Goal: Use online tool/utility: Utilize a website feature to perform a specific function

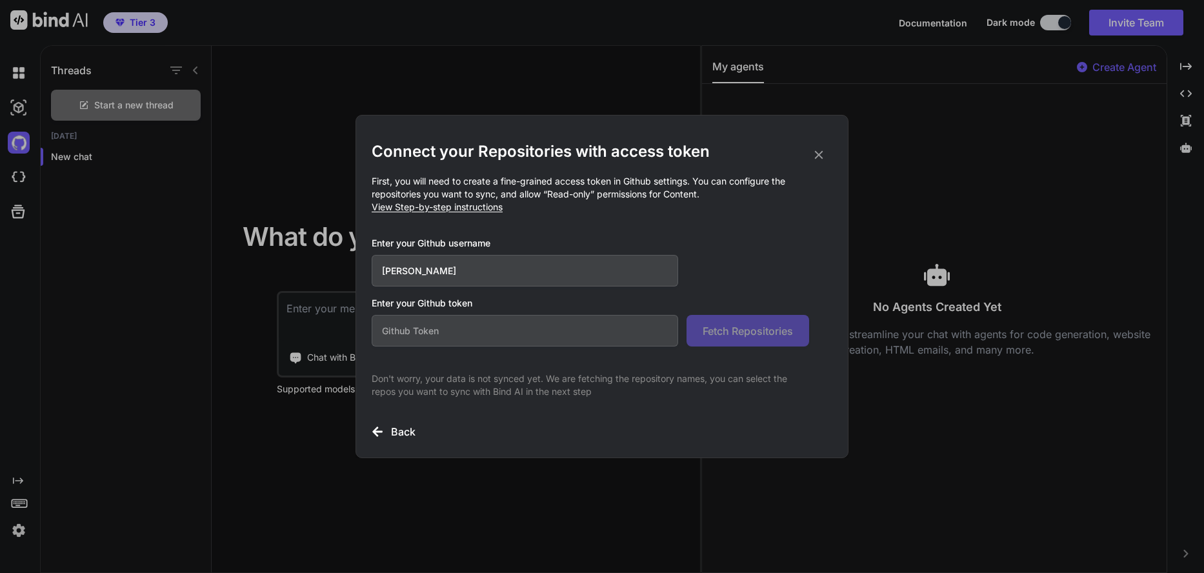
click at [824, 150] on icon at bounding box center [819, 155] width 14 height 14
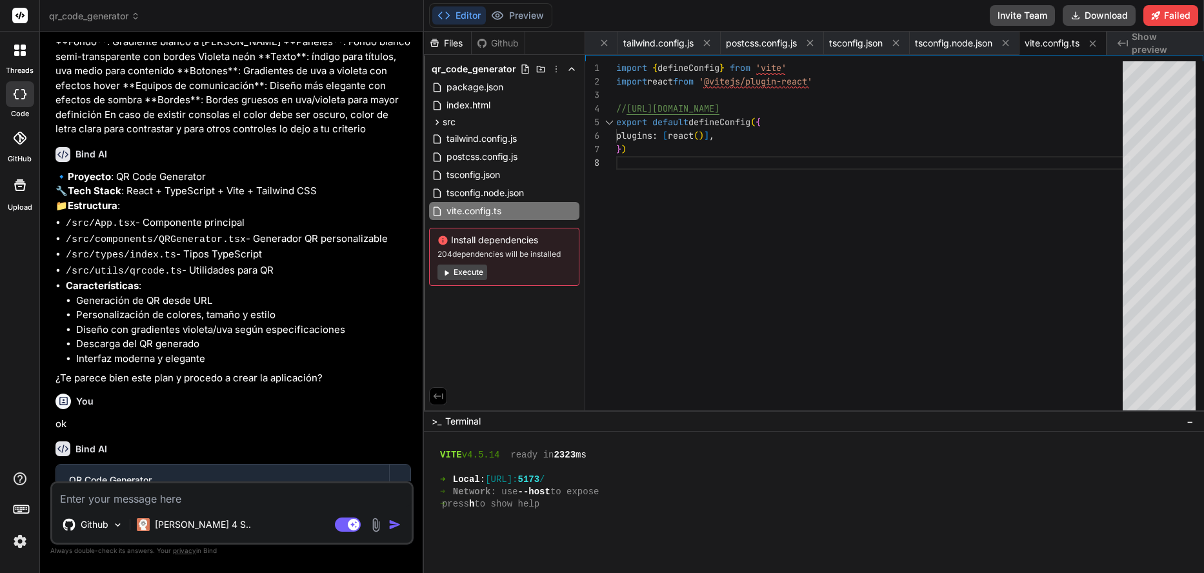
click at [494, 41] on div "Github" at bounding box center [498, 43] width 53 height 13
click at [490, 43] on div "Github" at bounding box center [498, 43] width 53 height 13
click at [455, 44] on div "Files" at bounding box center [447, 43] width 47 height 13
click at [556, 63] on div "qr_code_generator" at bounding box center [504, 69] width 150 height 18
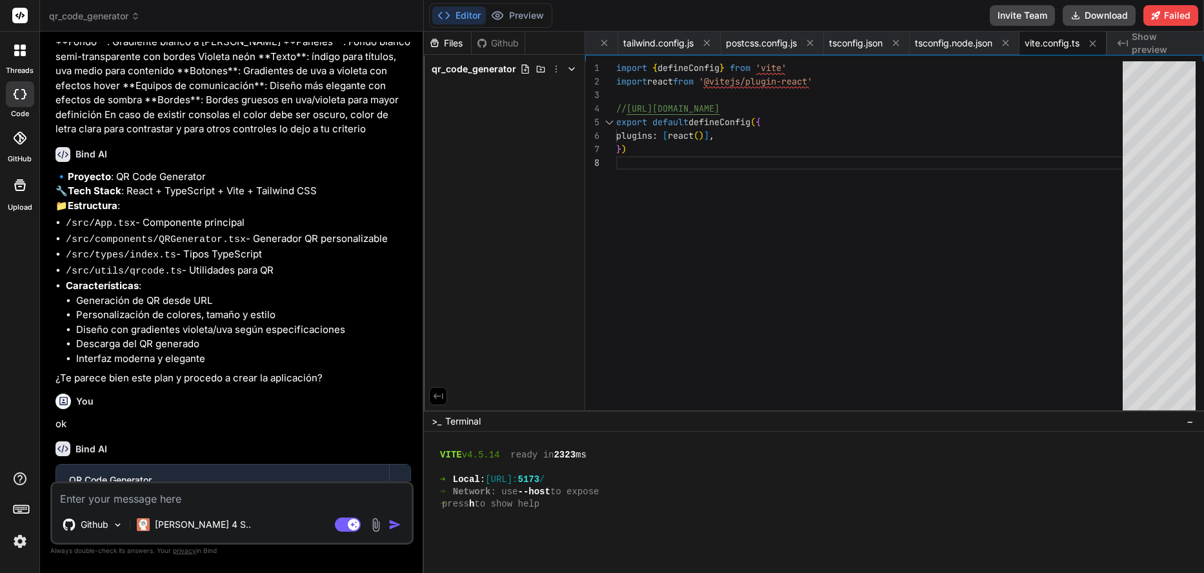
click at [556, 63] on div "qr_code_generator" at bounding box center [504, 69] width 150 height 18
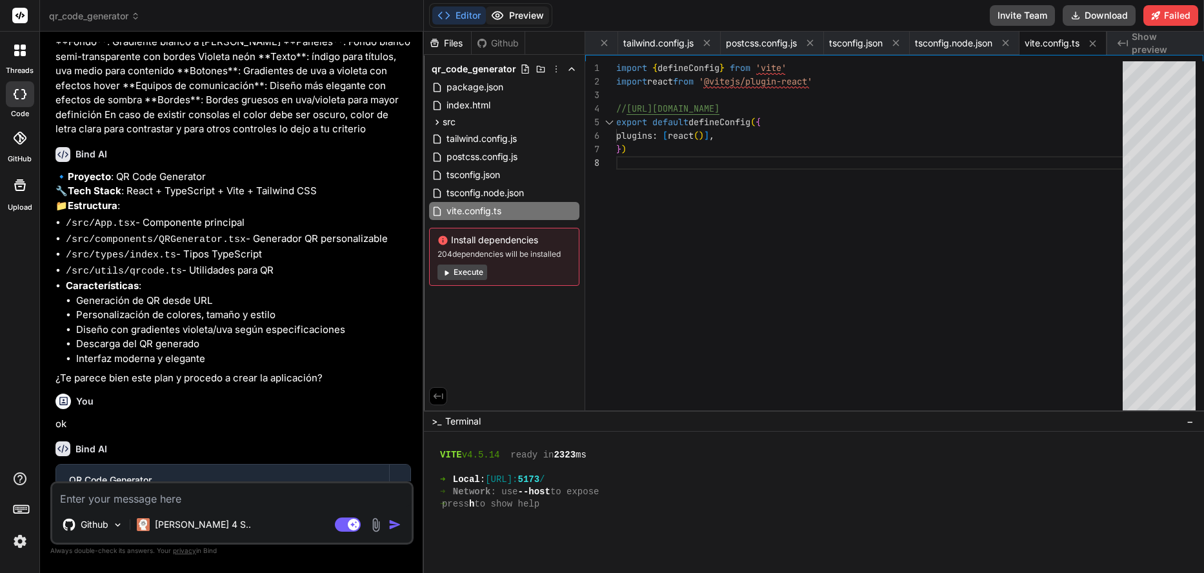
click at [511, 16] on button "Preview" at bounding box center [517, 15] width 63 height 18
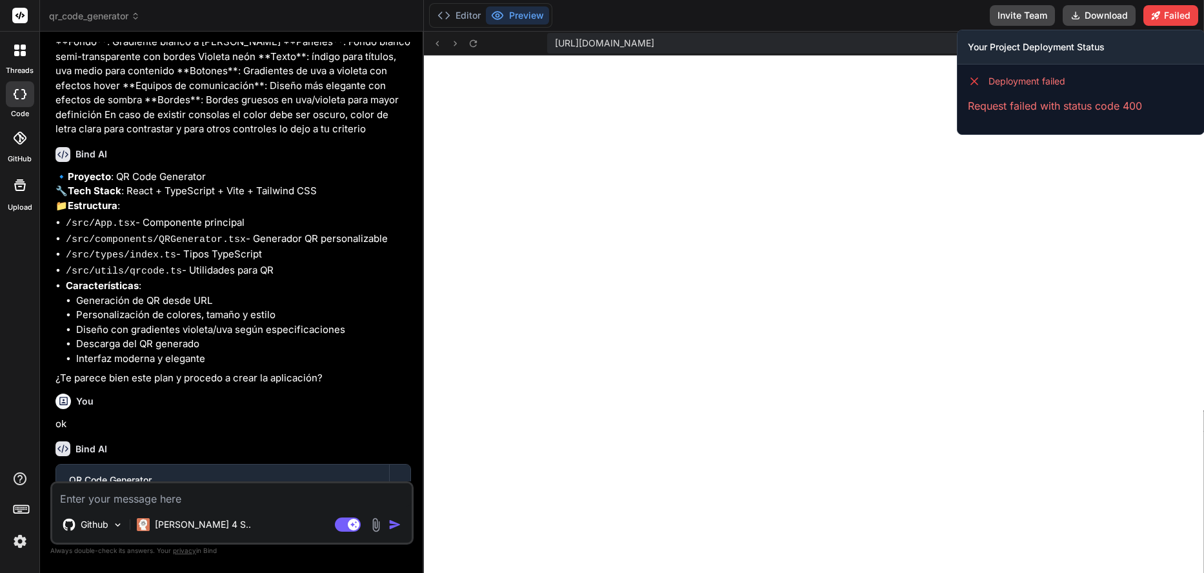
click at [1000, 50] on h3 "Your Project Deployment Status" at bounding box center [1081, 47] width 226 height 13
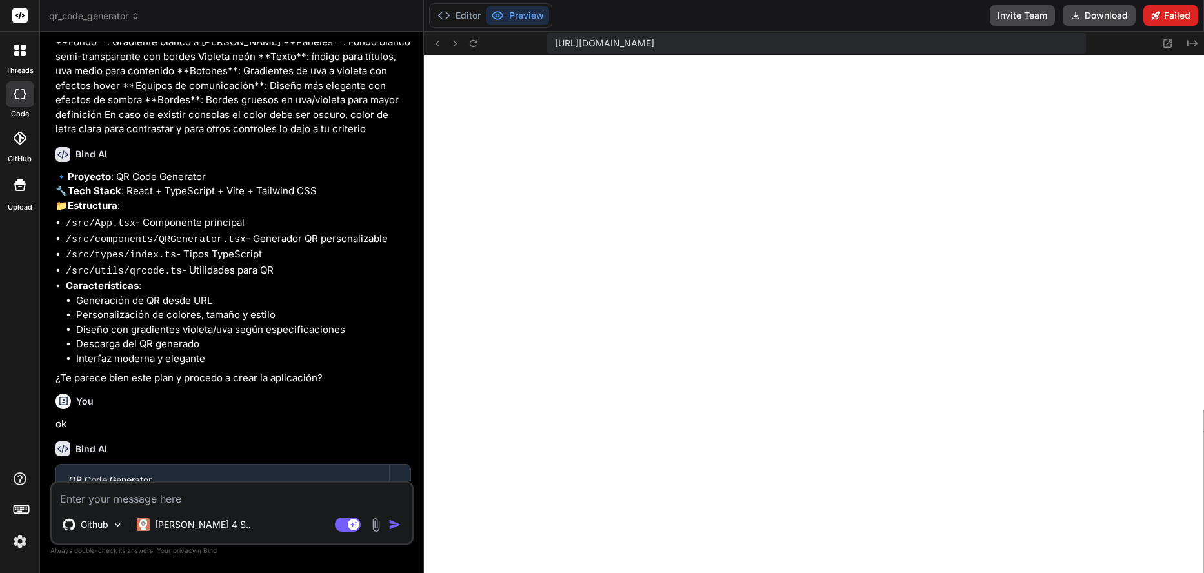
click at [1165, 21] on button "Failed" at bounding box center [1171, 15] width 55 height 21
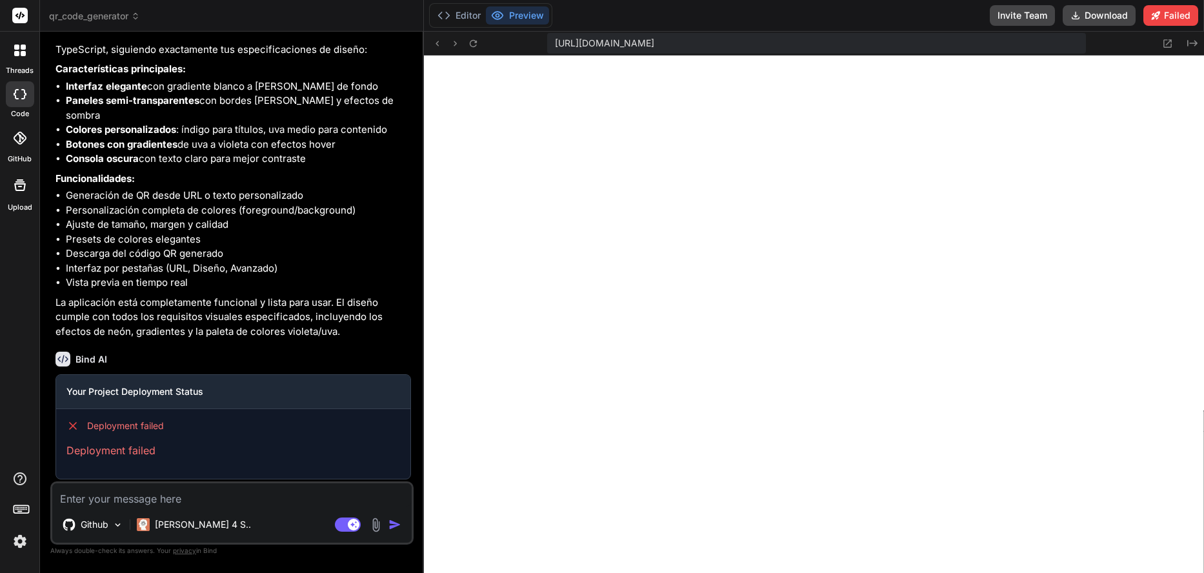
scroll to position [944, 0]
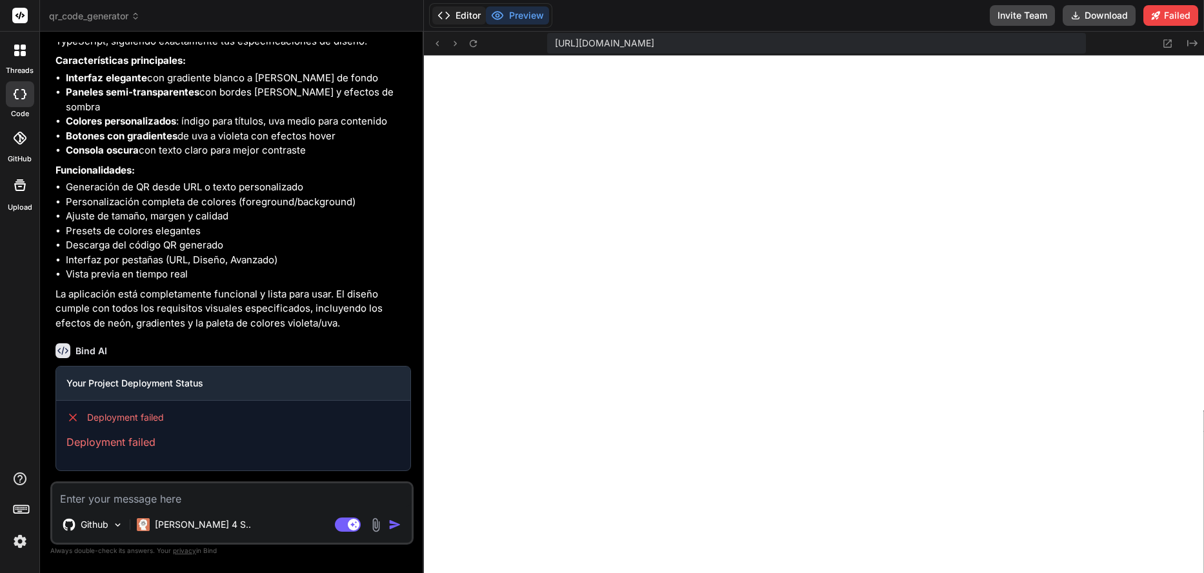
click at [467, 18] on button "Editor" at bounding box center [459, 15] width 54 height 18
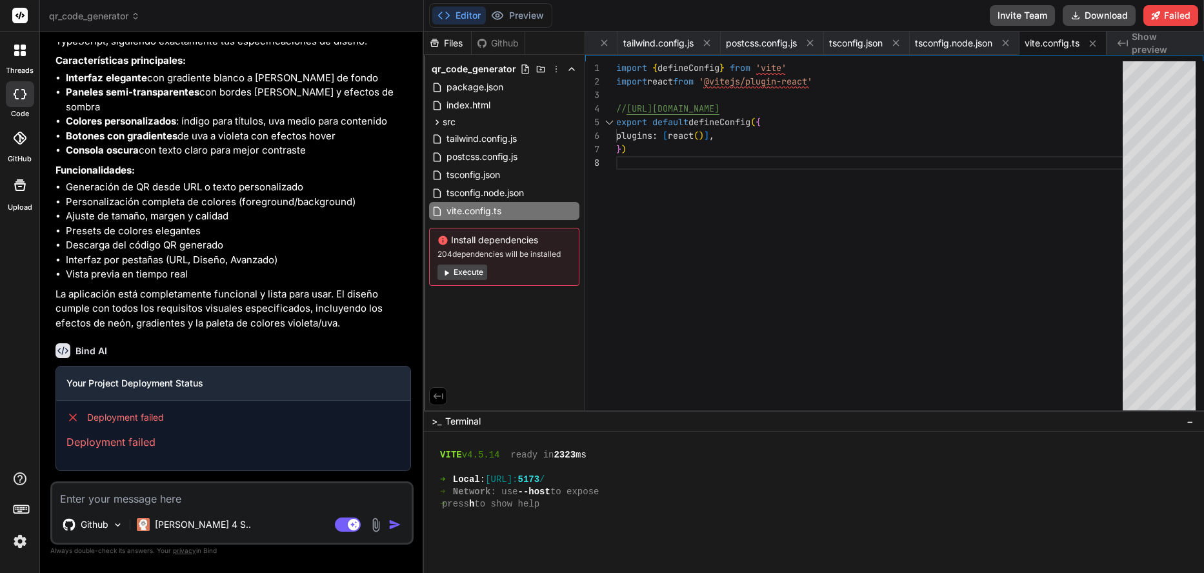
click at [456, 277] on button "Execute" at bounding box center [463, 272] width 50 height 15
click at [1022, 16] on button "Invite Team" at bounding box center [1022, 15] width 65 height 21
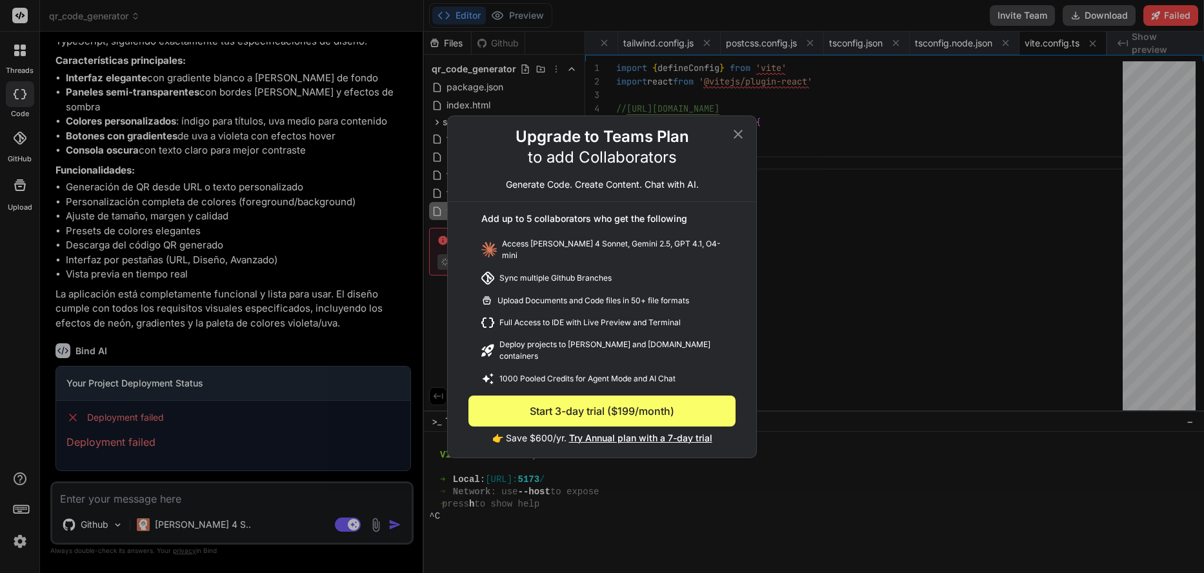
click at [744, 139] on icon at bounding box center [738, 134] width 15 height 15
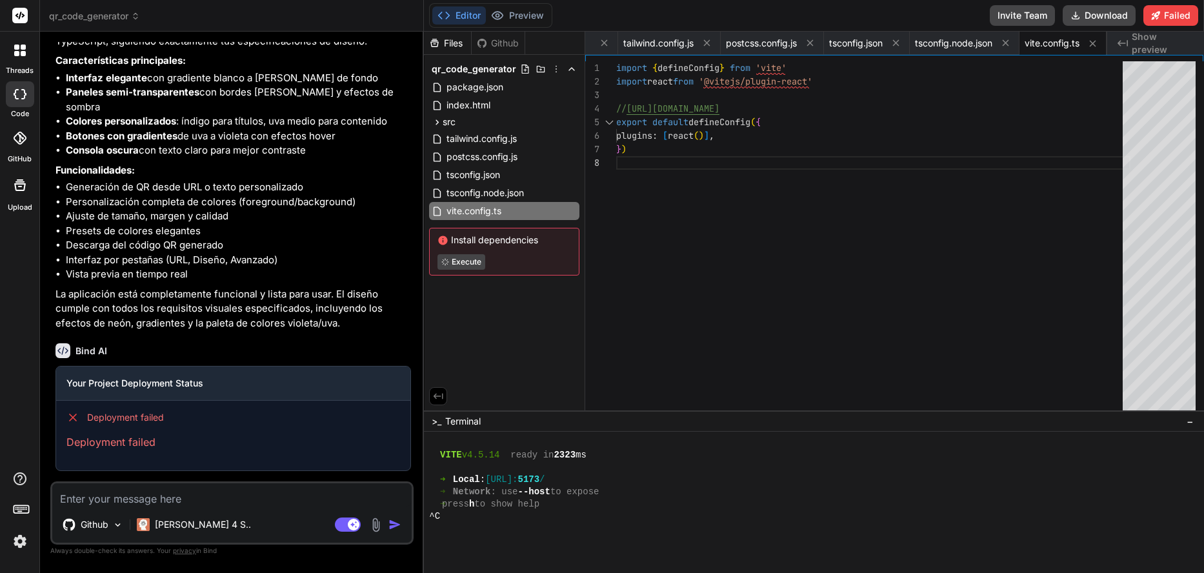
click at [20, 52] on icon at bounding box center [20, 51] width 12 height 12
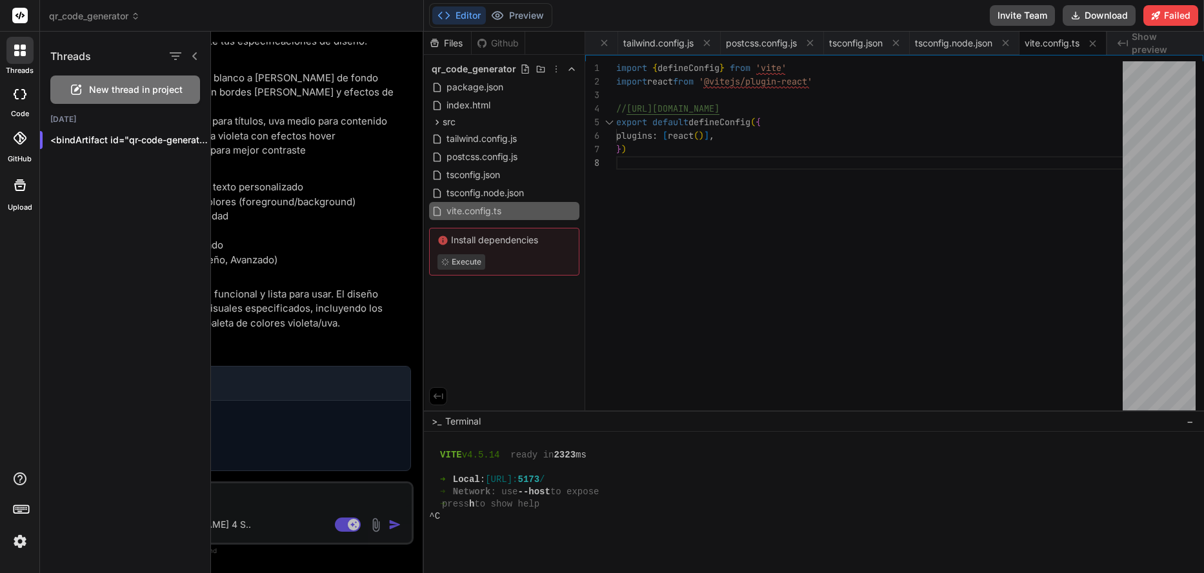
click at [142, 96] on div "New thread in project" at bounding box center [125, 90] width 150 height 28
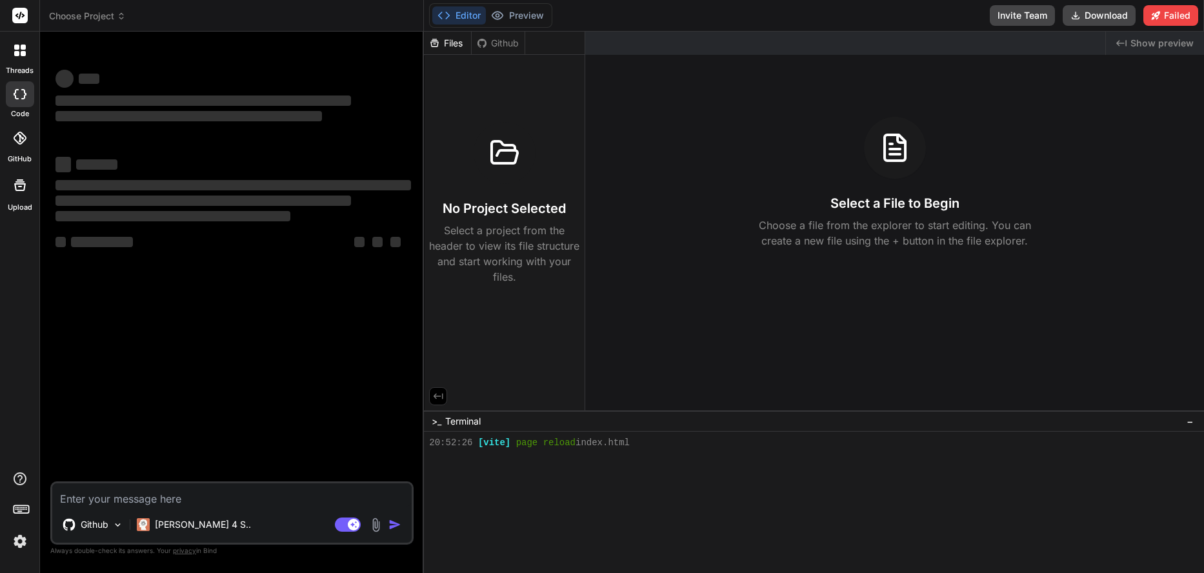
scroll to position [1790, 0]
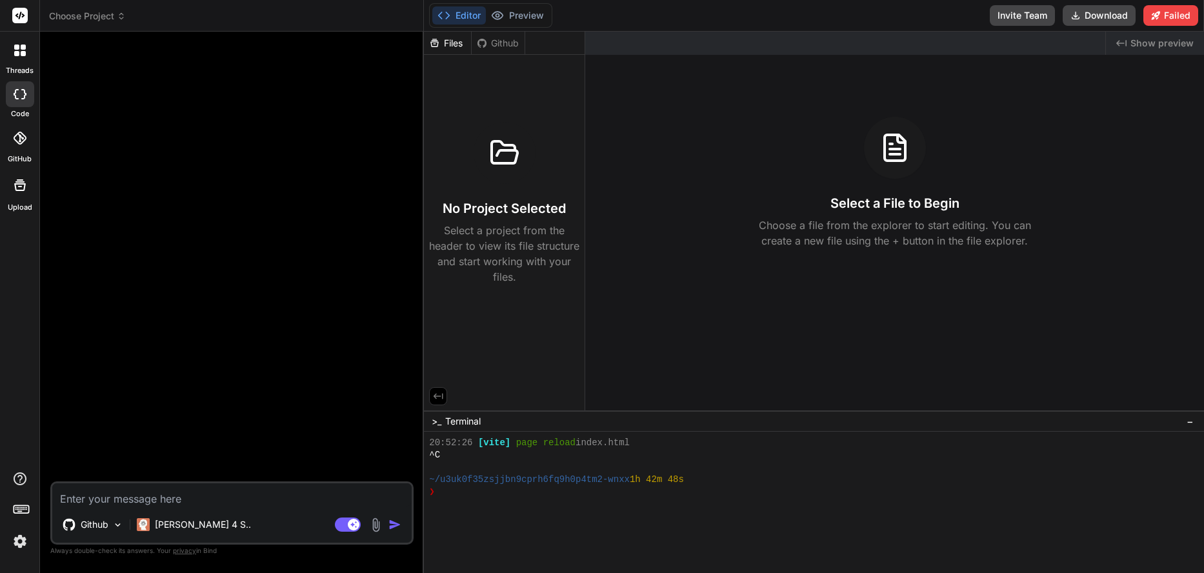
click at [218, 502] on textarea at bounding box center [232, 494] width 360 height 23
click at [343, 527] on rect at bounding box center [348, 525] width 26 height 14
type textarea "x"
click at [274, 498] on textarea at bounding box center [232, 494] width 360 height 23
click at [161, 502] on textarea at bounding box center [232, 494] width 360 height 23
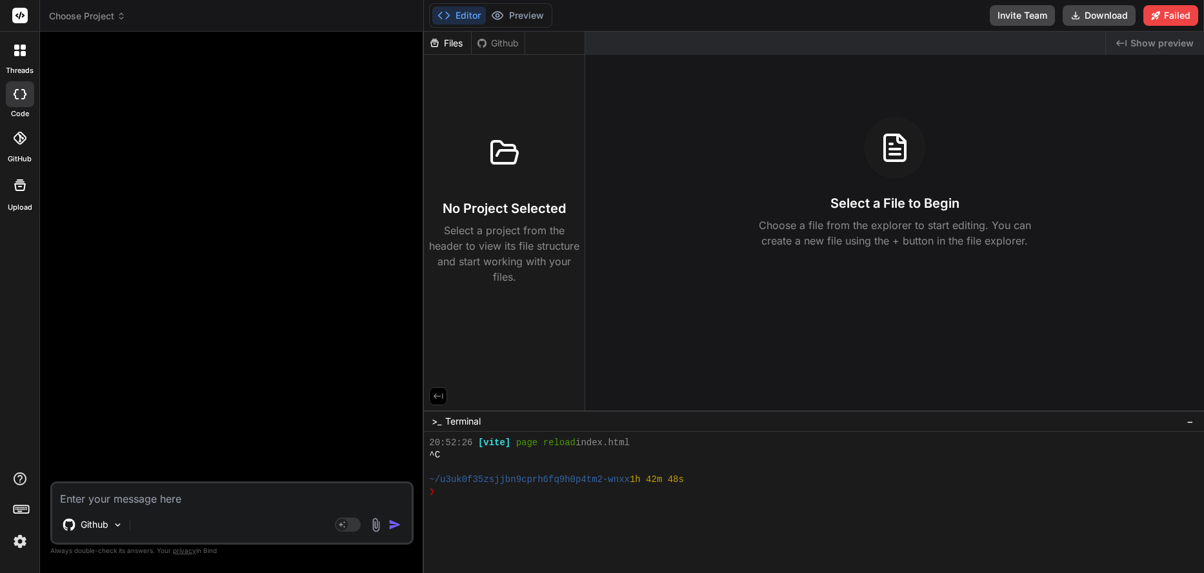
type textarea "c"
type textarea "x"
type textarea "cr"
type textarea "x"
type textarea "cre"
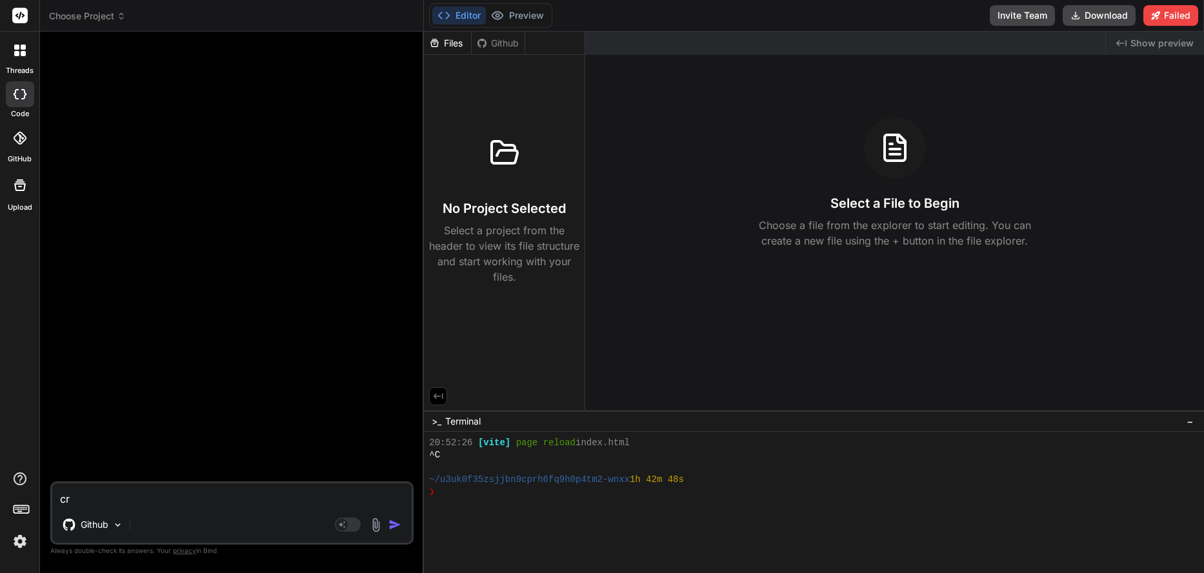
type textarea "x"
type textarea "crea"
type textarea "x"
type textarea "crea"
type textarea "x"
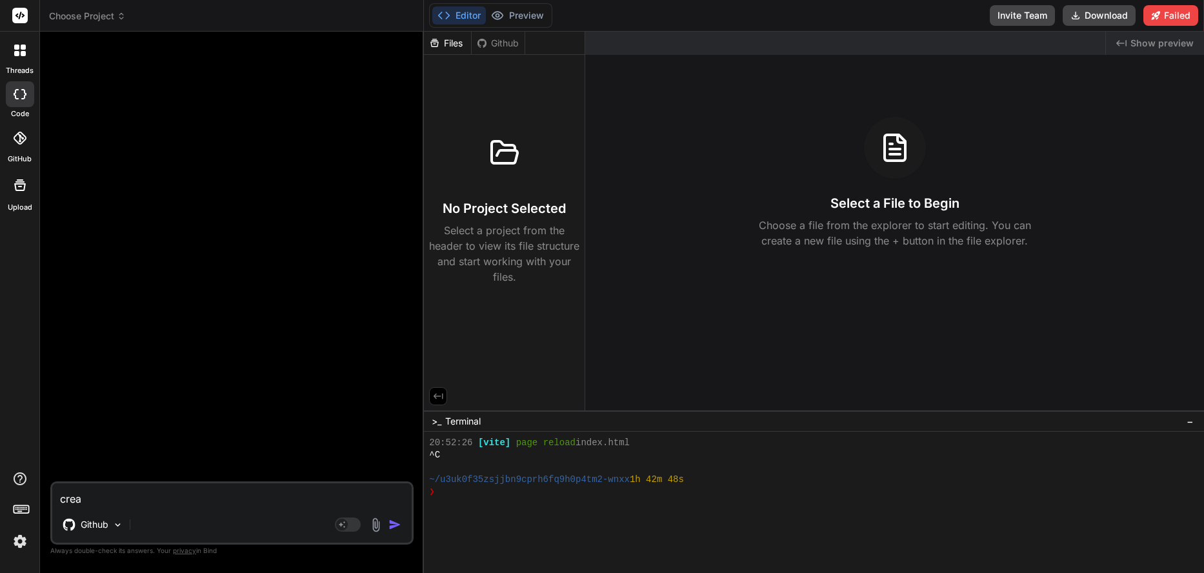
type textarea "crea u"
type textarea "x"
type textarea "crea un"
type textarea "x"
type textarea "crea un"
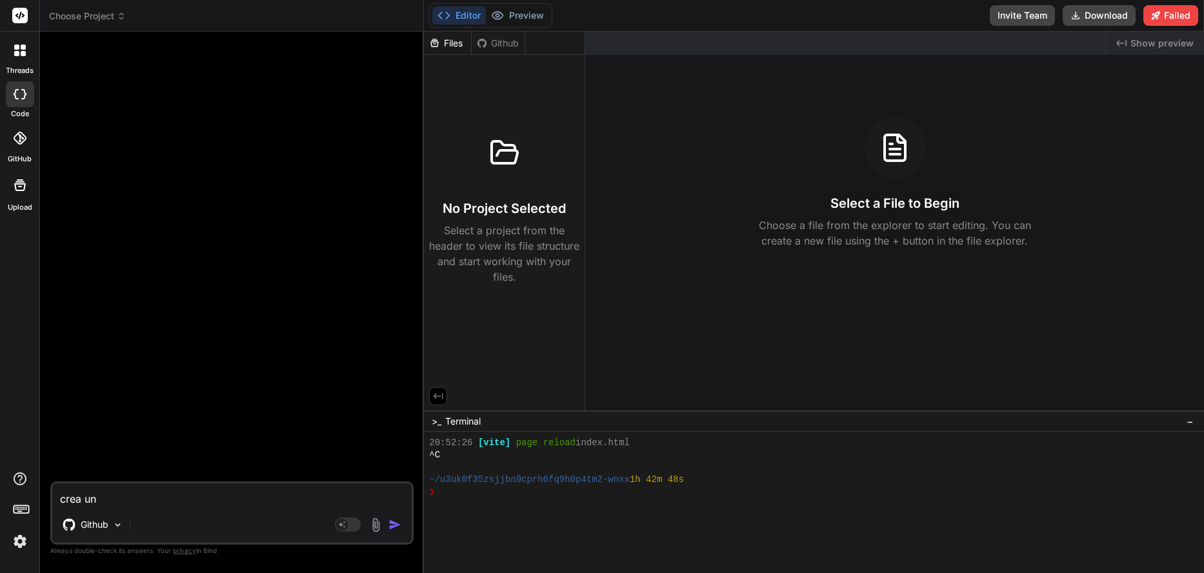
type textarea "x"
type textarea "crea un s"
type textarea "x"
type textarea "crea un si"
type textarea "x"
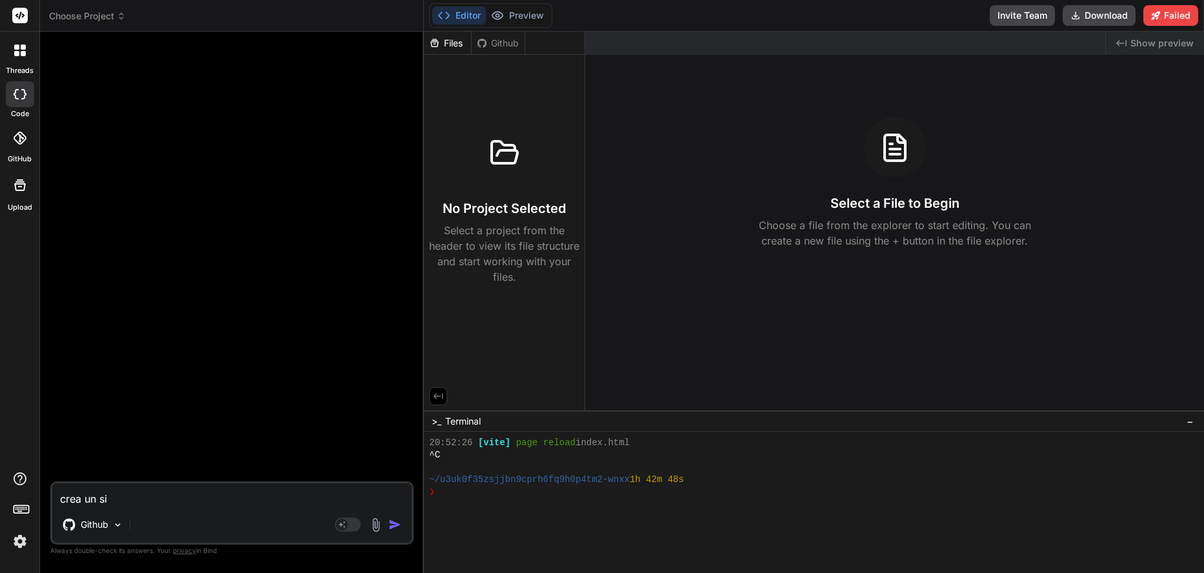
type textarea "crea un sim"
type textarea "x"
type textarea "crea un simu"
type textarea "x"
type textarea "crea un simul"
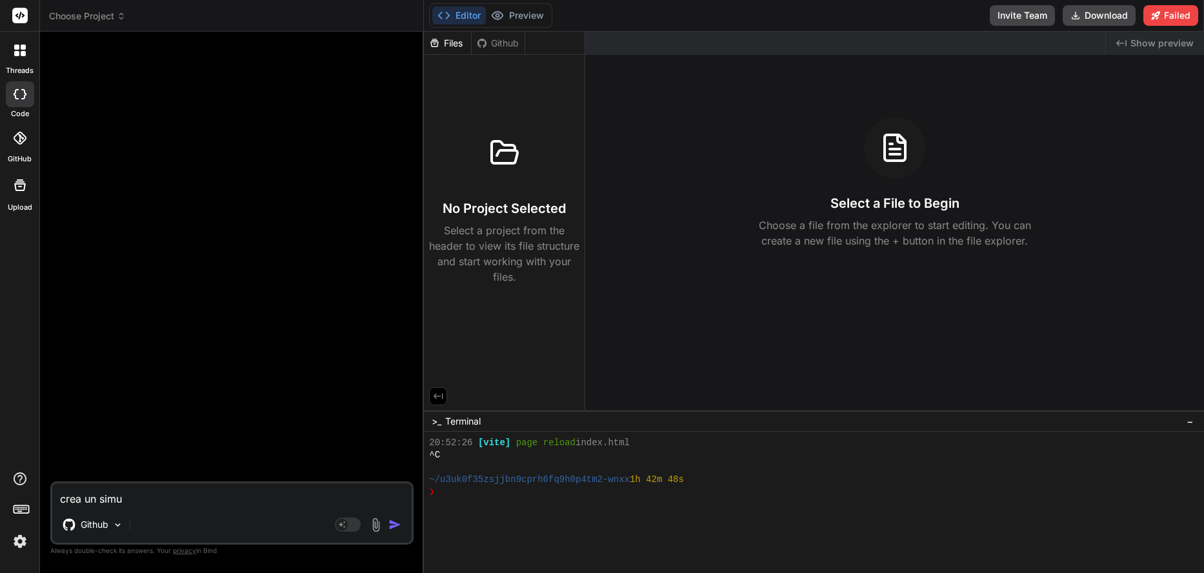
type textarea "x"
type textarea "crea un simula"
type textarea "x"
type textarea "crea un simulad"
type textarea "x"
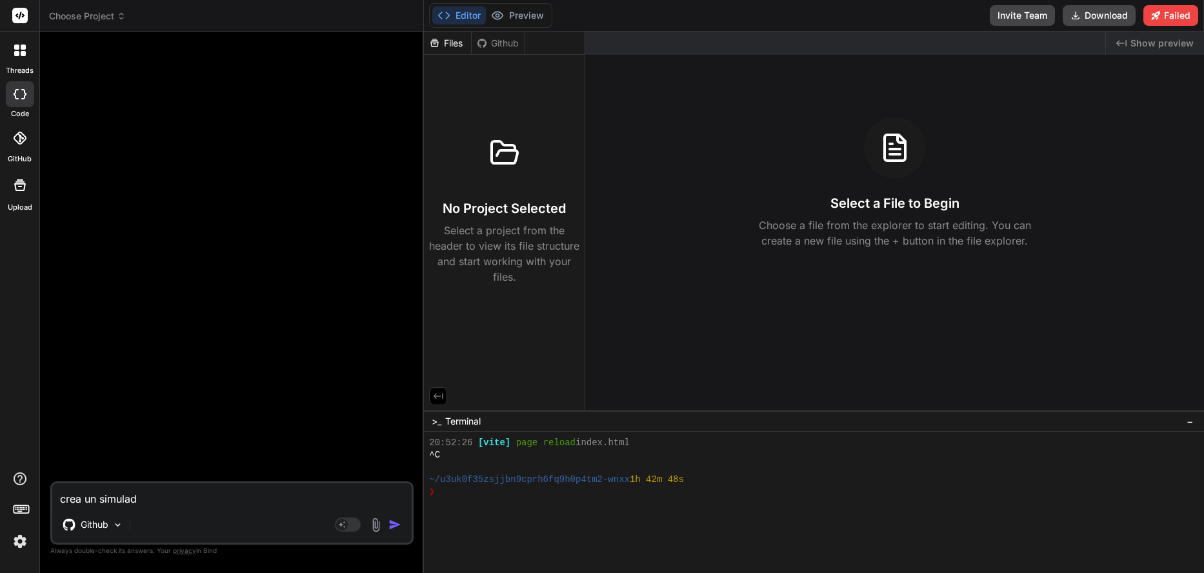
type textarea "crea un simulado"
type textarea "x"
type textarea "crea un simulador"
type textarea "x"
type textarea "crea un simulador"
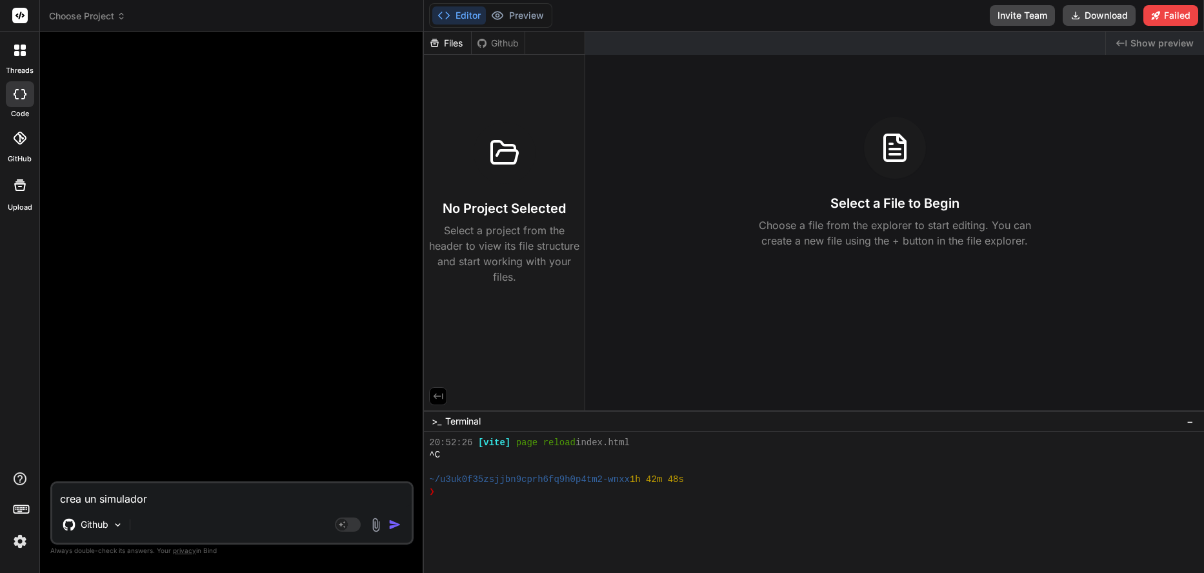
type textarea "x"
type textarea "crea un simulador p"
type textarea "x"
type textarea "crea un simulador pa"
type textarea "x"
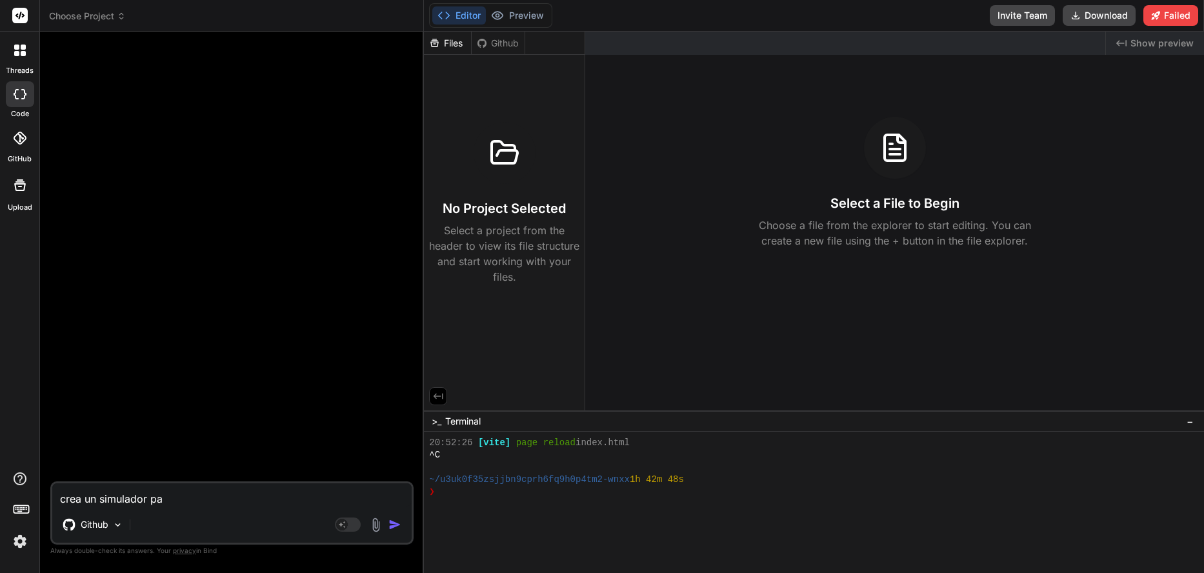
type textarea "crea un simulador par"
type textarea "x"
type textarea "crea un simulador para"
type textarea "x"
type textarea "crea un simulador para"
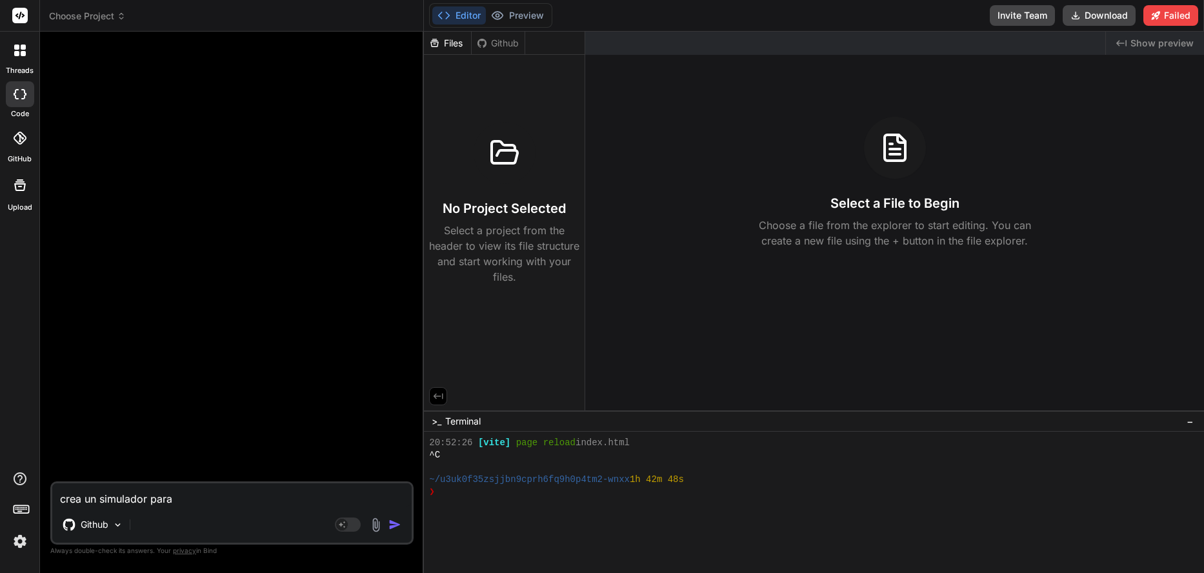
type textarea "x"
type textarea "crea un simulador para e"
type textarea "x"
type textarea "crea un simulador para en"
type textarea "x"
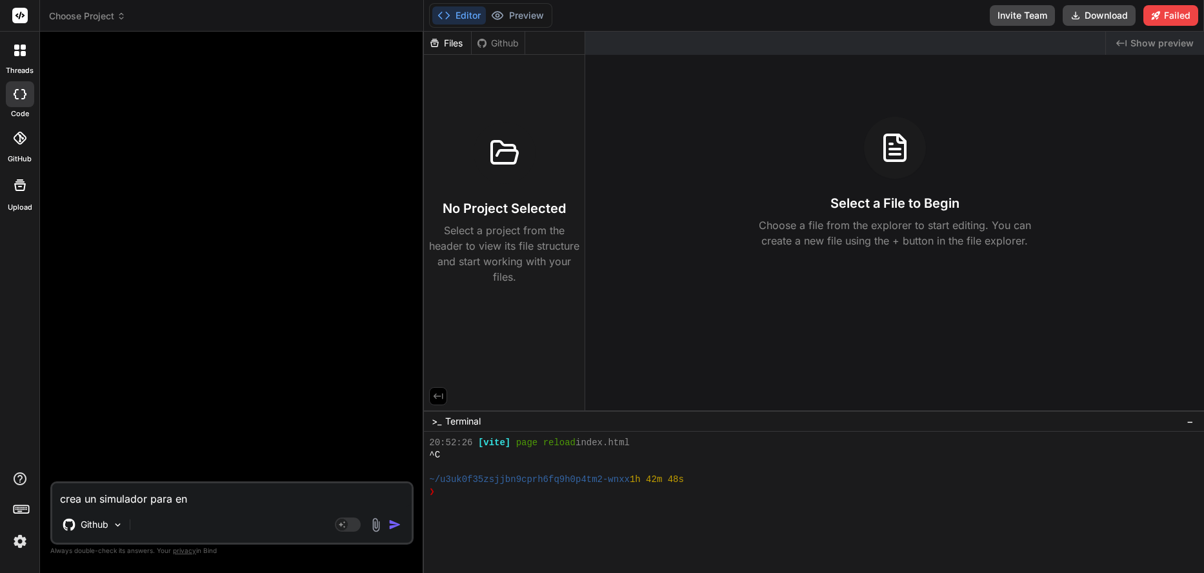
type textarea "crea un simulador para ent"
type textarea "x"
type textarea "crea un simulador para ente"
type textarea "x"
type textarea "crea un simulador para ent"
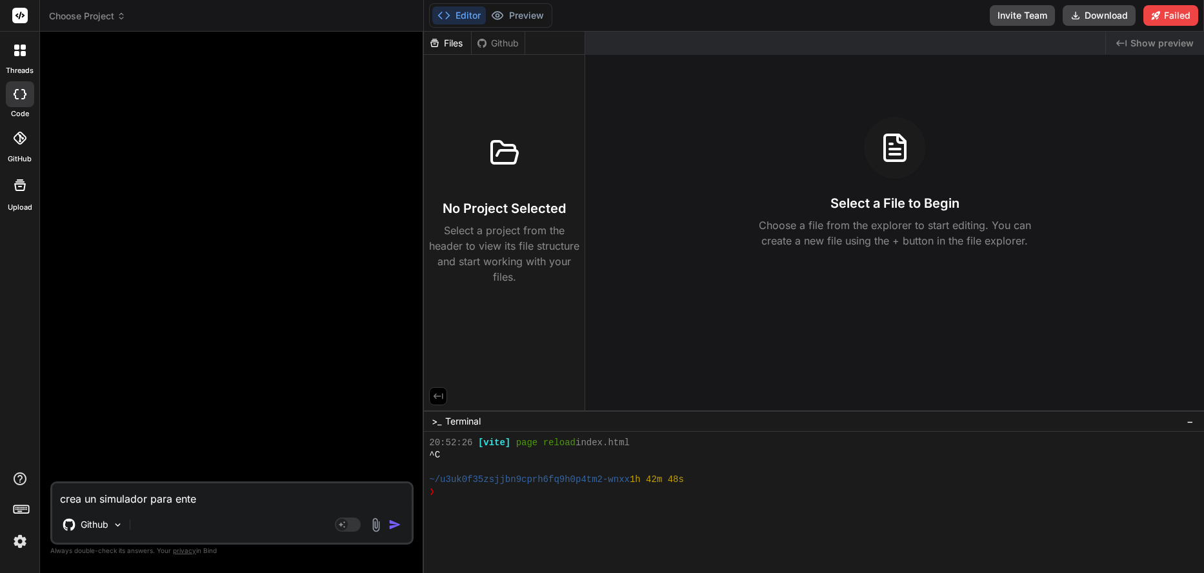
type textarea "x"
type textarea "crea un simulador para en"
type textarea "x"
type textarea "crea un simulador para e"
type textarea "x"
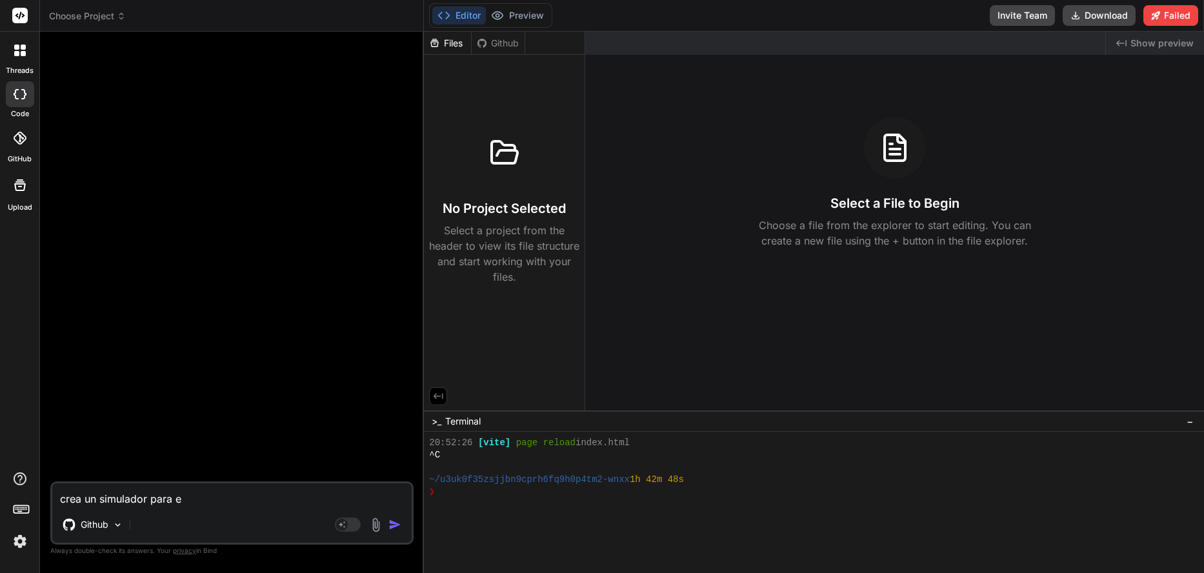
type textarea "crea un simulador para"
type textarea "x"
paste textarea "Jobs-to-be-Done (JTBD) como marco de análisis – Cómo entender lo que realmente …"
type textarea "crea un simulador para Jobs-to-be-Done (JTBD) como marco de análisis – Cómo ent…"
type textarea "x"
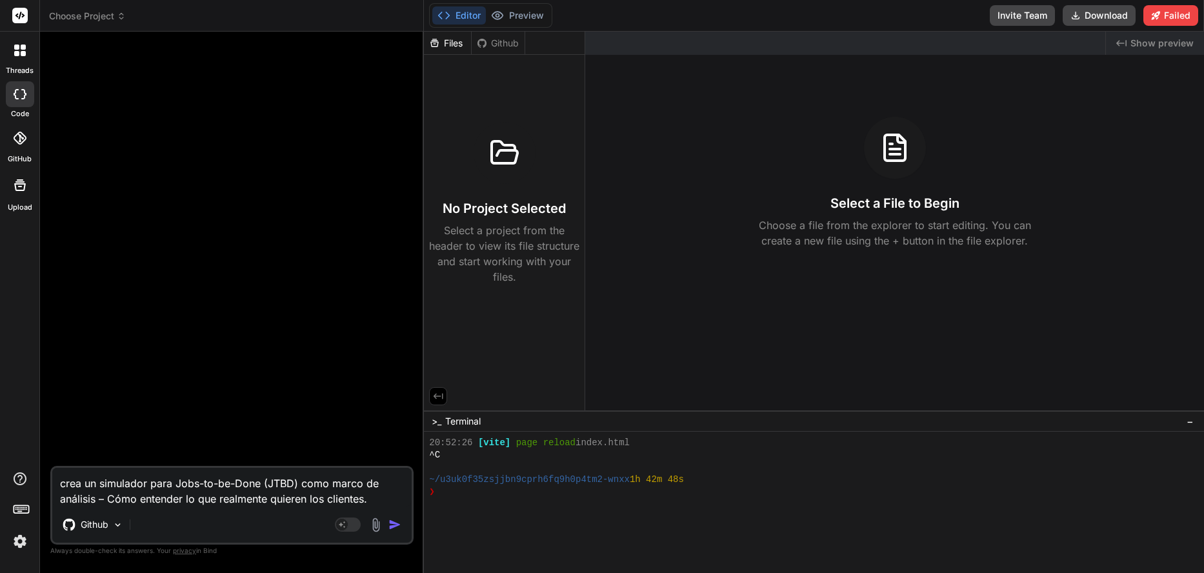
type textarea "crea un simulador para Jobs-to-be-Done (JTBD) como marco de análisis – Cómo ent…"
click at [377, 498] on textarea "crea un simulador para Jobs-to-be-Done (JTBD) como marco de análisis – Cómo ent…" at bounding box center [232, 487] width 360 height 39
type textarea "x"
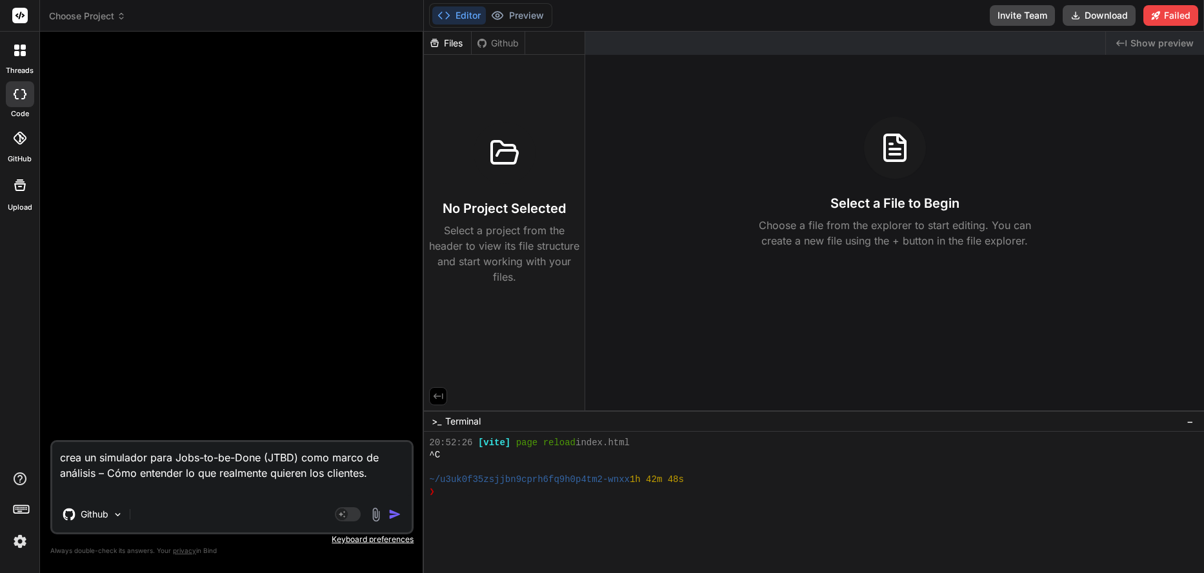
paste textarea "*Segundo Subtitulo*: Facilitador: [PERSON_NAME] **Fondo**: Gradiente blanco a […"
type textarea "crea un simulador para Jobs-to-be-Done (JTBD) como marco de análisis – Cómo ent…"
type textarea "x"
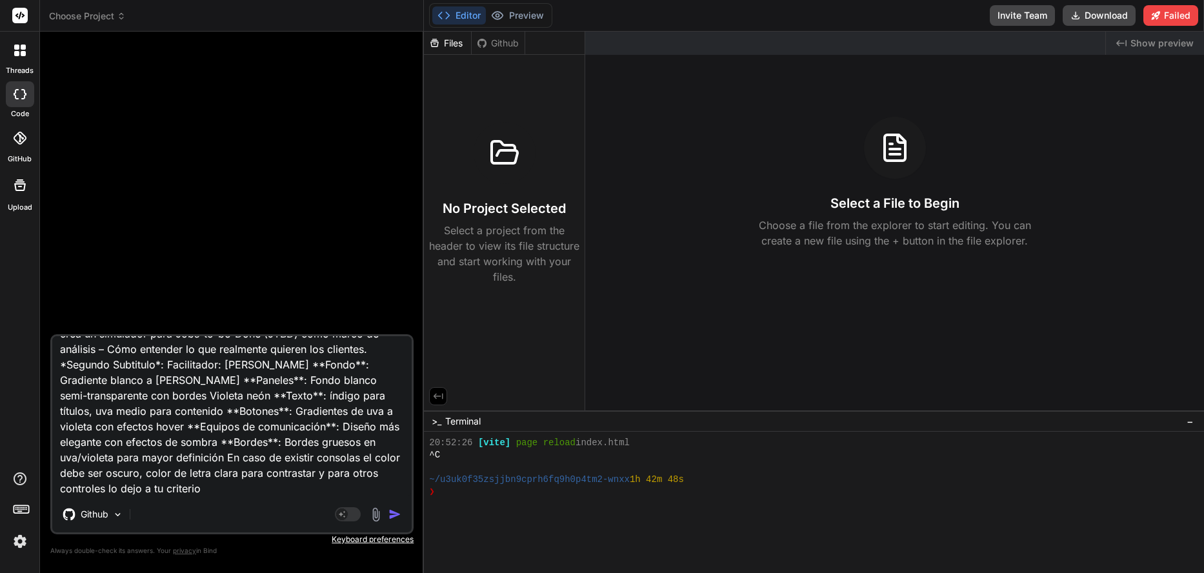
scroll to position [0, 0]
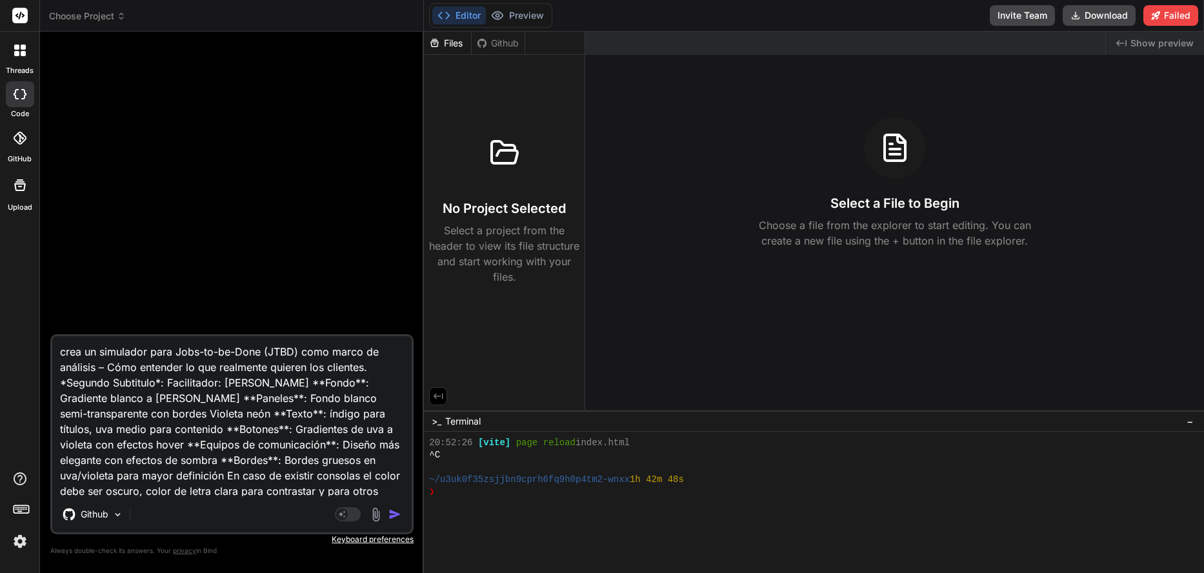
click at [152, 352] on textarea "crea un simulador para Jobs-to-be-Done (JTBD) como marco de análisis – Cómo ent…" at bounding box center [232, 416] width 360 height 160
type textarea "crea un simulador para Jobs-to-be-Done (JTBD) como marco de análisis – Cómo ent…"
click at [118, 520] on img at bounding box center [117, 514] width 11 height 11
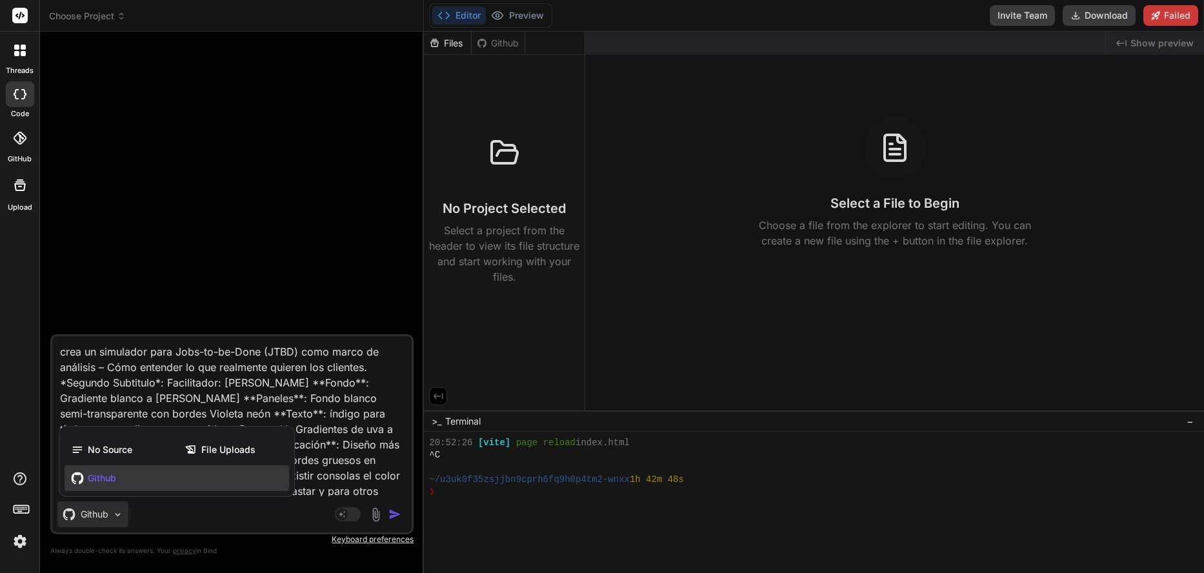
click at [118, 520] on div at bounding box center [602, 286] width 1204 height 573
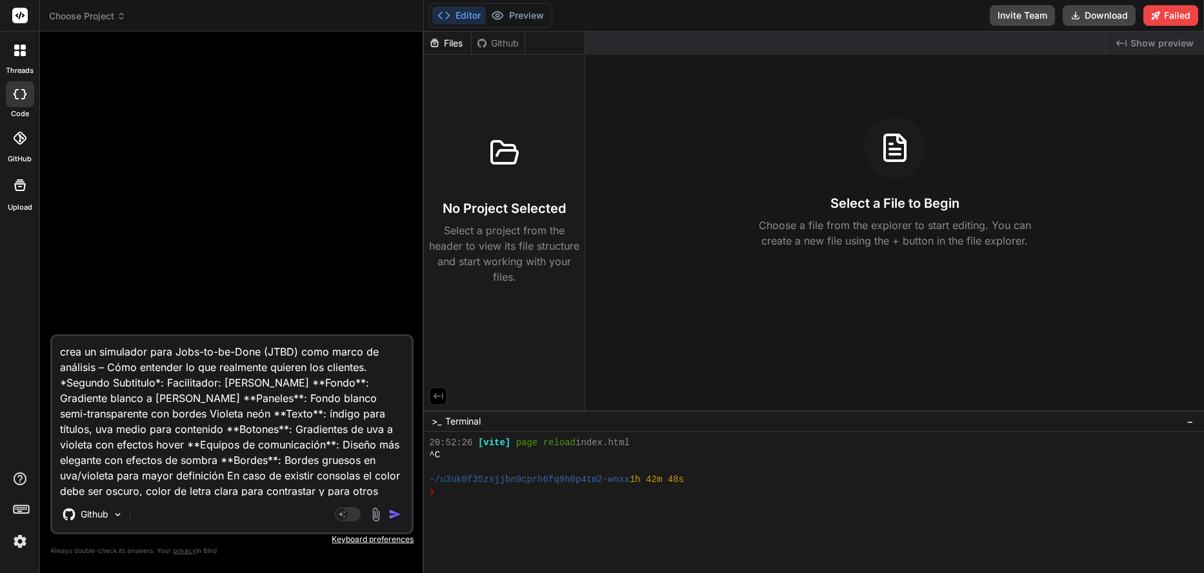
click at [394, 518] on img "button" at bounding box center [395, 514] width 13 height 13
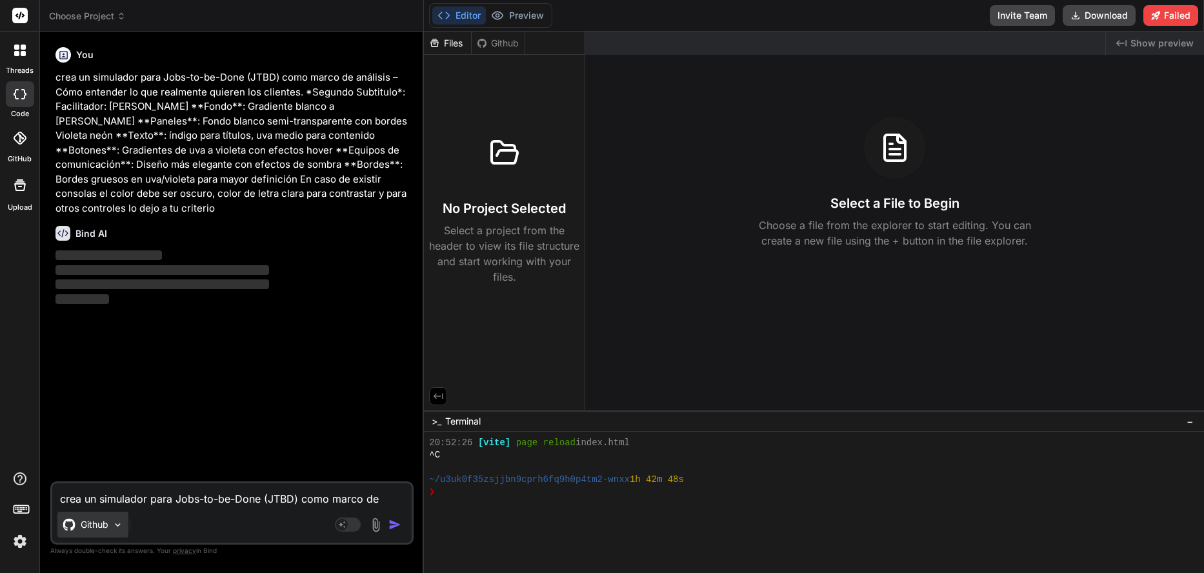
click at [110, 520] on div "Github" at bounding box center [92, 525] width 71 height 26
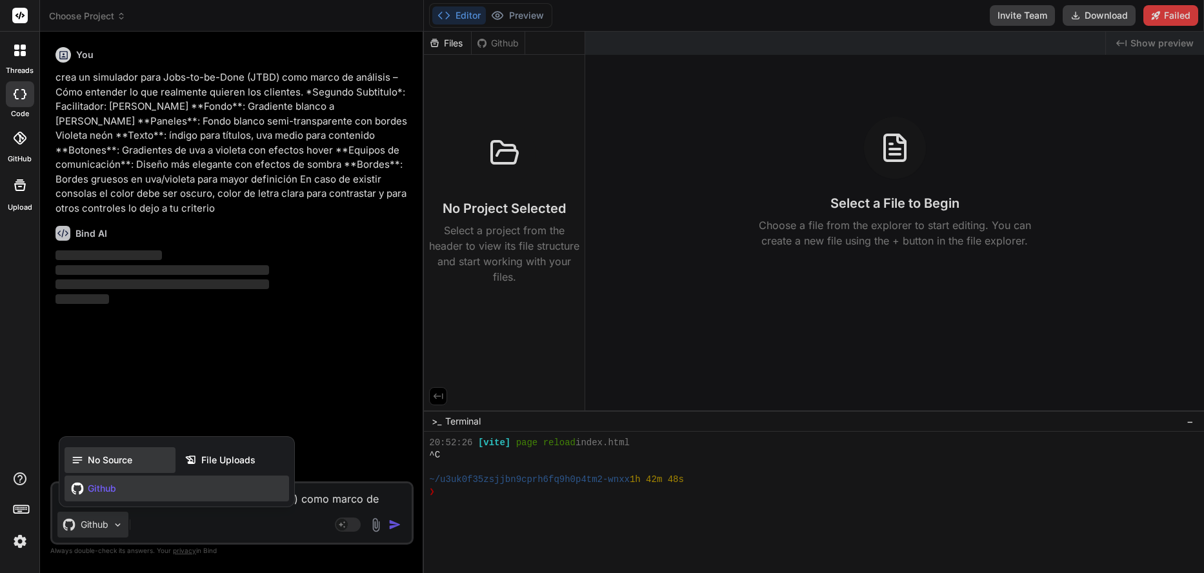
click at [110, 458] on span "No Source" at bounding box center [110, 460] width 45 height 13
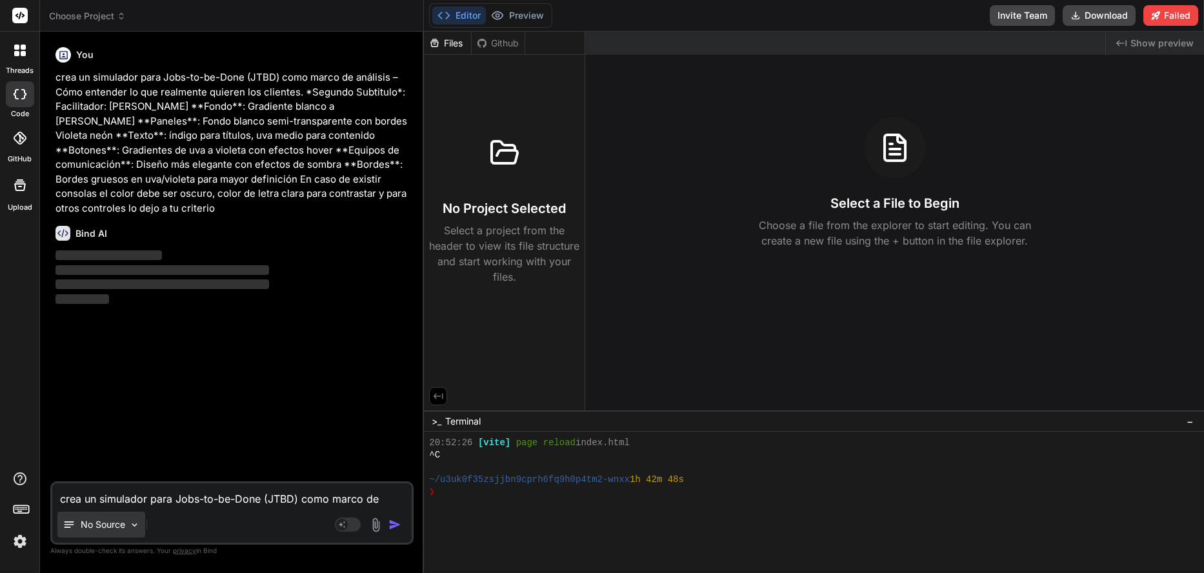
click at [138, 528] on img at bounding box center [134, 525] width 11 height 11
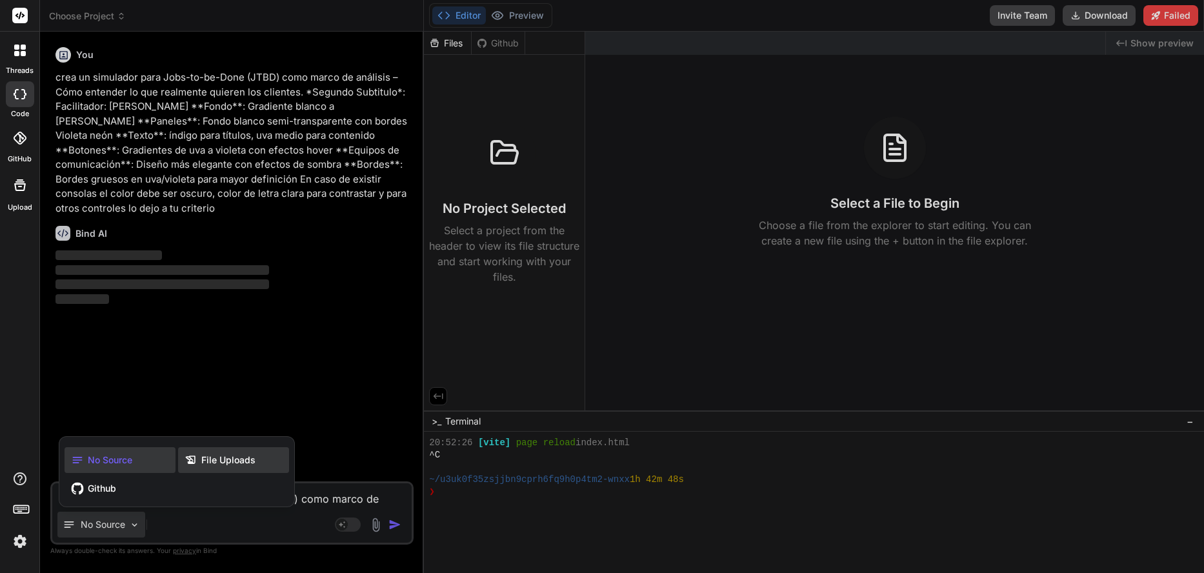
click at [203, 465] on span "File Uploads" at bounding box center [228, 460] width 54 height 13
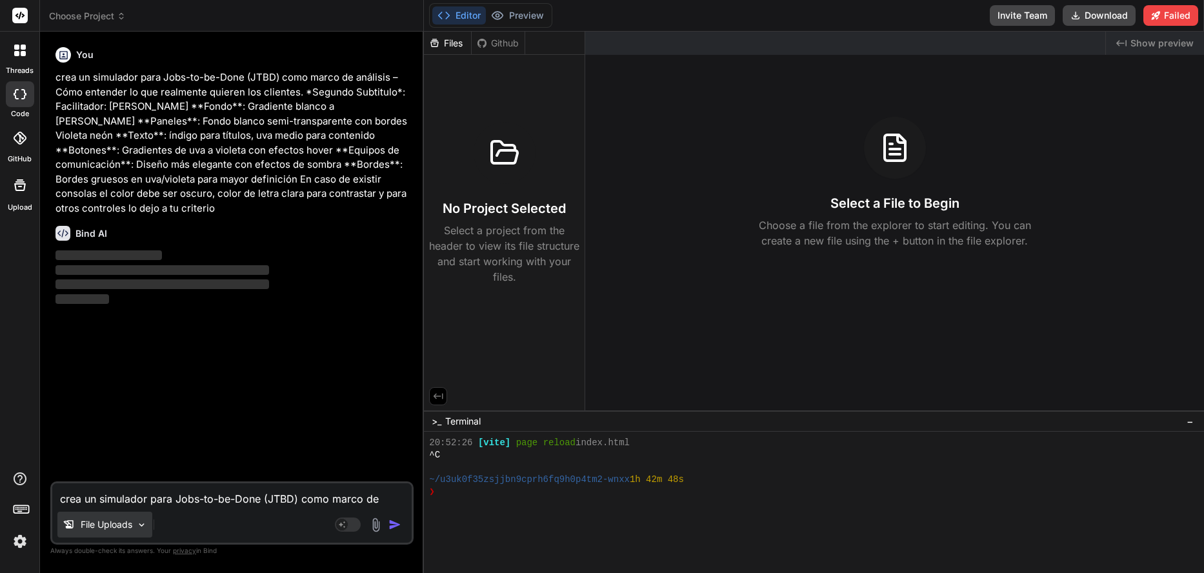
click at [142, 522] on img at bounding box center [141, 525] width 11 height 11
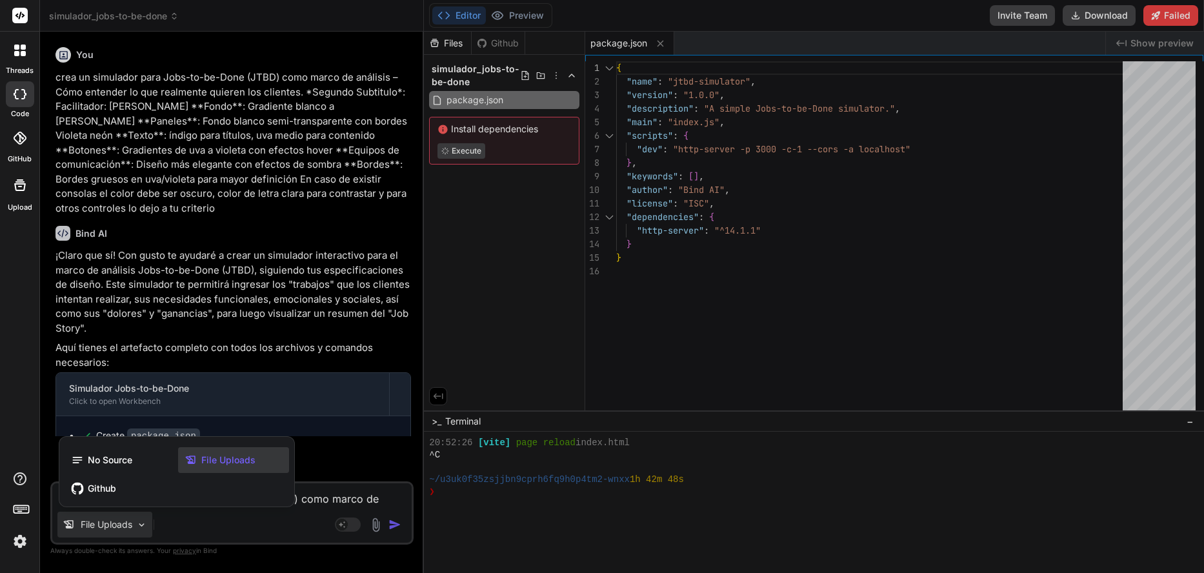
click at [249, 278] on div at bounding box center [602, 286] width 1204 height 573
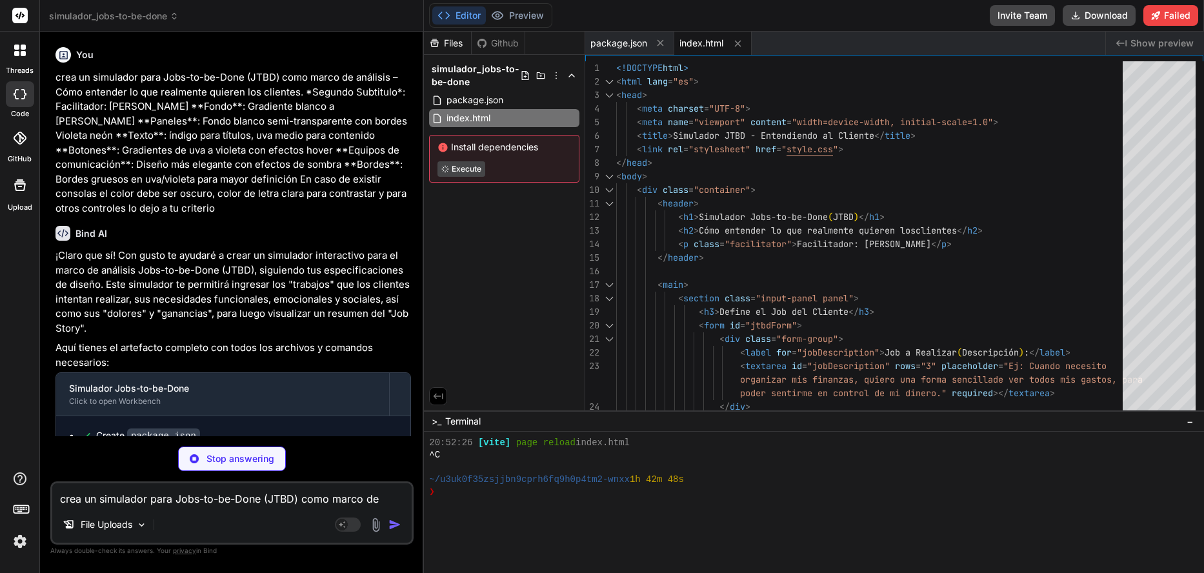
scroll to position [60, 0]
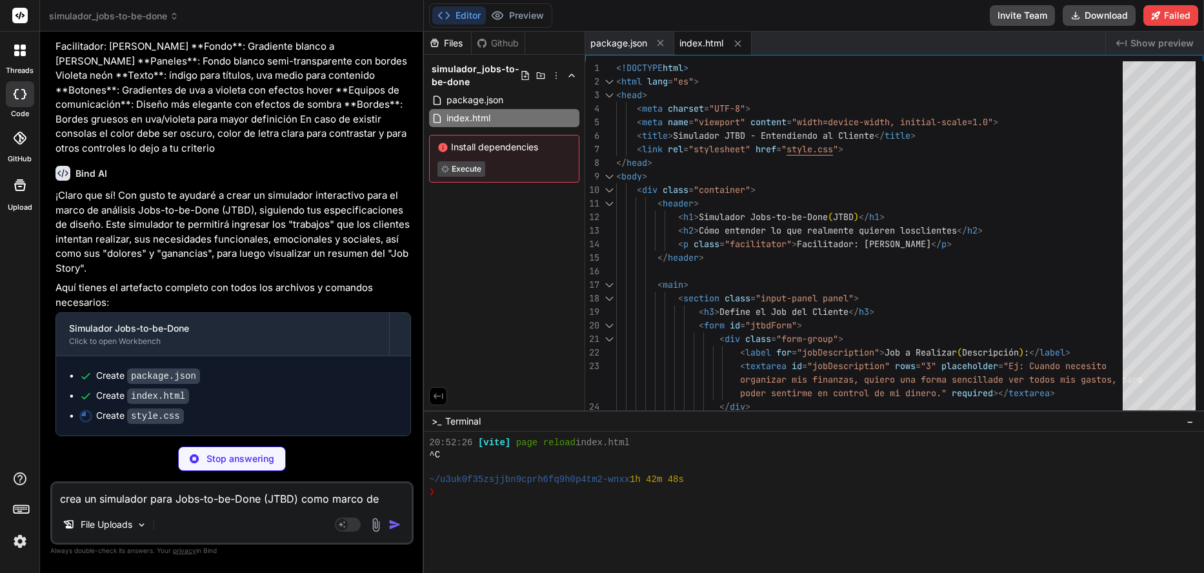
type textarea "x"
type textarea "}"
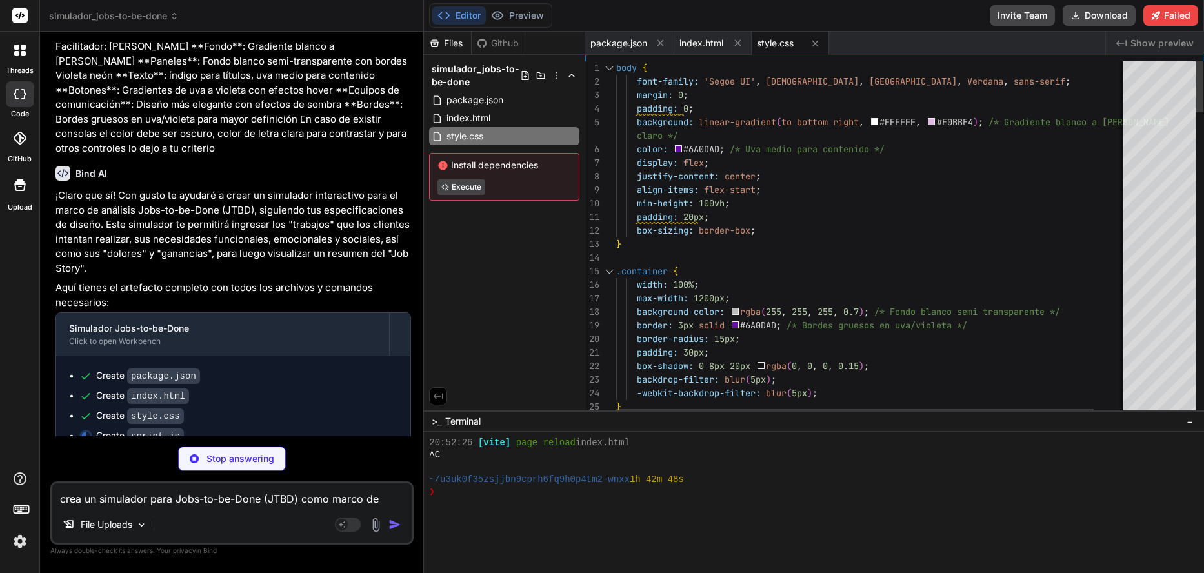
scroll to position [80, 0]
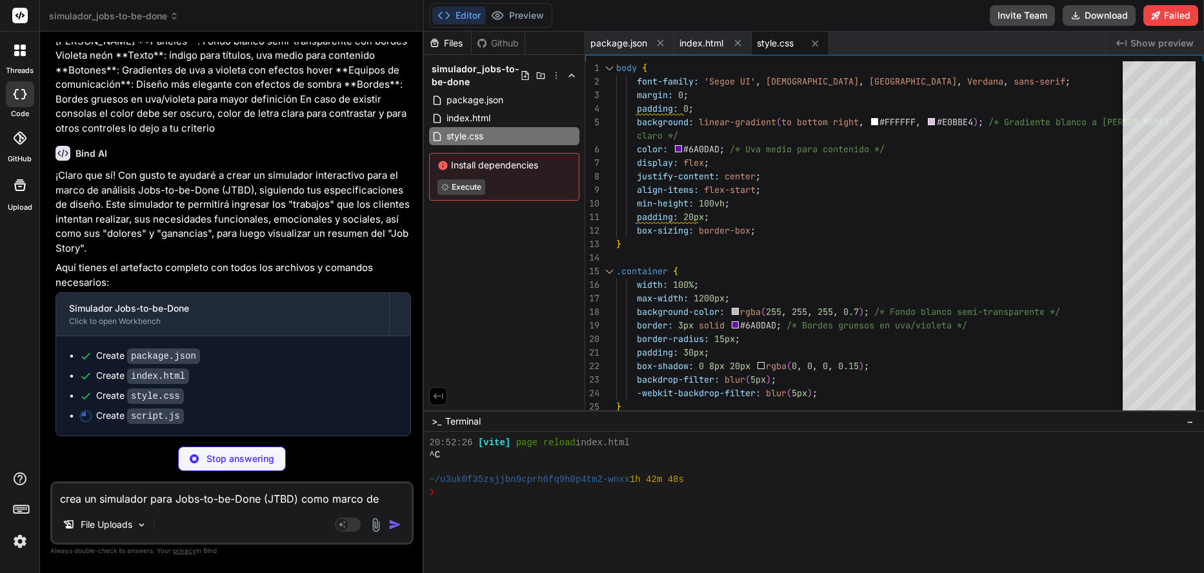
type textarea "x"
type textarea "});"
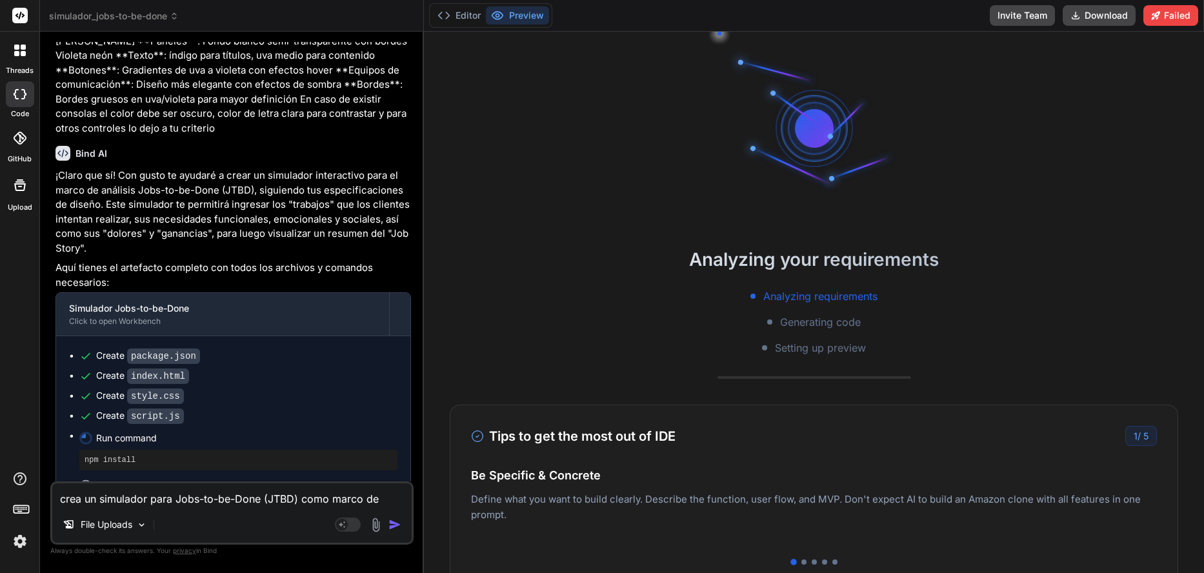
scroll to position [1876, 0]
type textarea "x"
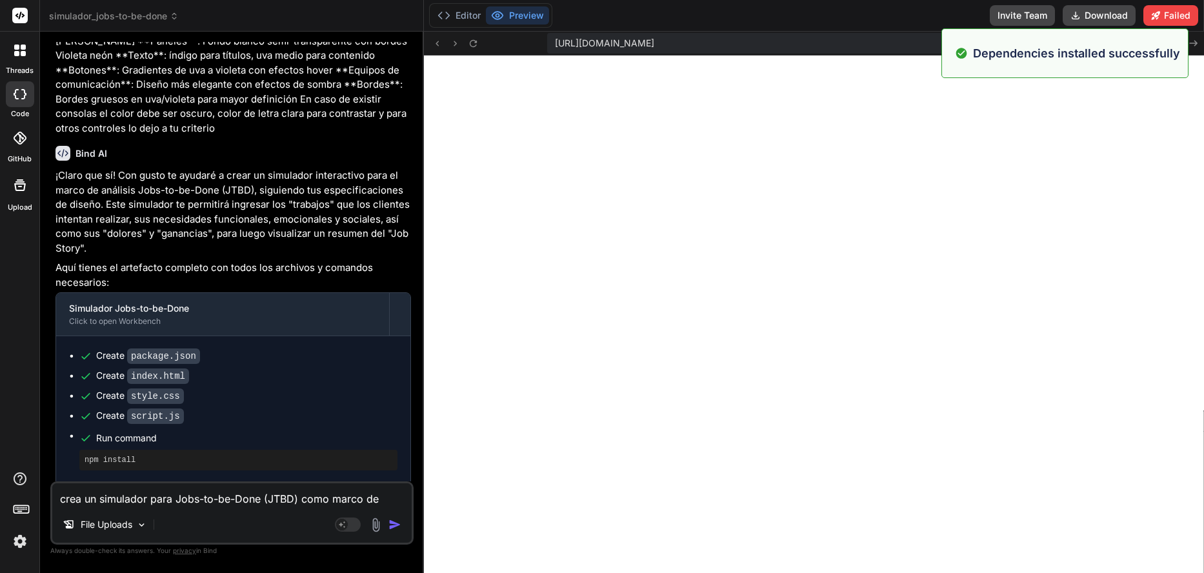
scroll to position [2624, 0]
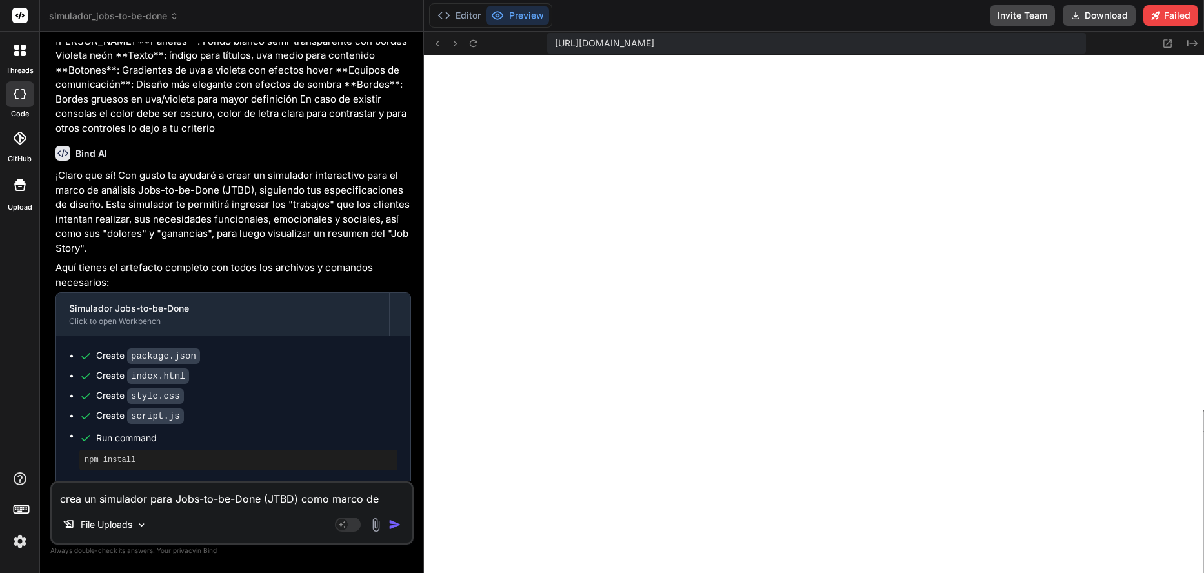
click at [212, 498] on textarea "crea un simulador para Jobs-to-be-Done (JTBD) como marco de análisis – Cómo ent…" at bounding box center [232, 494] width 360 height 23
type textarea "l"
type textarea "x"
type textarea "lo"
type textarea "x"
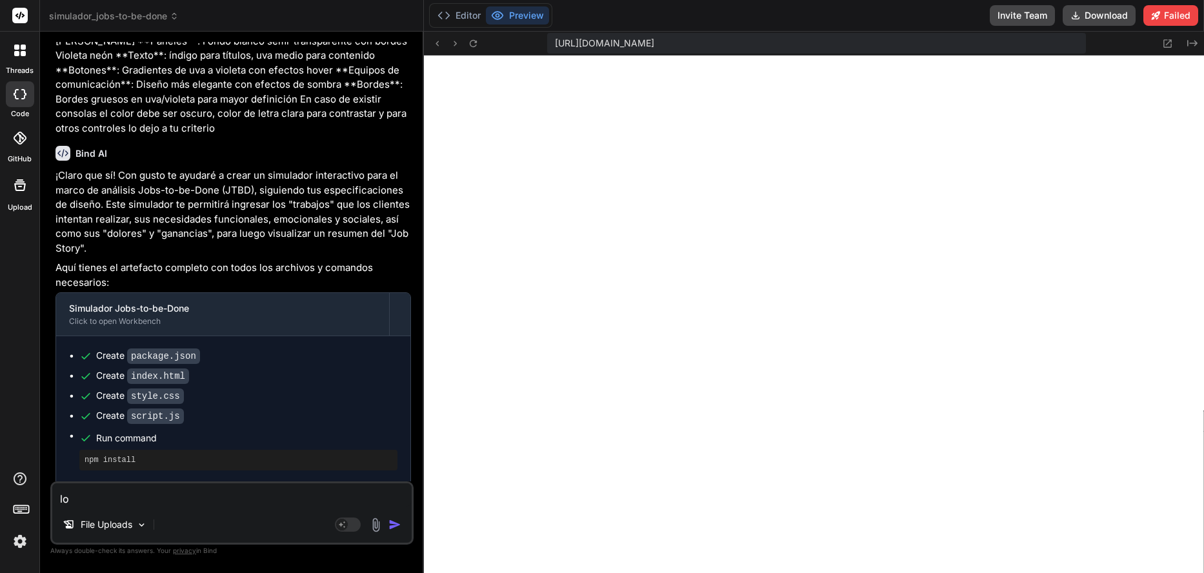
type textarea "los"
type textarea "x"
type textarea "los"
type textarea "x"
type textarea "los e"
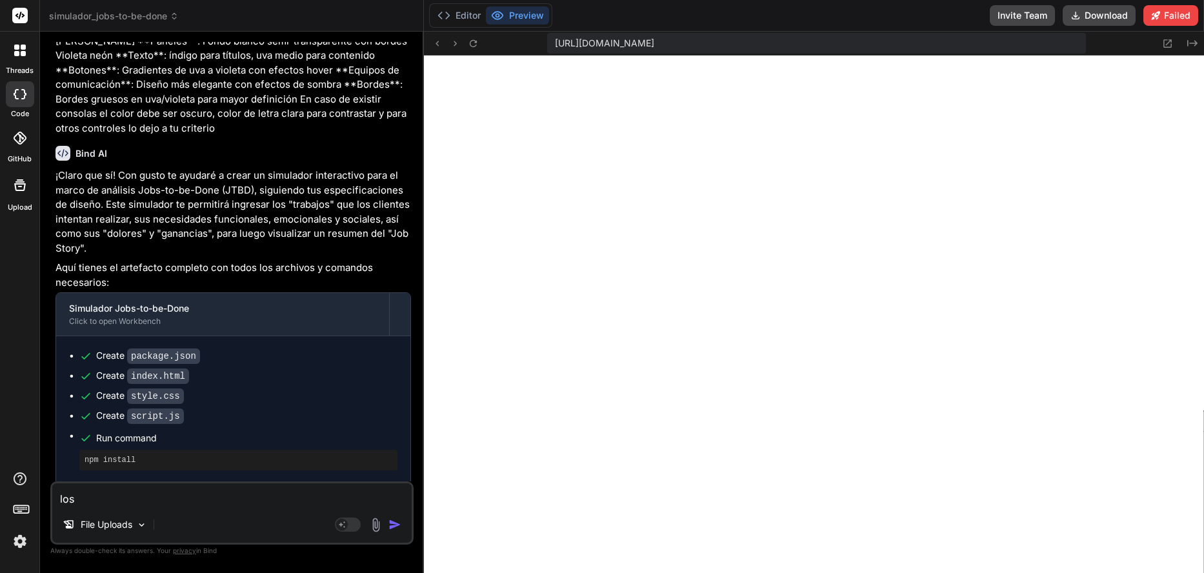
type textarea "x"
type textarea "los ej"
type textarea "x"
type textarea "los eje"
type textarea "x"
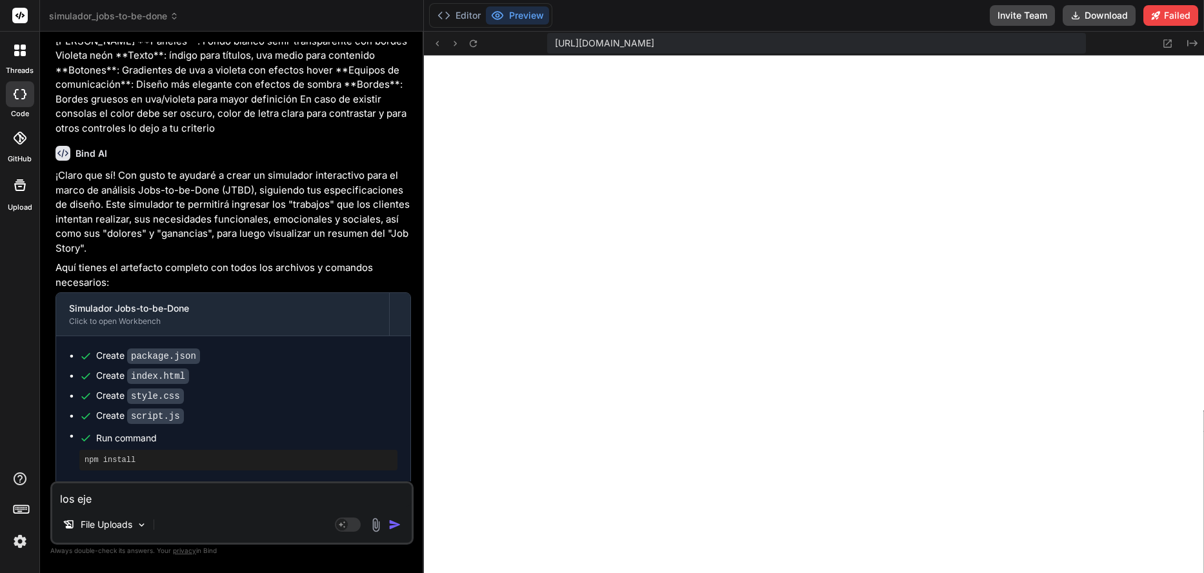
type textarea "los ejem"
type textarea "x"
type textarea "los ejemp"
type textarea "x"
type textarea "los ejempl"
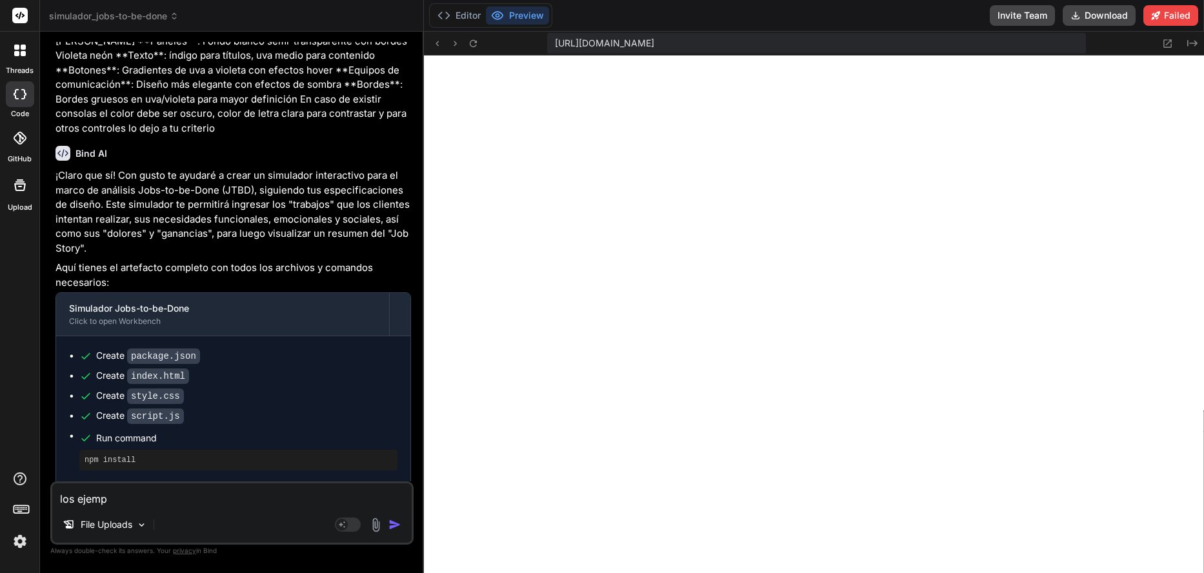
type textarea "x"
type textarea "los ejemplo"
type textarea "x"
type textarea "los ejemplos"
type textarea "x"
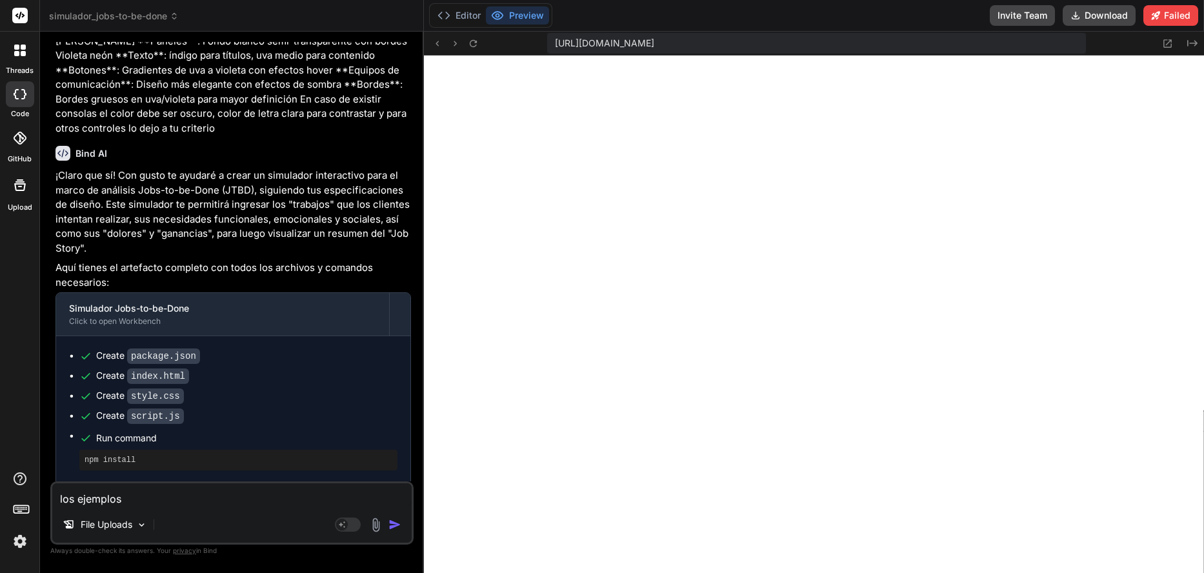
type textarea "los ejemplos"
type textarea "x"
type textarea "los ejemplos r"
type textarea "x"
type textarea "los ejemplos re"
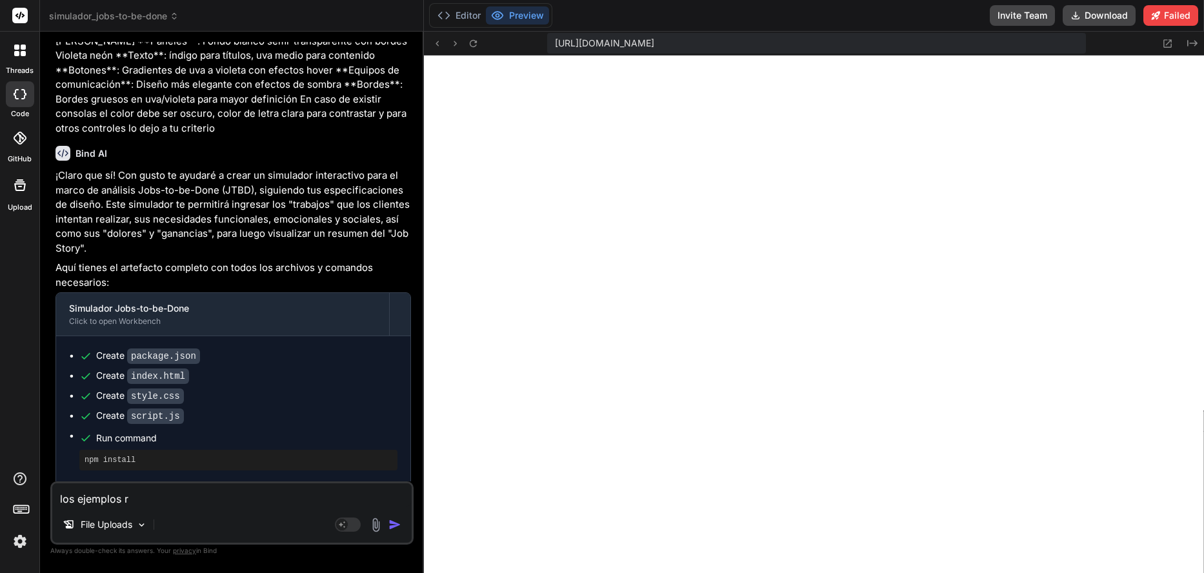
type textarea "x"
type textarea "los ejemplos res"
type textarea "x"
type textarea "los ejemplos resu"
type textarea "x"
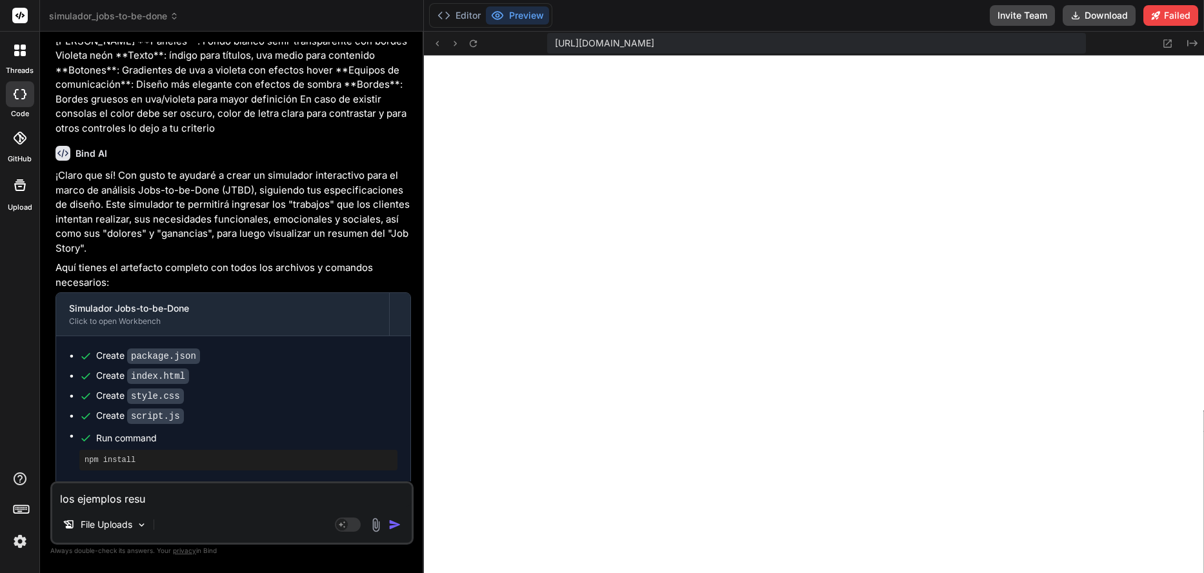
type textarea "los ejemplos resue"
type textarea "x"
type textarea "los ejemplos resueñ"
type textarea "x"
type textarea "los ejemplos resueñl"
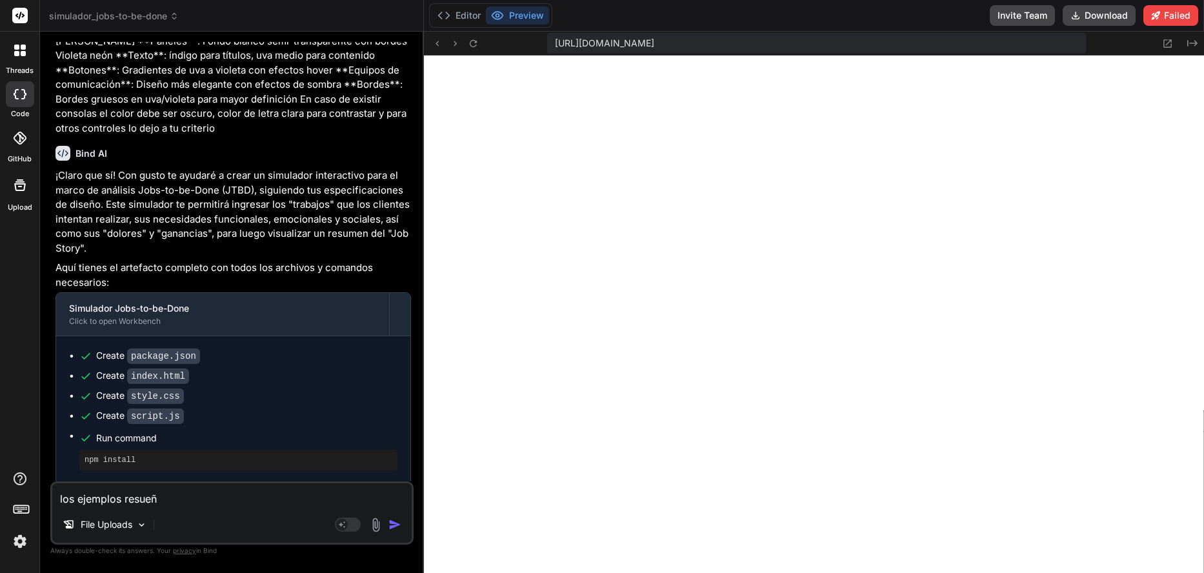
type textarea "x"
type textarea "los ejemplos resueñ"
type textarea "x"
type textarea "los ejemplos resue"
type textarea "x"
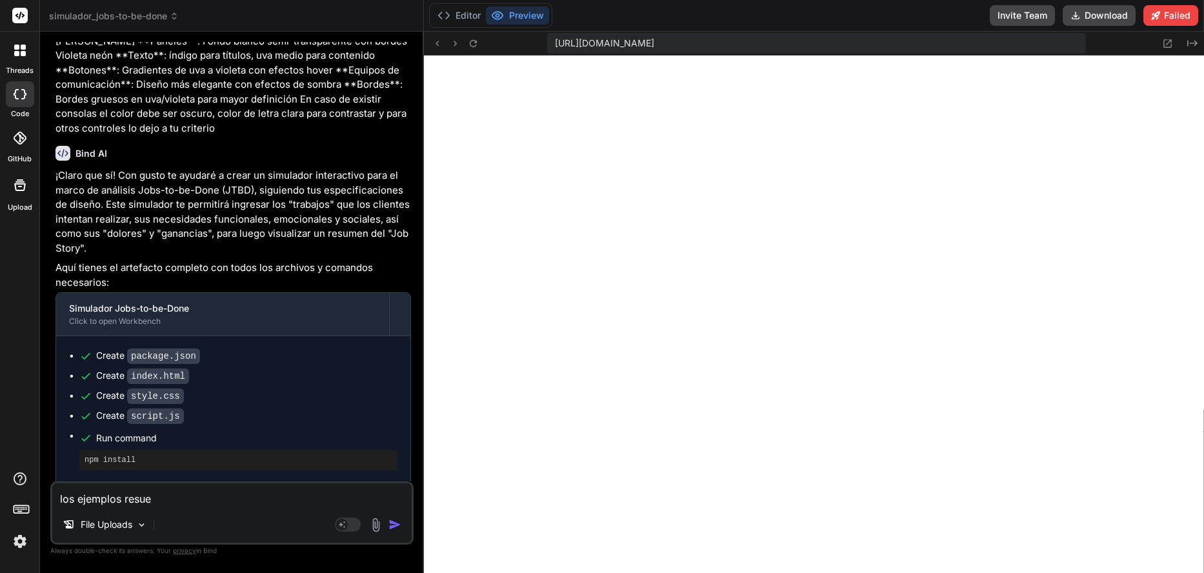
type textarea "los ejemplos resuel"
type textarea "x"
type textarea "los ejemplos resuelt"
type textarea "x"
type textarea "los ejemplos resuelto"
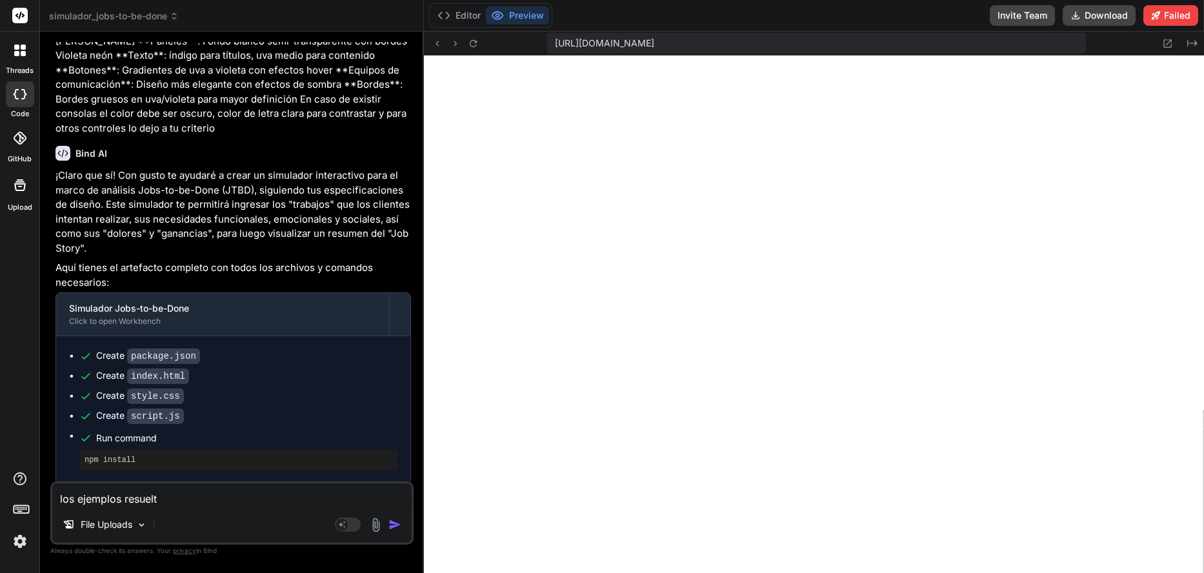
type textarea "x"
type textarea "los ejemplos resueltos"
type textarea "x"
click at [78, 498] on textarea "los ejemplos resueltos" at bounding box center [232, 494] width 360 height 23
click at [127, 500] on textarea "los ejemplos resueltos" at bounding box center [232, 494] width 360 height 23
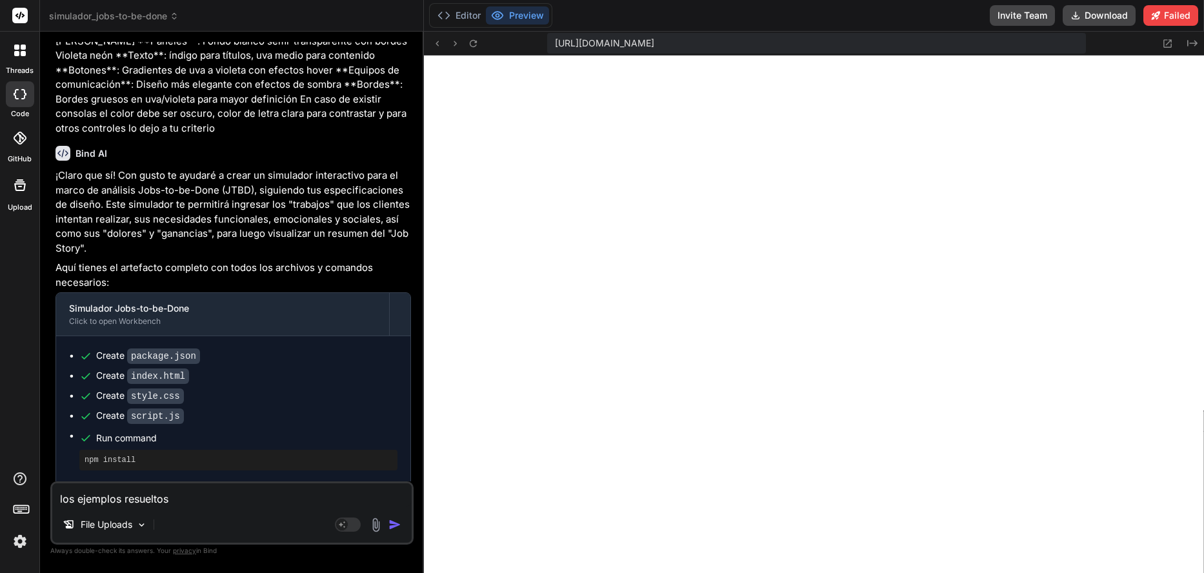
type textarea "los ejemplos dresueltos"
type textarea "x"
type textarea "los ejemplos deresueltos"
type textarea "x"
type textarea "los ejemplos debresueltos"
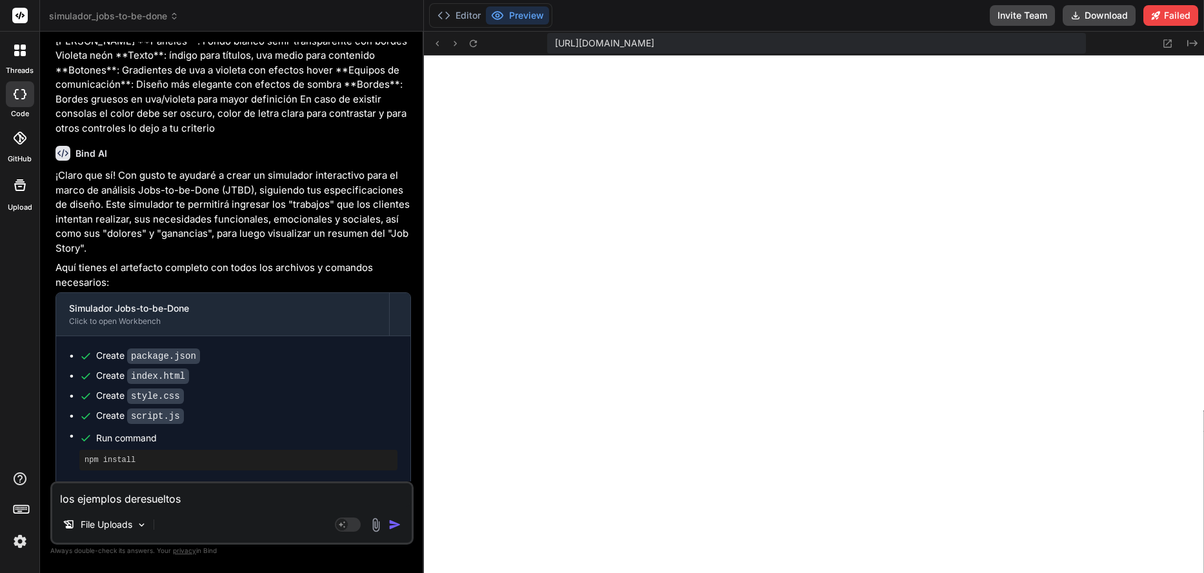
type textarea "x"
type textarea "los ejemplos deberesueltos"
type textarea "x"
type textarea "los ejemplos debenresueltos"
type textarea "x"
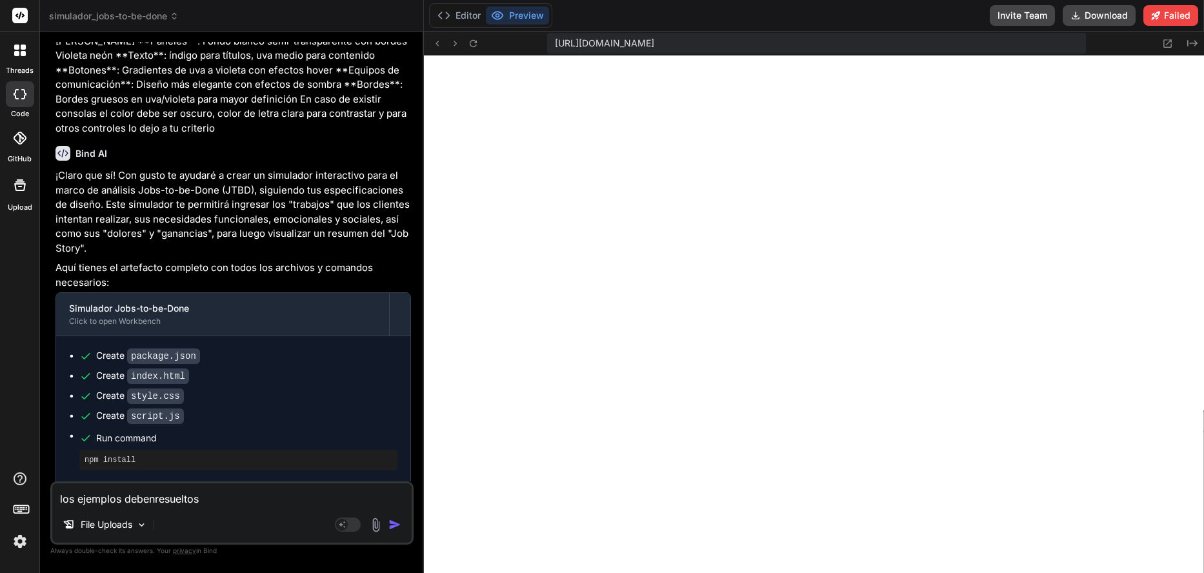
type textarea "los ejemplos deben resueltos"
type textarea "x"
type textarea "los ejemplos deben eresueltos"
type textarea "x"
type textarea "los ejemplos deben esresueltos"
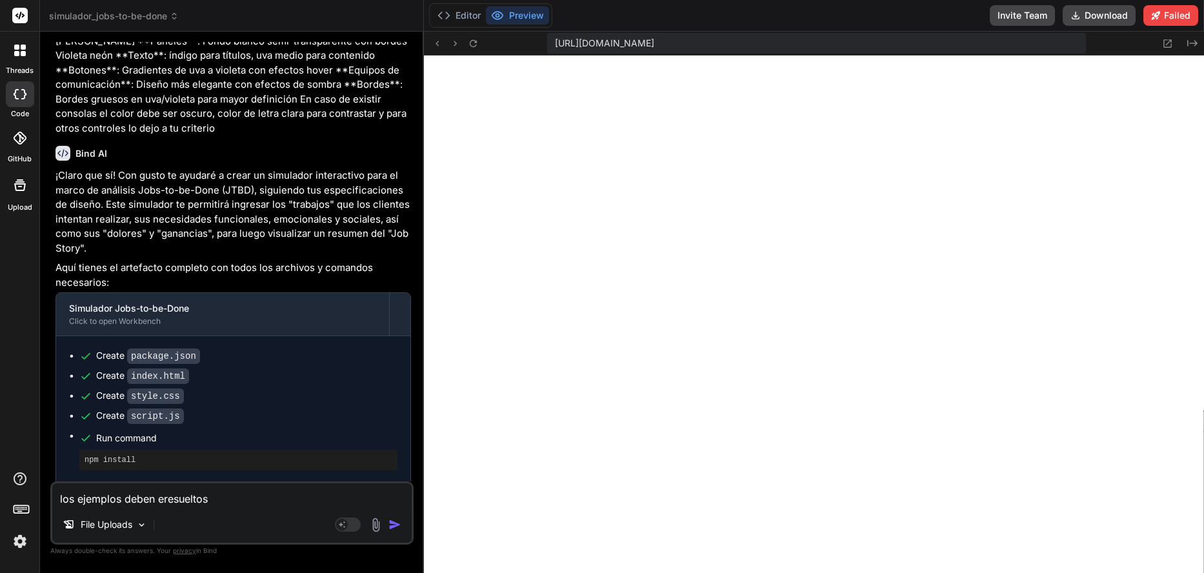
type textarea "x"
type textarea "los ejemplos deben estresueltos"
type textarea "x"
type textarea "los ejemplos deben estaresueltos"
type textarea "x"
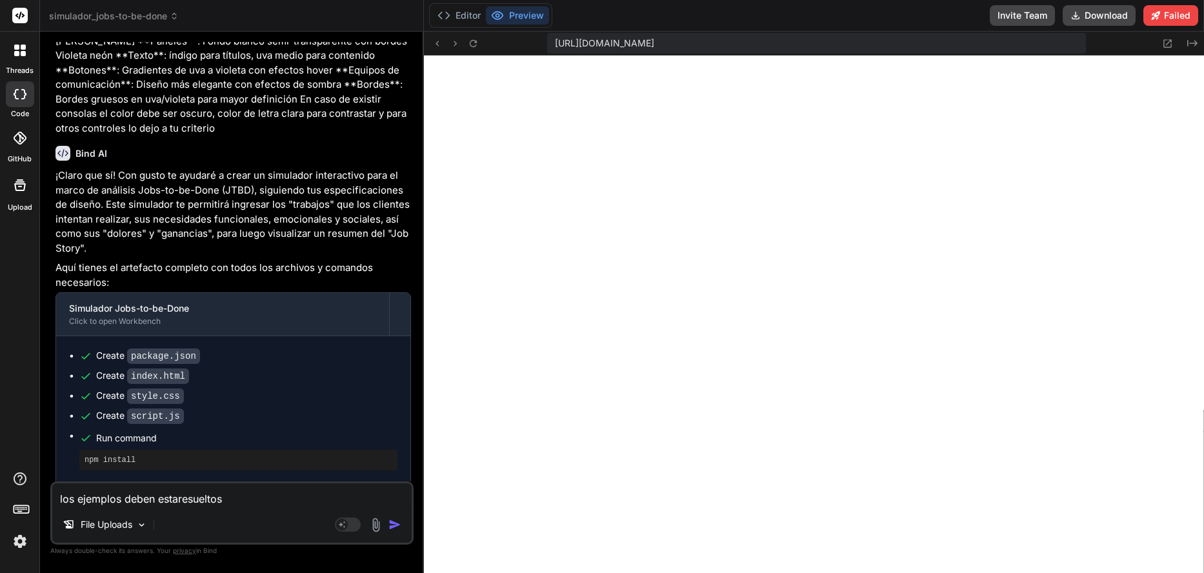
type textarea "los ejemplos deben estarresueltos"
type textarea "x"
type textarea "los ejemplos deben estar resueltos"
type textarea "x"
type textarea "los ejemplos deben estar resueltos"
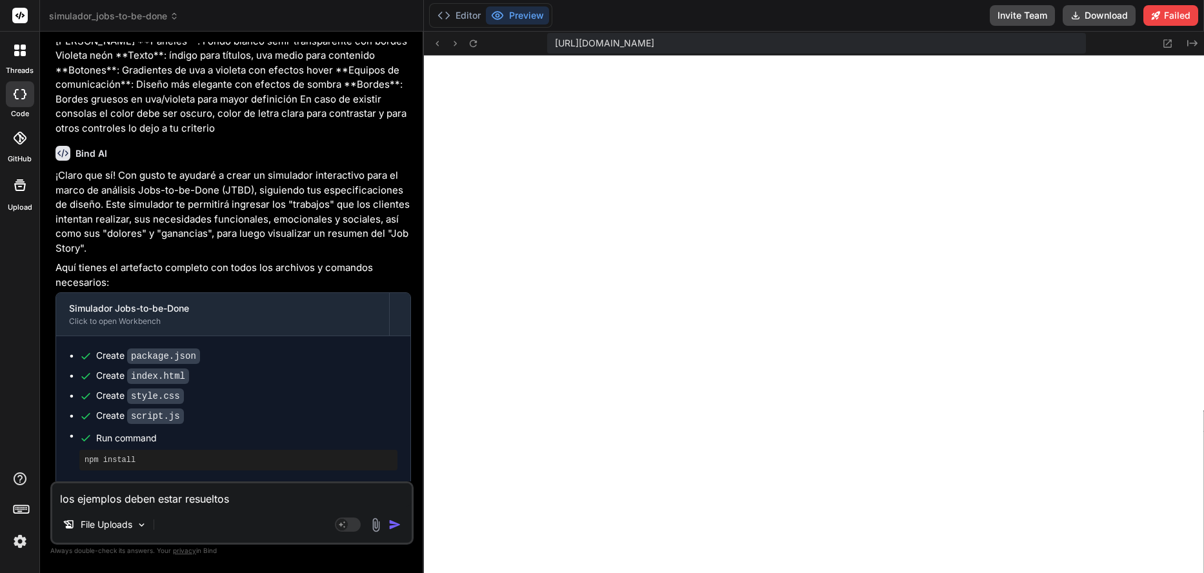
click at [393, 522] on img "button" at bounding box center [395, 524] width 13 height 13
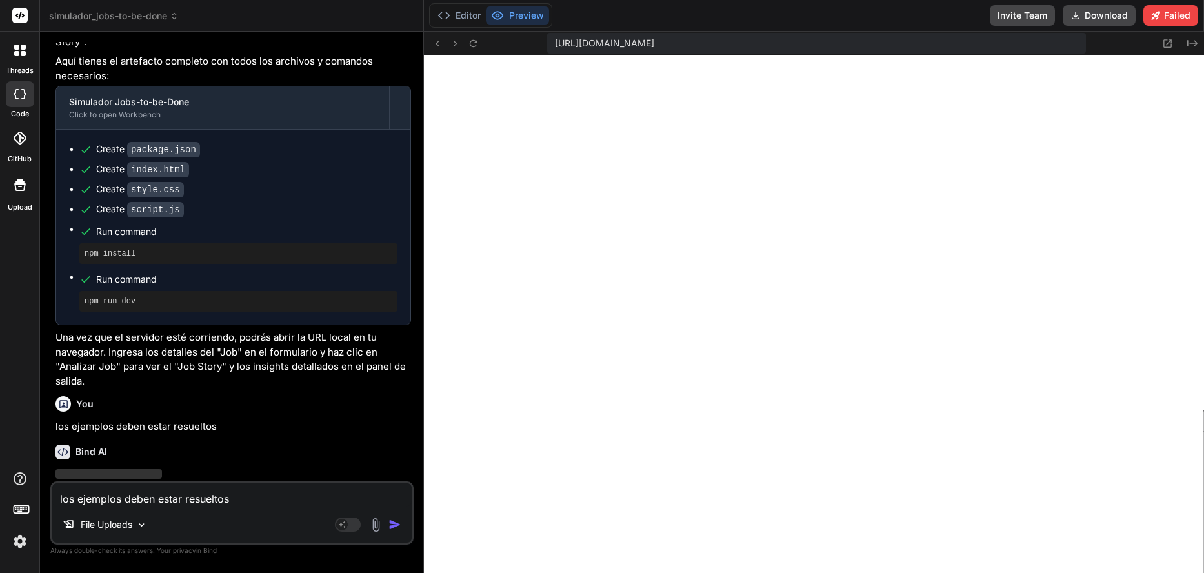
scroll to position [330, 0]
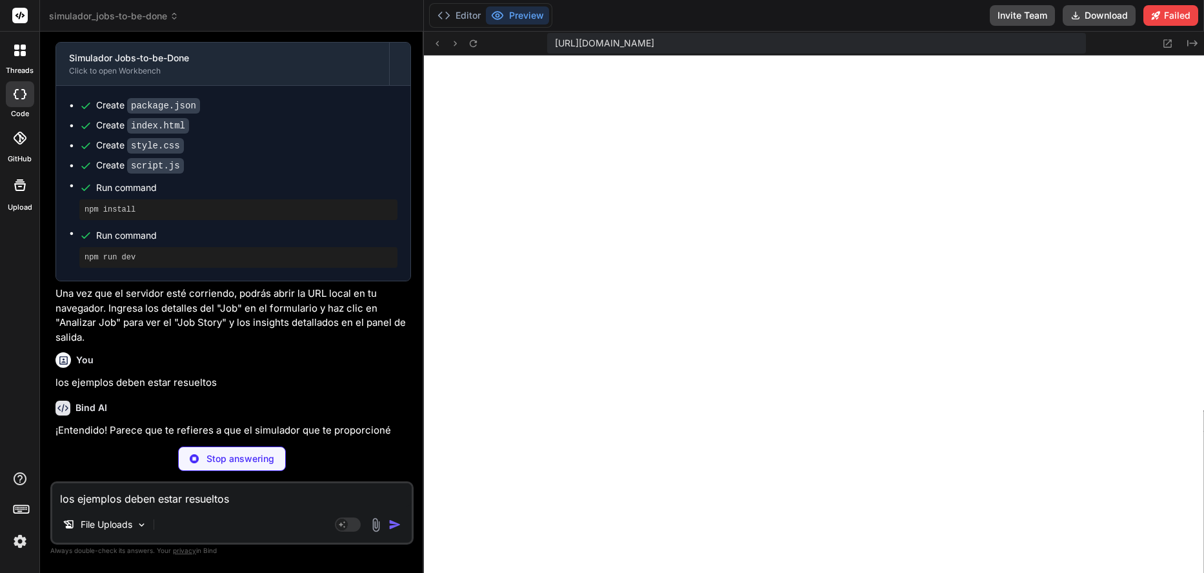
type textarea "x"
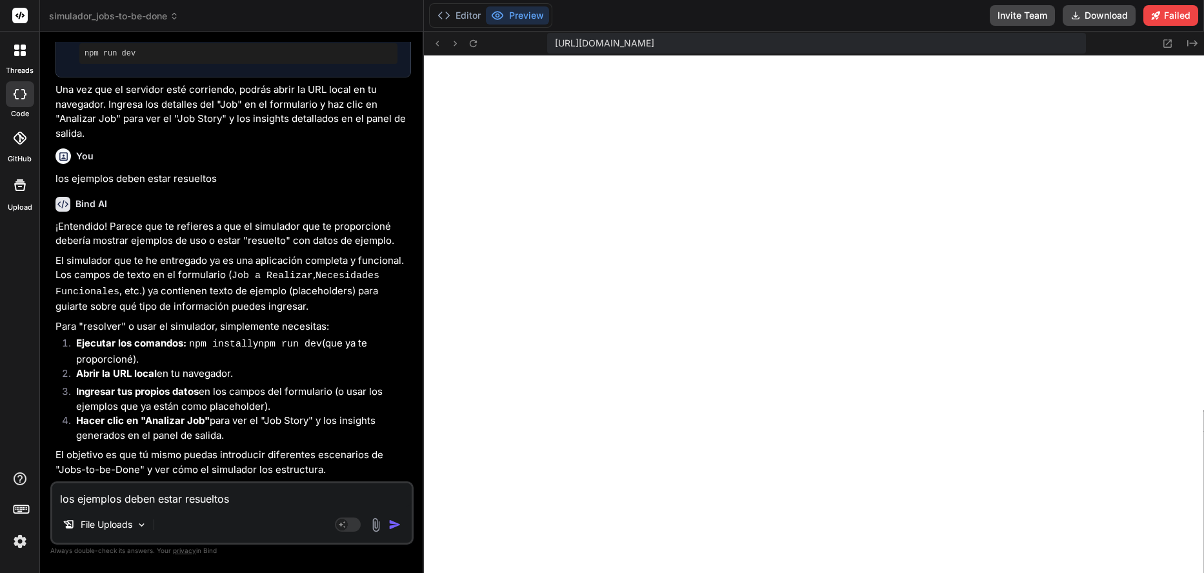
scroll to position [578, 0]
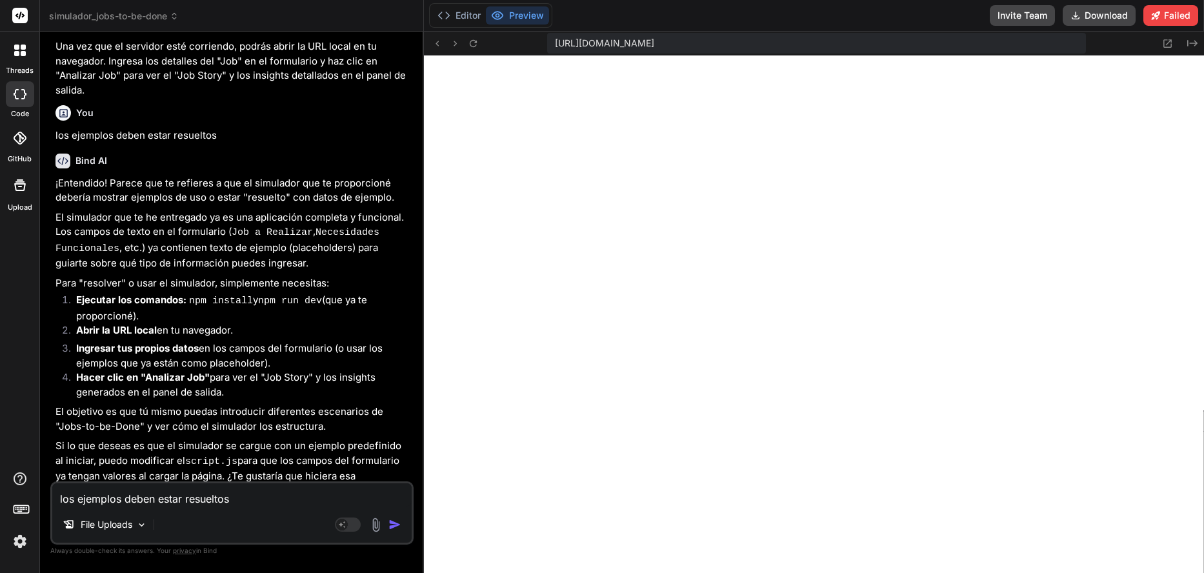
click at [289, 500] on textarea "los ejemplos deben estar resueltos" at bounding box center [232, 494] width 360 height 23
type textarea "e"
type textarea "x"
type textarea "ej"
type textarea "x"
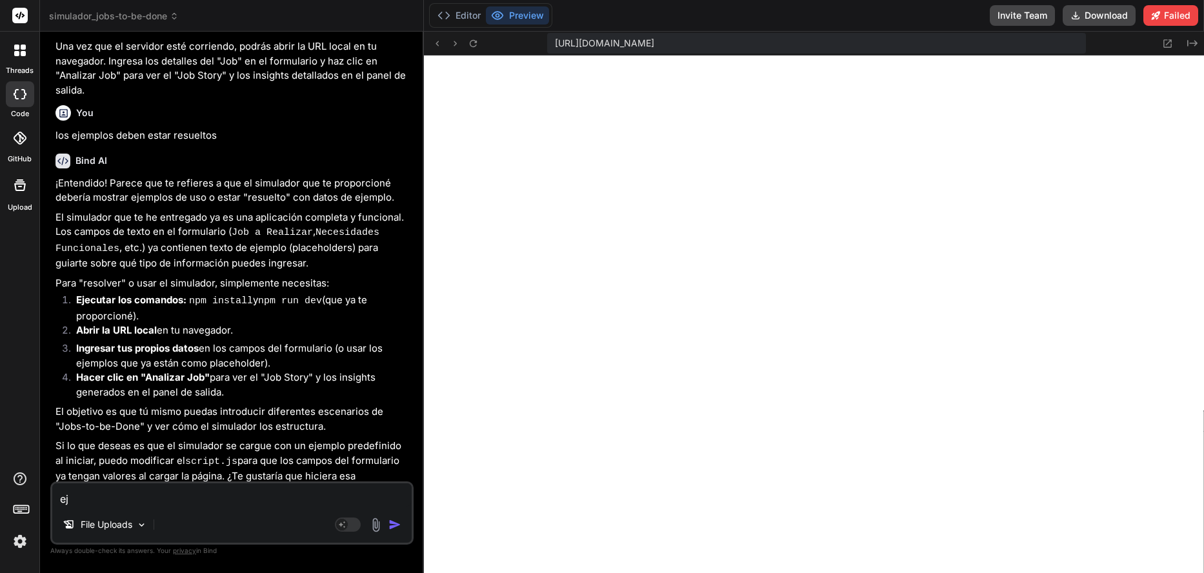
type textarea "eje"
type textarea "x"
type textarea "ejer"
type textarea "x"
type textarea "ejerc"
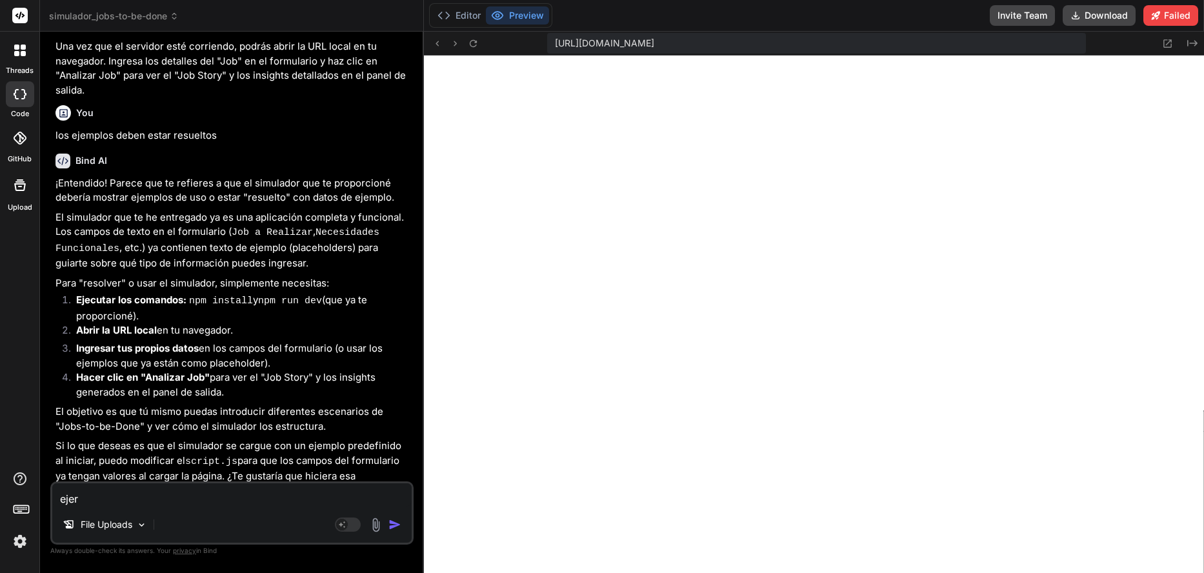
type textarea "x"
type textarea "ejerci"
type textarea "x"
type textarea "ejercic"
type textarea "x"
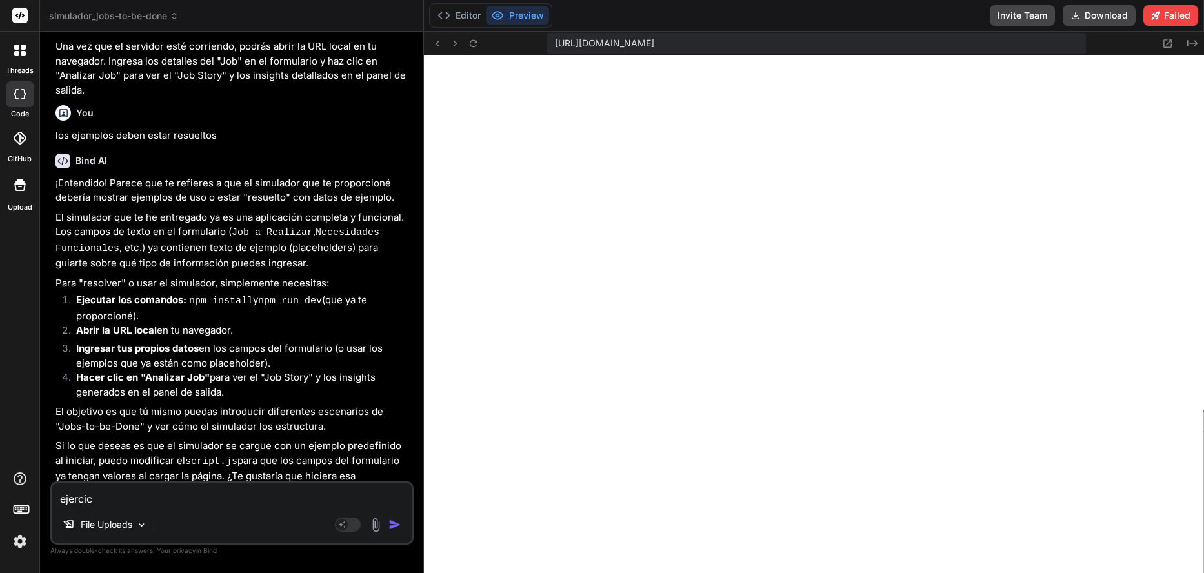
type textarea "ejercici"
type textarea "x"
type textarea "ejercicio"
type textarea "x"
type textarea "ejercicios"
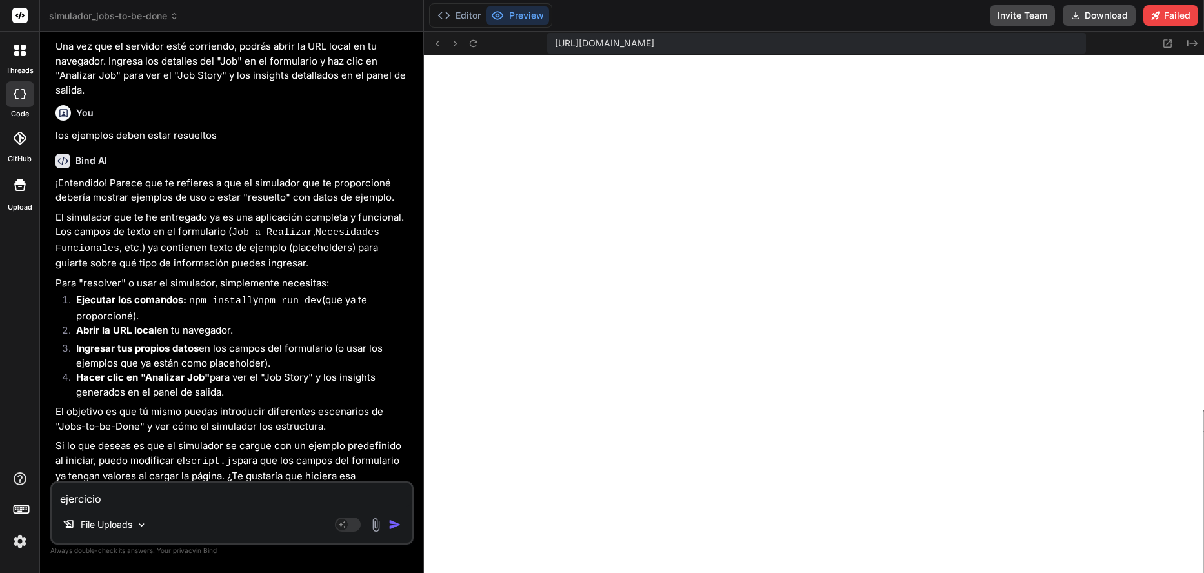
type textarea "x"
type textarea "ejercicios"
type textarea "x"
type textarea "ejercicios r"
type textarea "x"
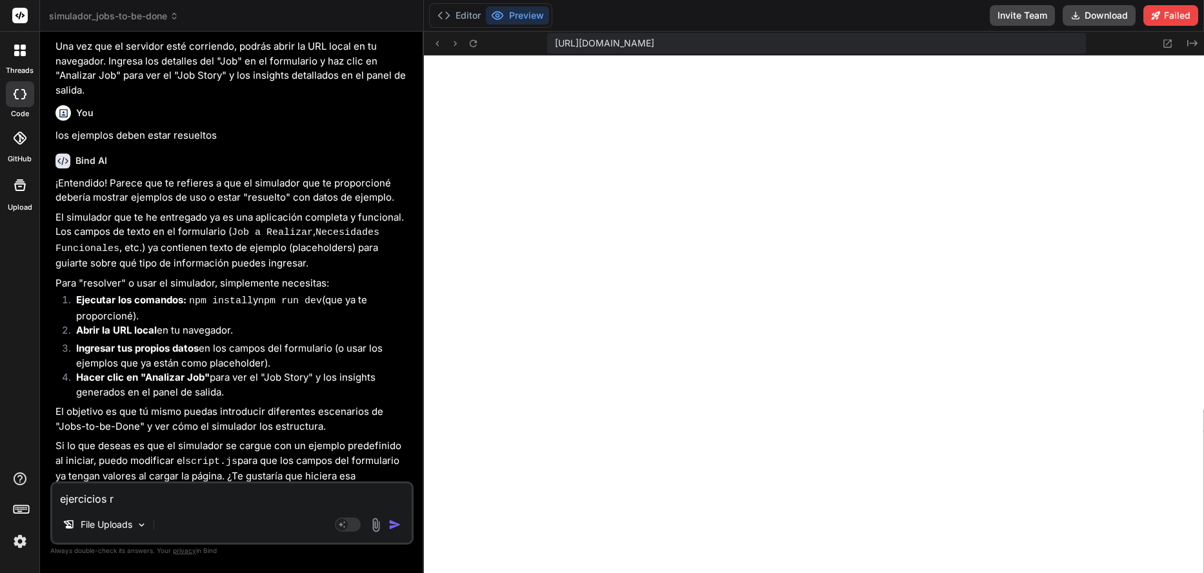
type textarea "ejercicios re"
type textarea "x"
type textarea "ejercicios res"
type textarea "x"
type textarea "ejercicios resu"
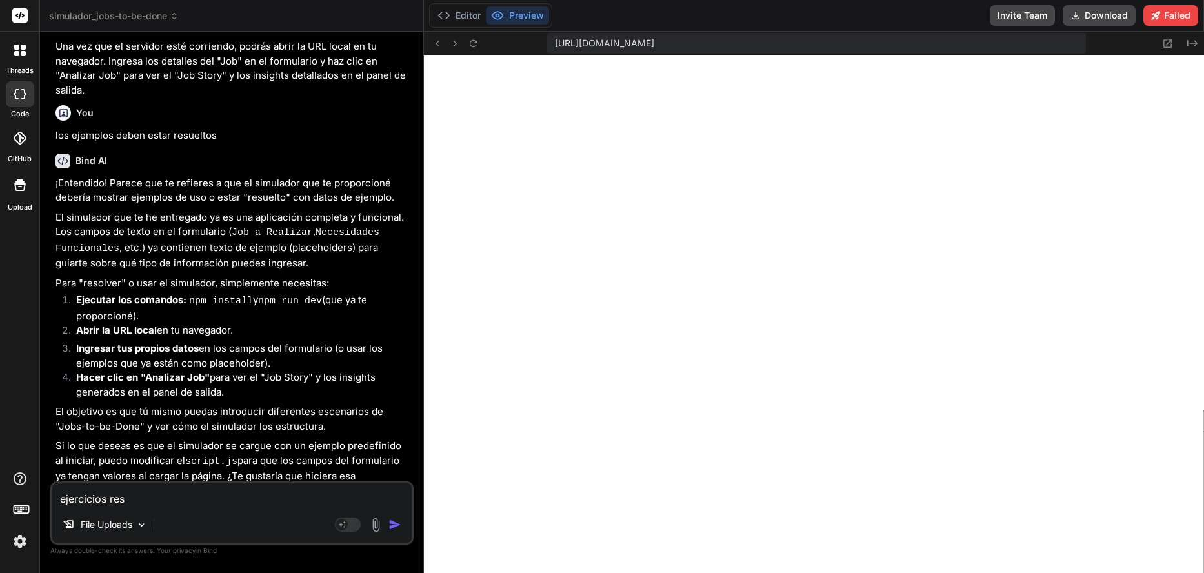
type textarea "x"
type textarea "ejercicios resue"
type textarea "x"
type textarea "ejercicios resuel"
type textarea "x"
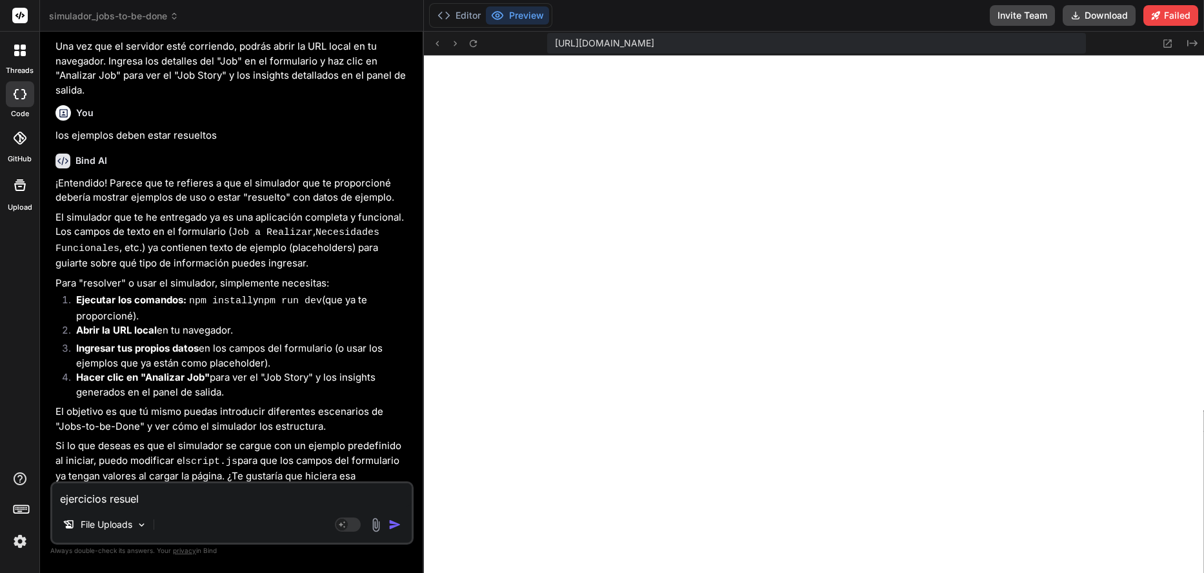
type textarea "ejercicios resuelt"
type textarea "x"
type textarea "ejercicios resuelto"
type textarea "x"
type textarea "ejercicios resueltos"
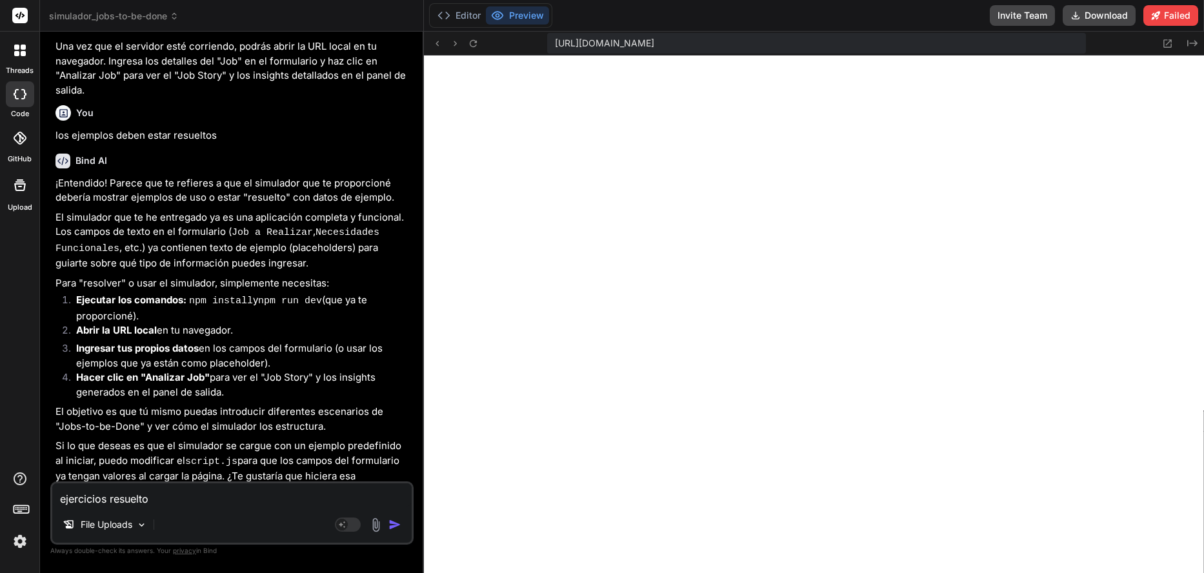
type textarea "x"
type textarea "ejercicios resueltos"
type textarea "x"
type textarea "ejercicios resueltos p"
type textarea "x"
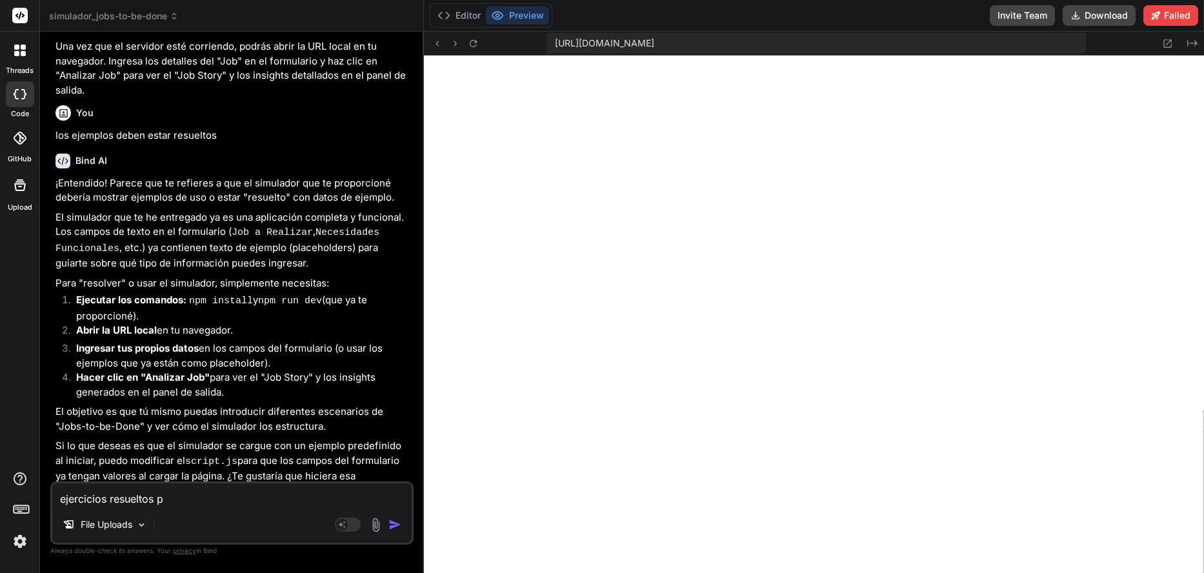
type textarea "ejercicios resueltos po"
type textarea "x"
type textarea "ejercicios resueltos por"
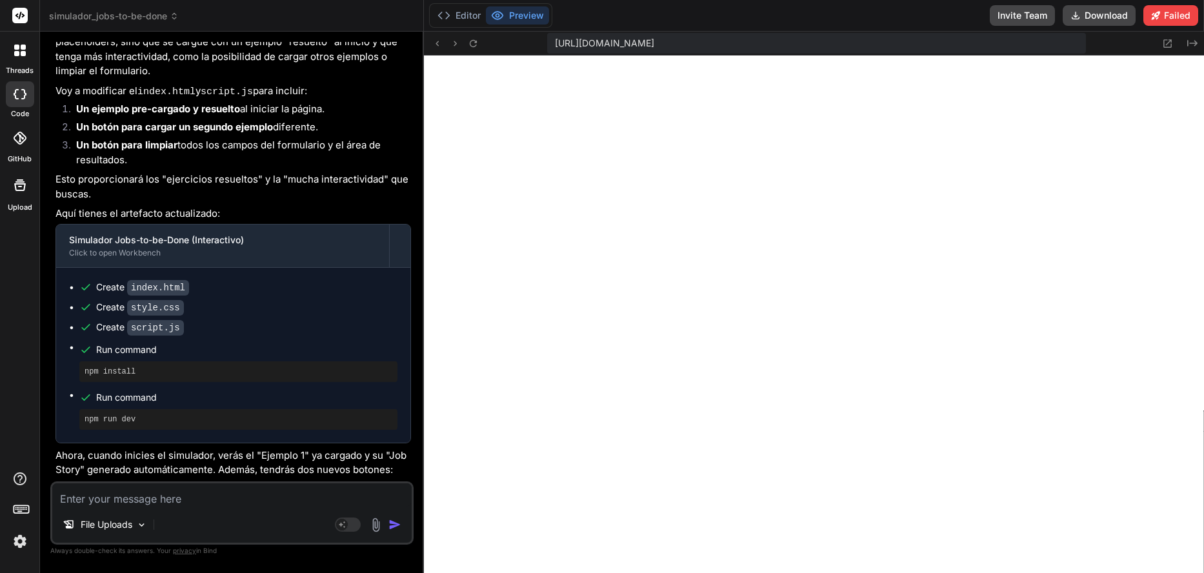
scroll to position [1192, 0]
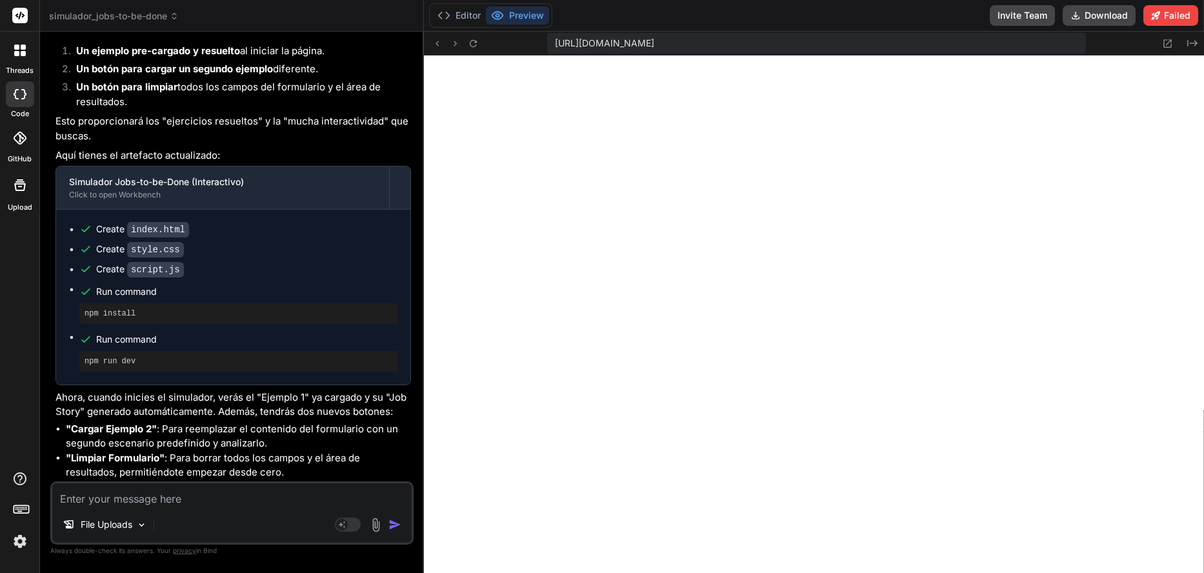
click at [250, 496] on textarea at bounding box center [232, 494] width 360 height 23
click at [394, 528] on img "button" at bounding box center [395, 524] width 13 height 13
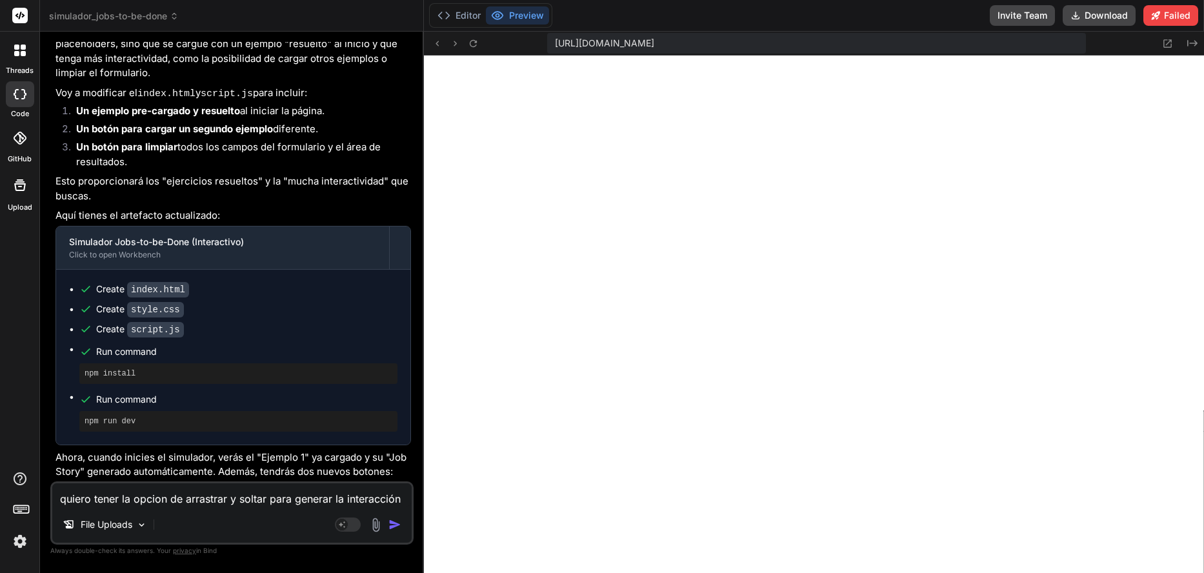
scroll to position [1003, 0]
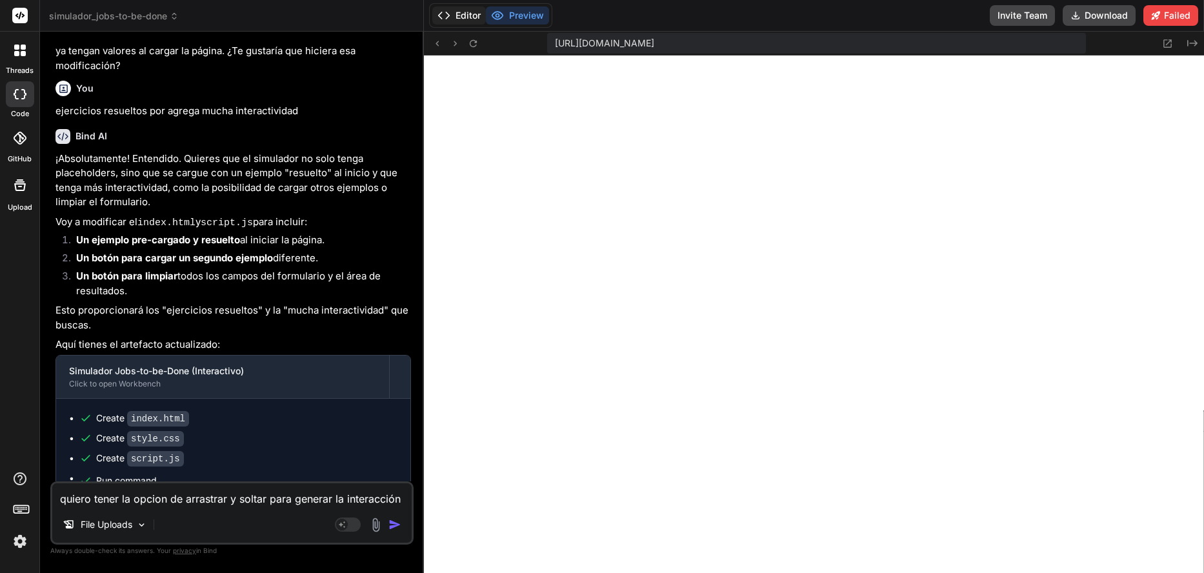
click at [465, 19] on button "Editor" at bounding box center [459, 15] width 54 height 18
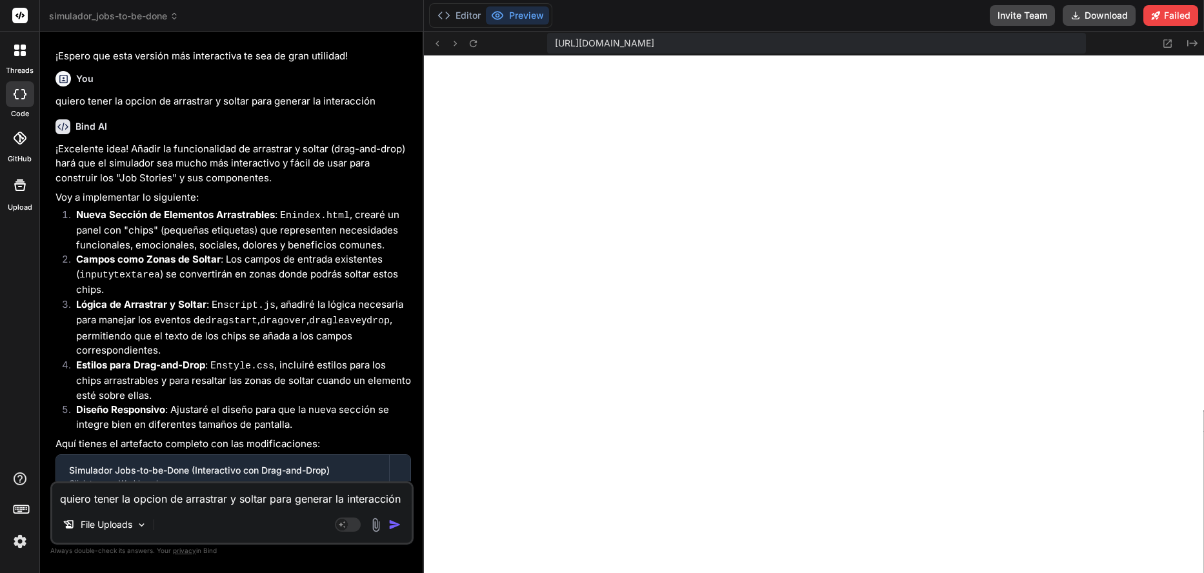
scroll to position [1585, 0]
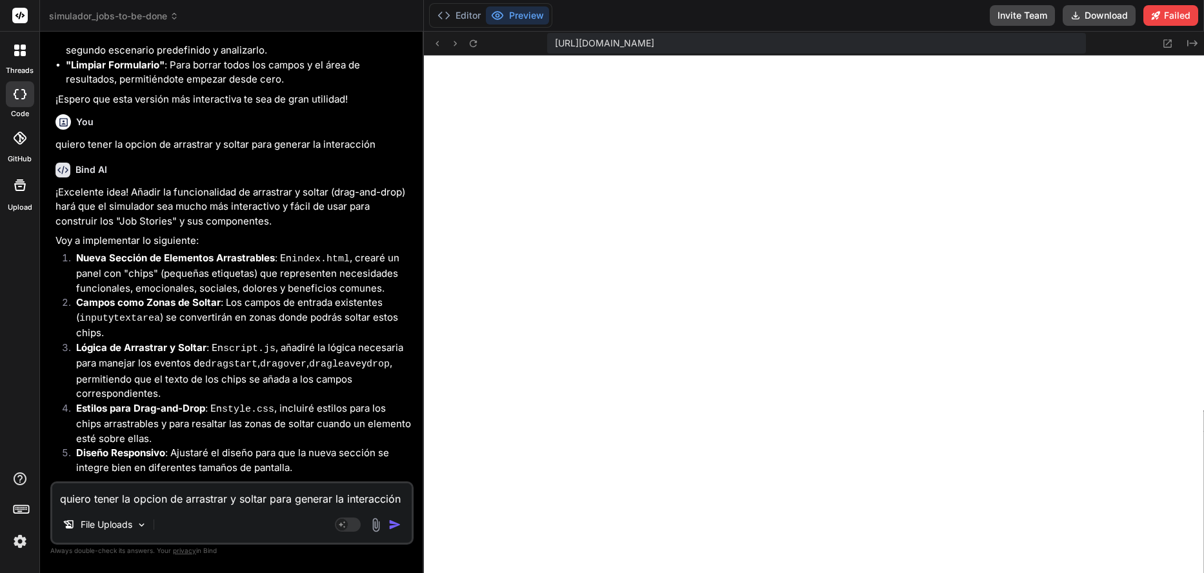
click at [322, 503] on textarea "quiero tener la opcion de arrastrar y soltar para generar la interacción" at bounding box center [232, 494] width 360 height 23
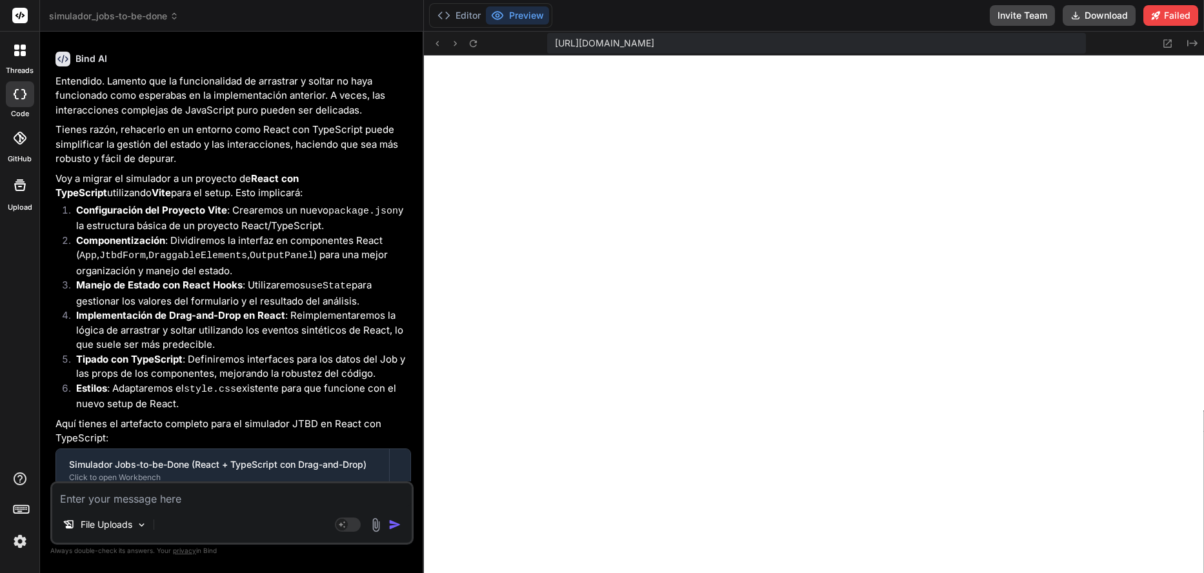
scroll to position [2364, 0]
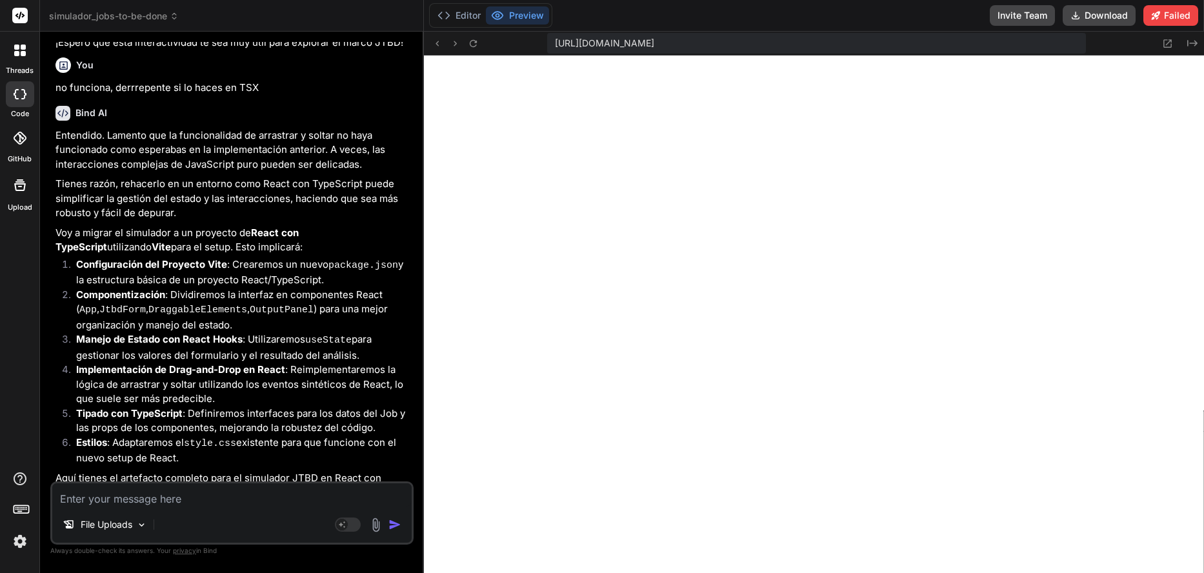
click at [217, 504] on textarea at bounding box center [232, 494] width 360 height 23
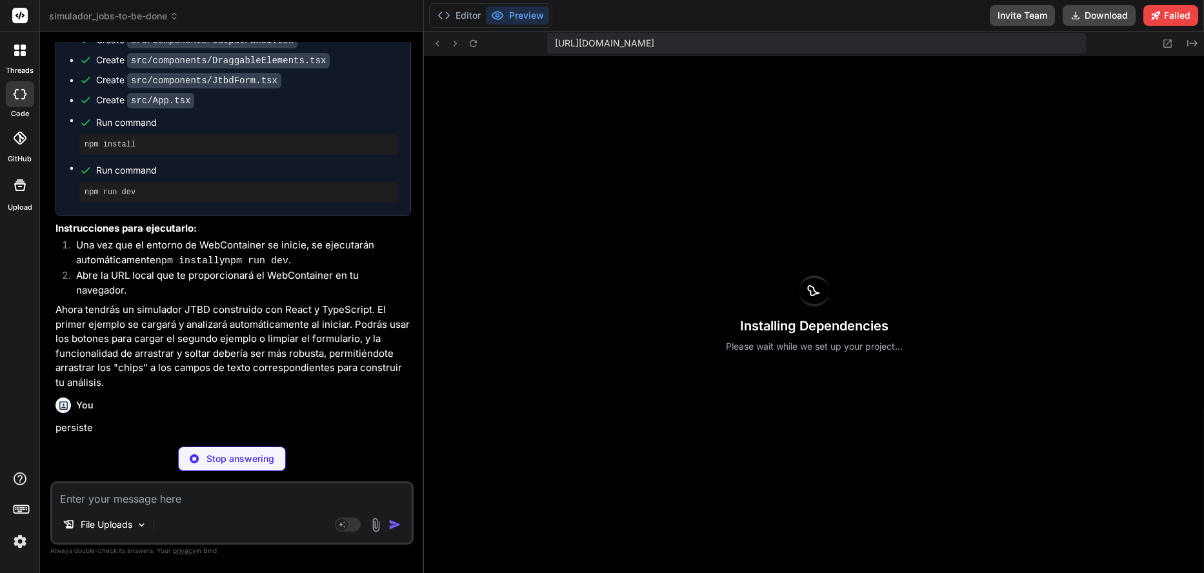
scroll to position [4341, 0]
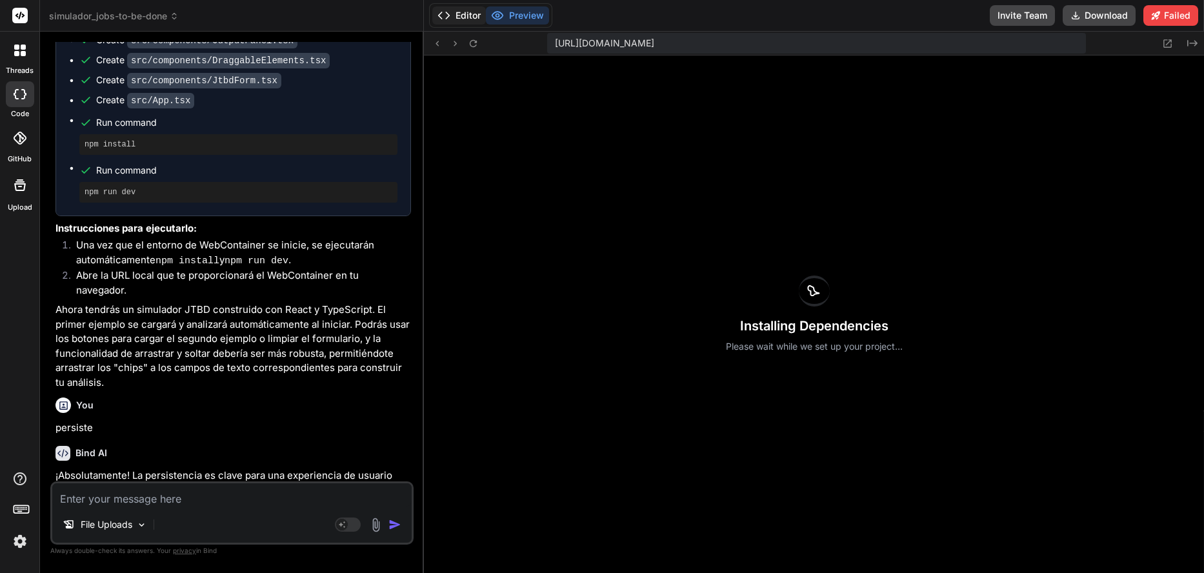
click at [465, 21] on button "Editor" at bounding box center [459, 15] width 54 height 18
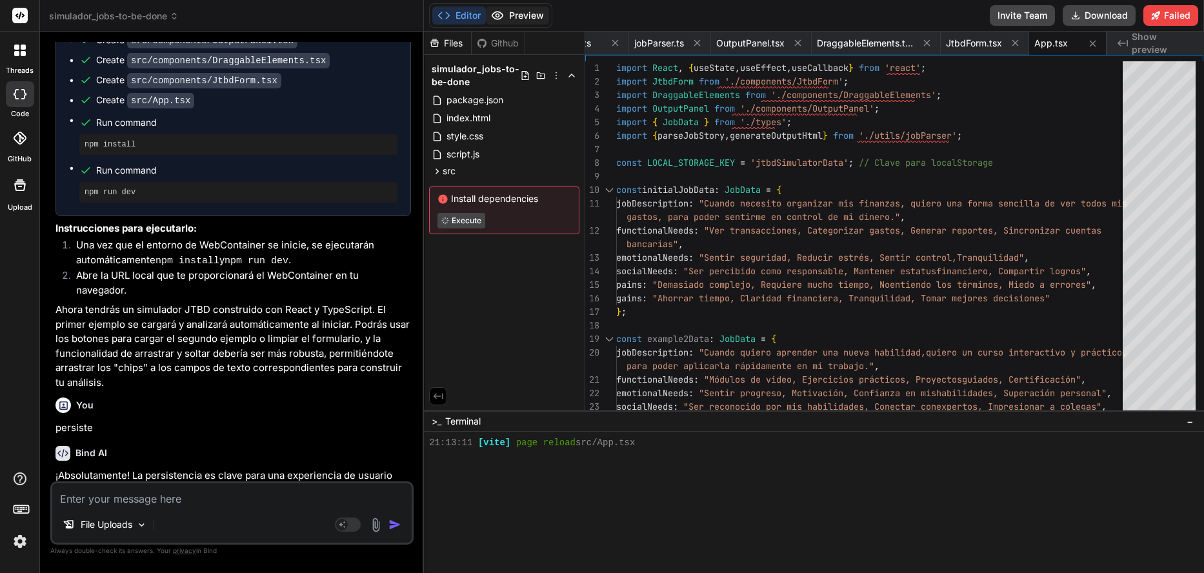
click at [516, 20] on button "Preview" at bounding box center [517, 15] width 63 height 18
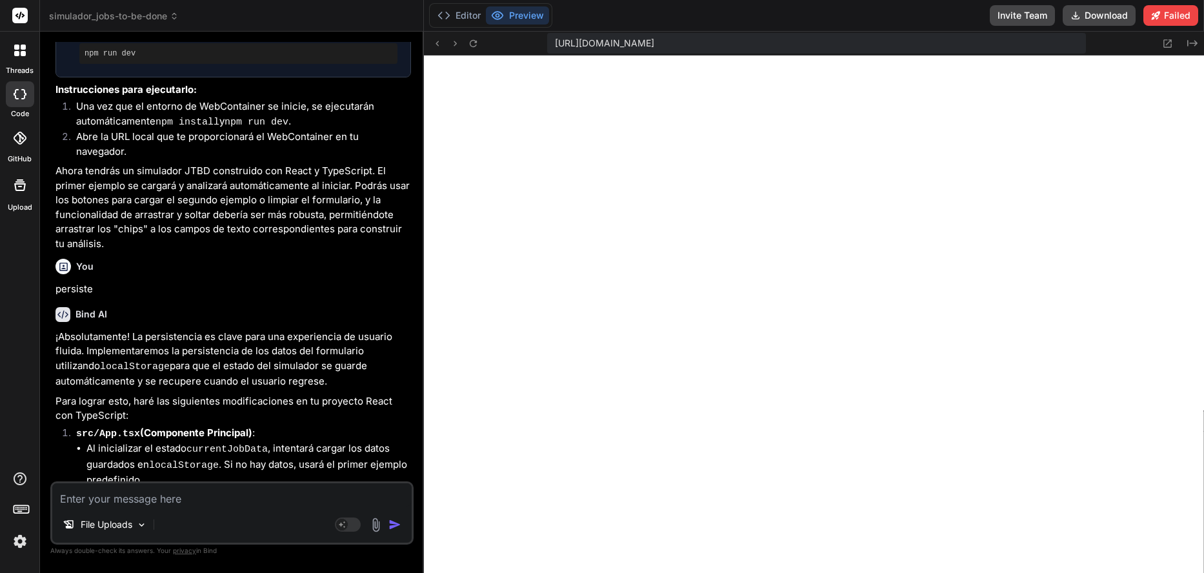
scroll to position [3125, 0]
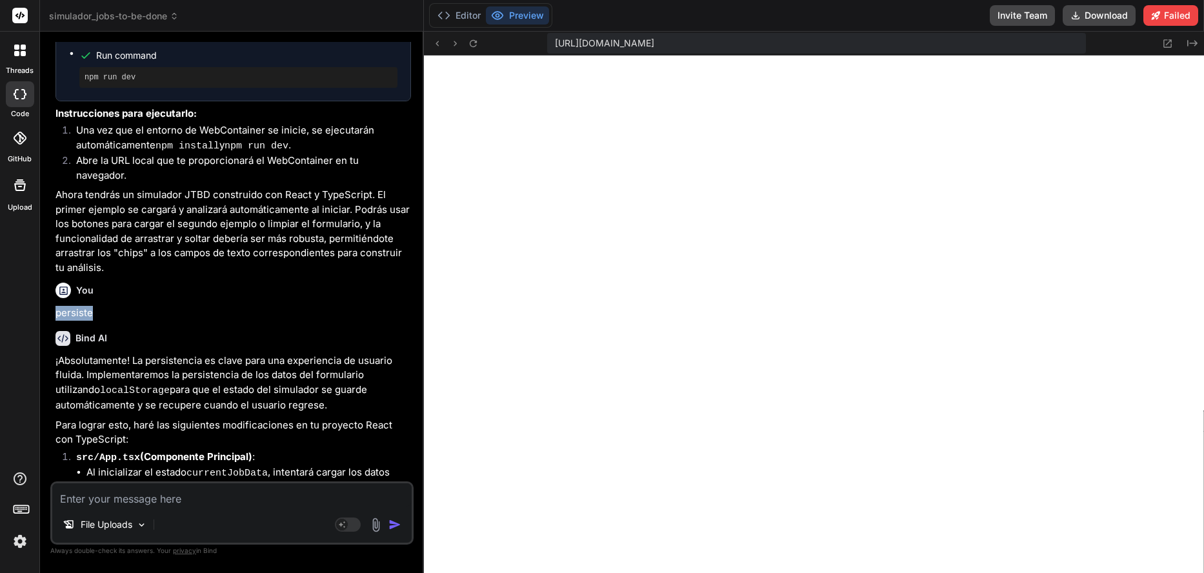
drag, startPoint x: 55, startPoint y: 269, endPoint x: 109, endPoint y: 262, distance: 54.6
click at [109, 262] on div "Bind AI Web Search Created with Pixso. Code Generator You crea un simulador par…" at bounding box center [232, 302] width 384 height 541
copy p "persiste"
click at [128, 493] on textarea at bounding box center [232, 494] width 360 height 23
paste textarea "persiste"
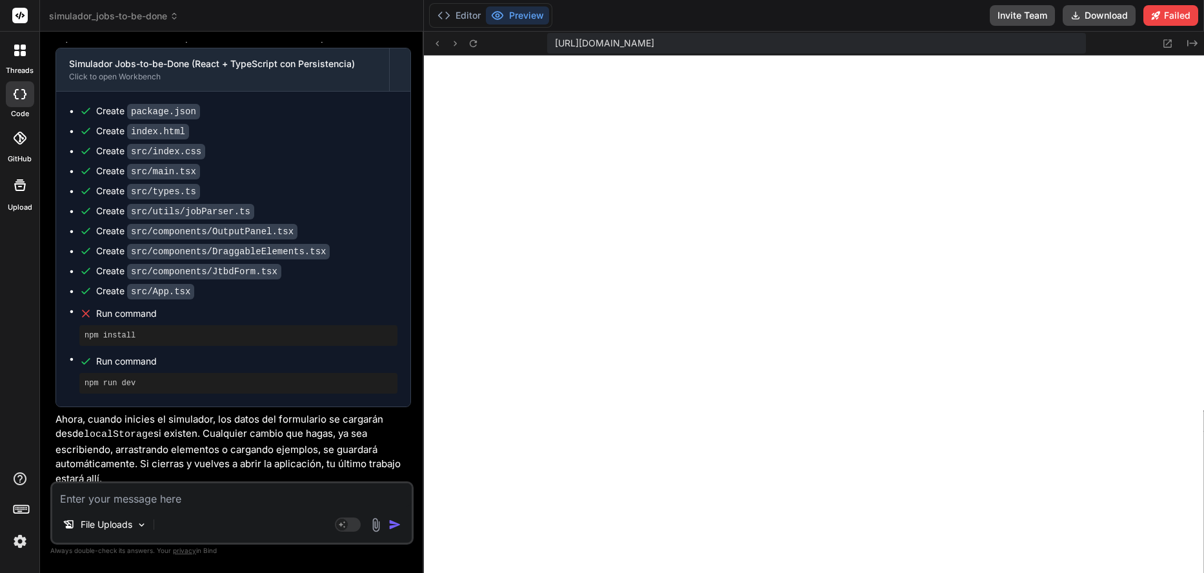
scroll to position [3905, 0]
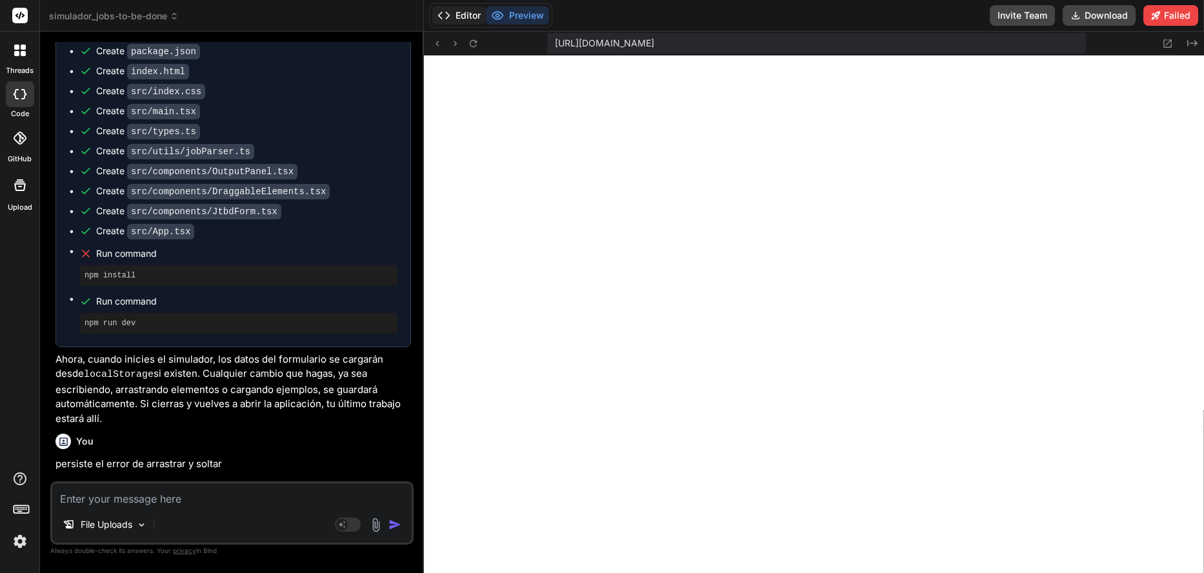
click at [458, 17] on button "Editor" at bounding box center [459, 15] width 54 height 18
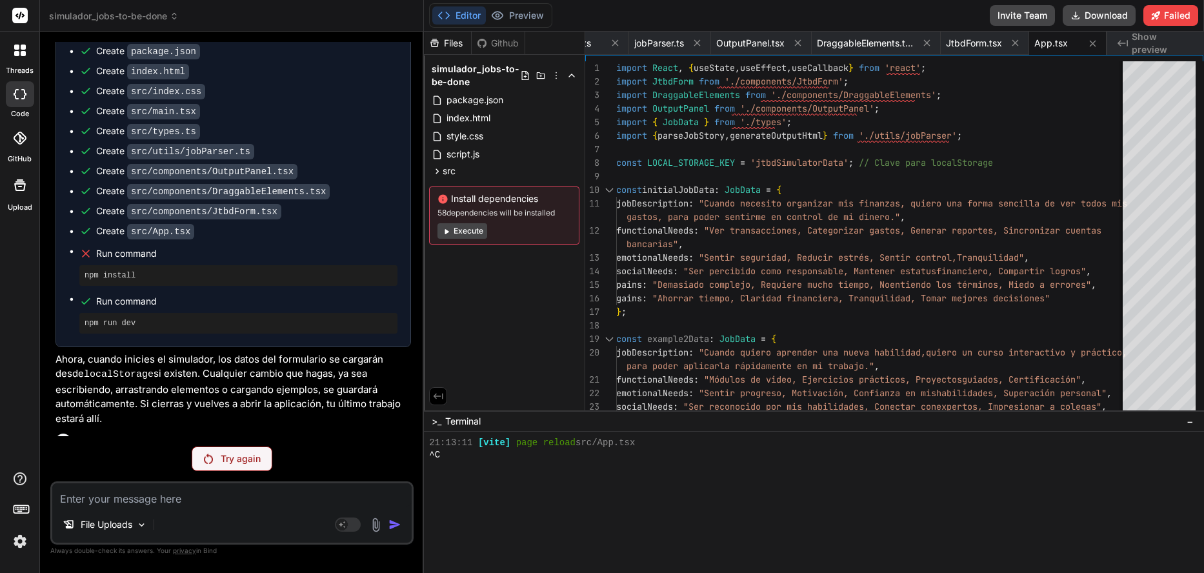
scroll to position [3859, 0]
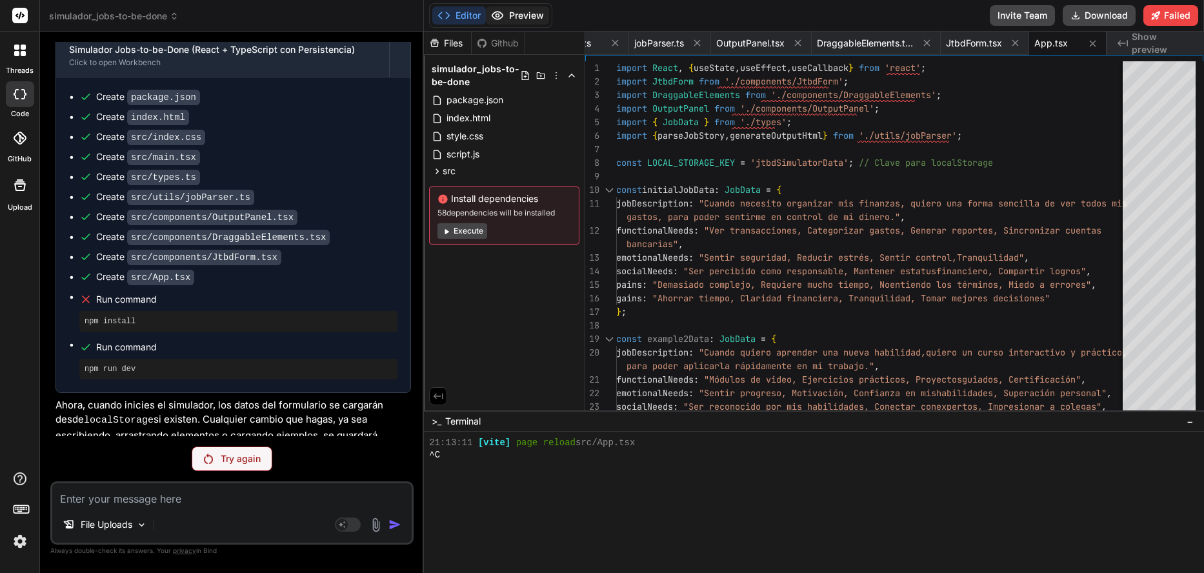
click at [512, 17] on button "Preview" at bounding box center [517, 15] width 63 height 18
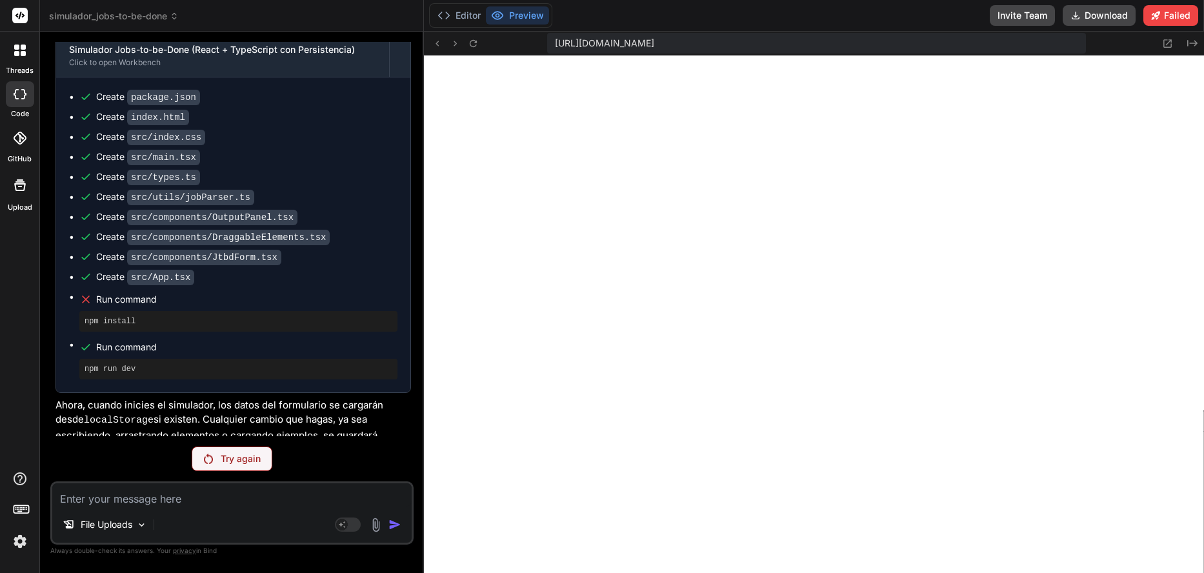
click at [241, 463] on p "Try again" at bounding box center [241, 458] width 40 height 13
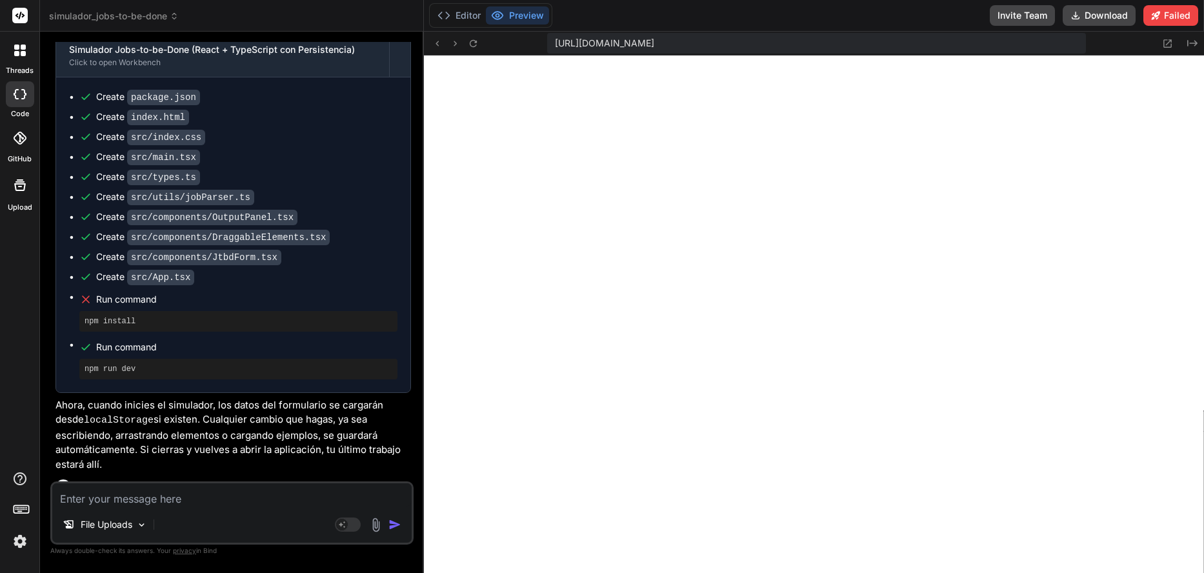
scroll to position [3905, 0]
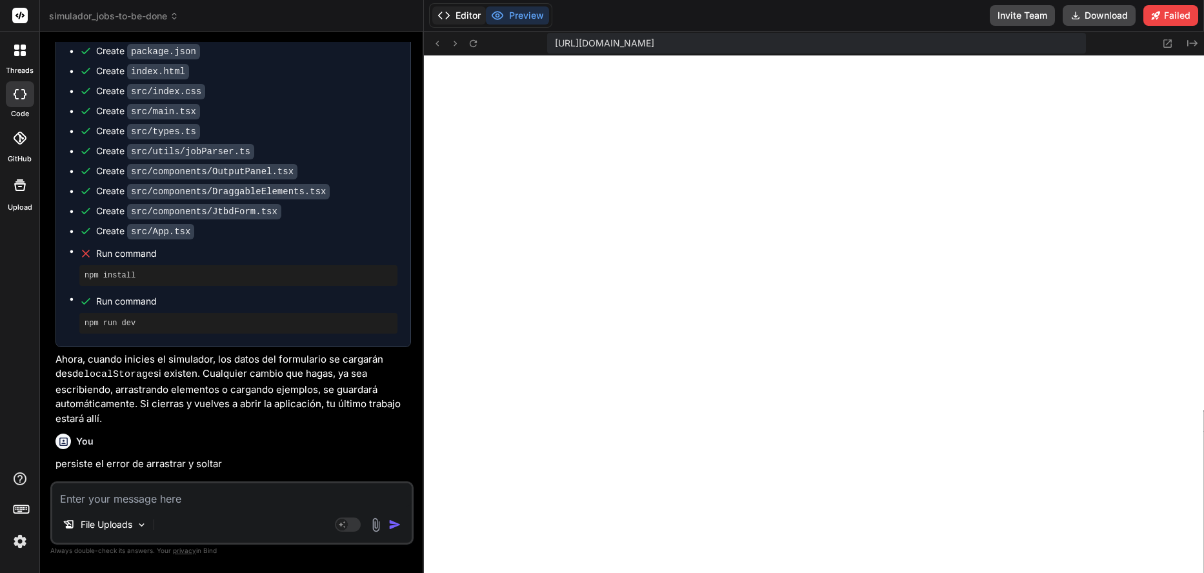
click at [470, 8] on button "Editor" at bounding box center [459, 15] width 54 height 18
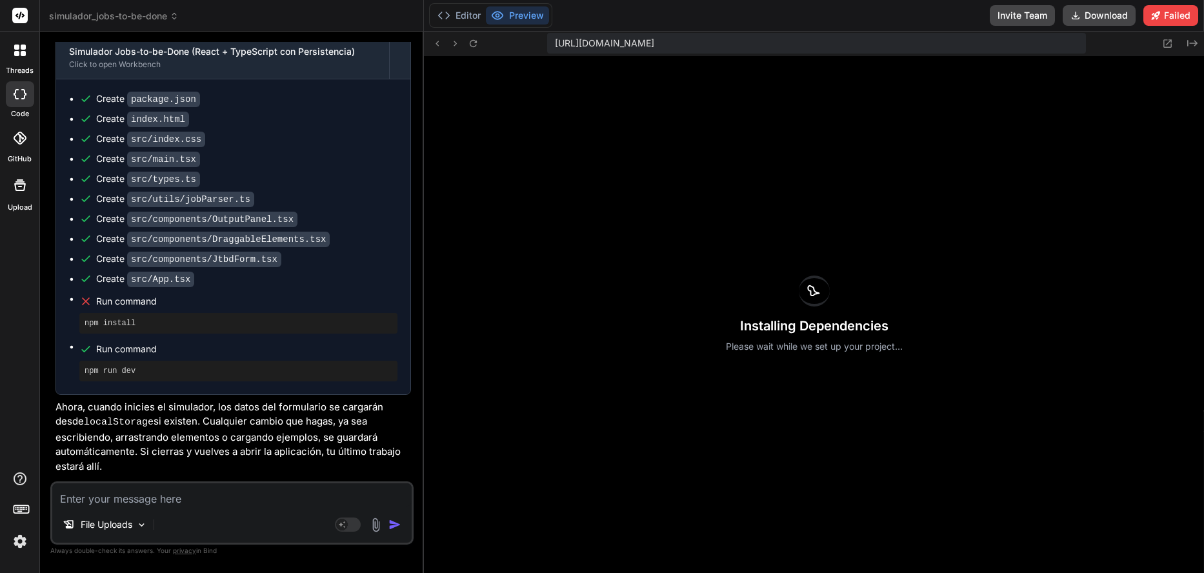
scroll to position [3711, 0]
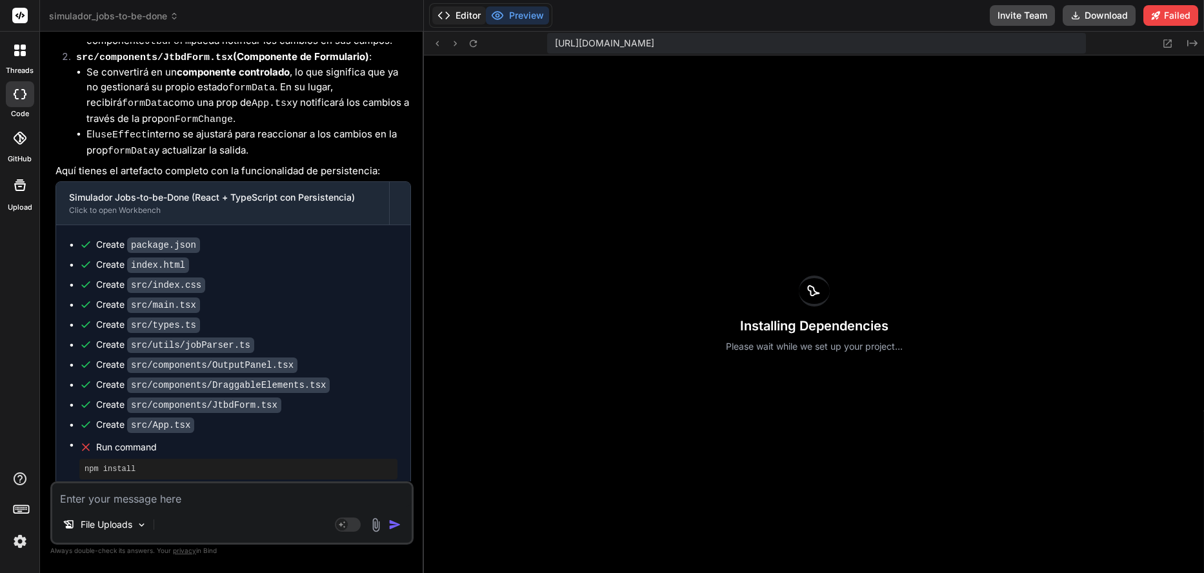
click at [456, 10] on button "Editor" at bounding box center [459, 15] width 54 height 18
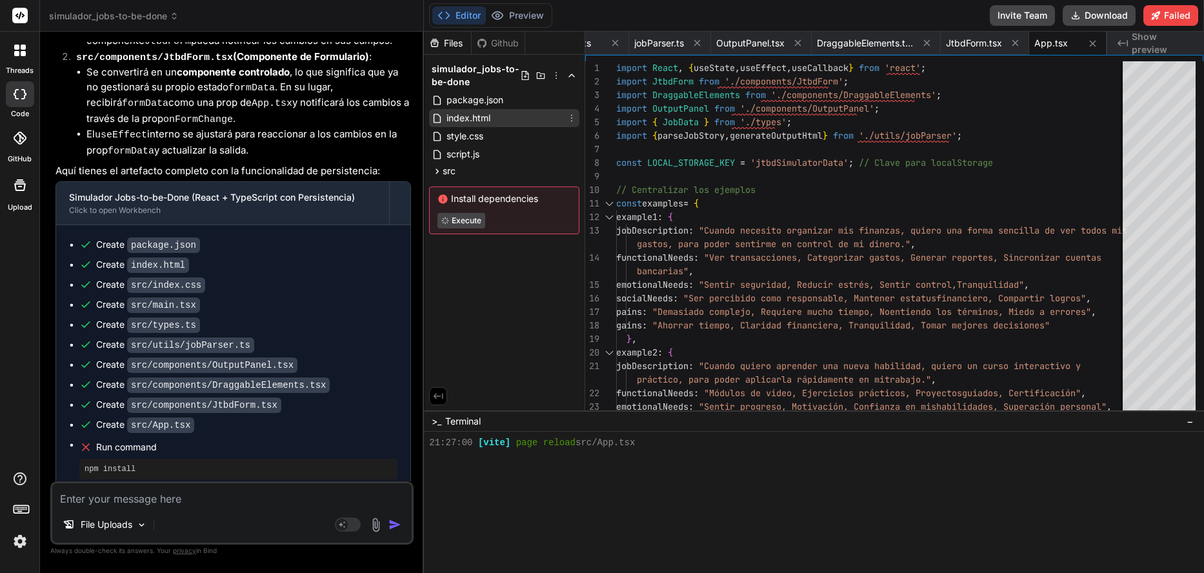
click at [453, 115] on span "index.html" at bounding box center [468, 117] width 46 height 15
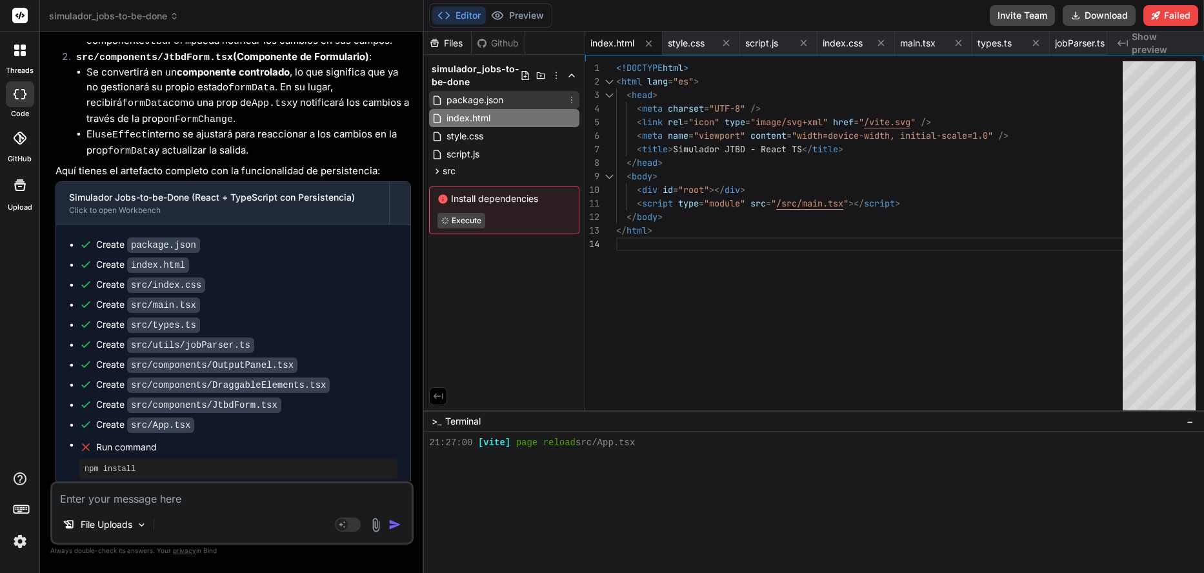
click at [467, 98] on span "package.json" at bounding box center [474, 99] width 59 height 15
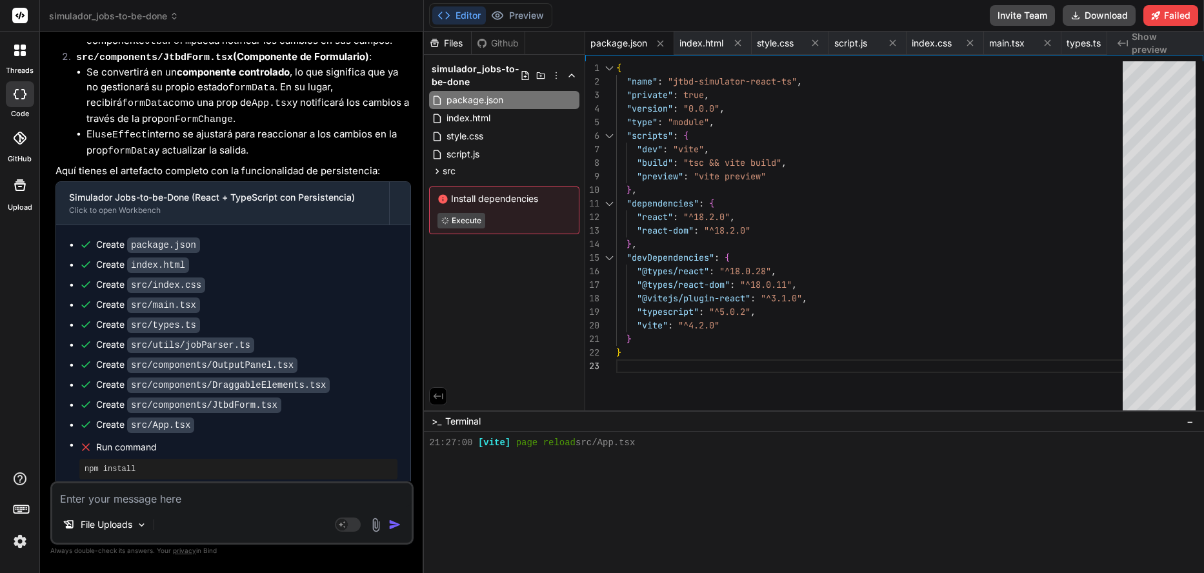
click at [505, 45] on div "Github" at bounding box center [498, 43] width 53 height 13
click at [520, 17] on button "Preview" at bounding box center [517, 15] width 63 height 18
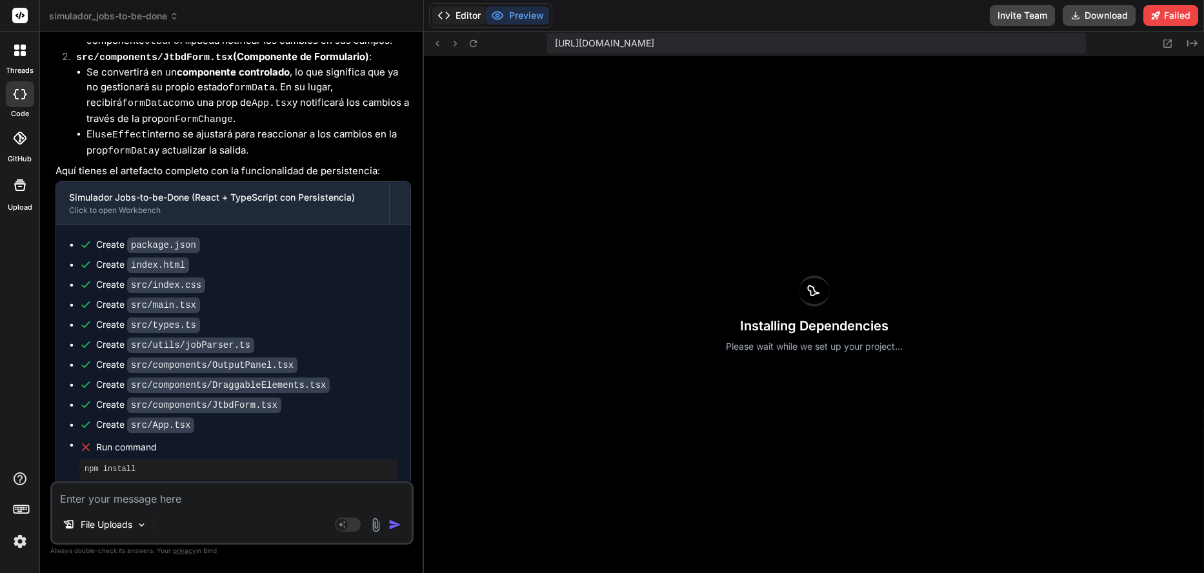
click at [462, 17] on button "Editor" at bounding box center [459, 15] width 54 height 18
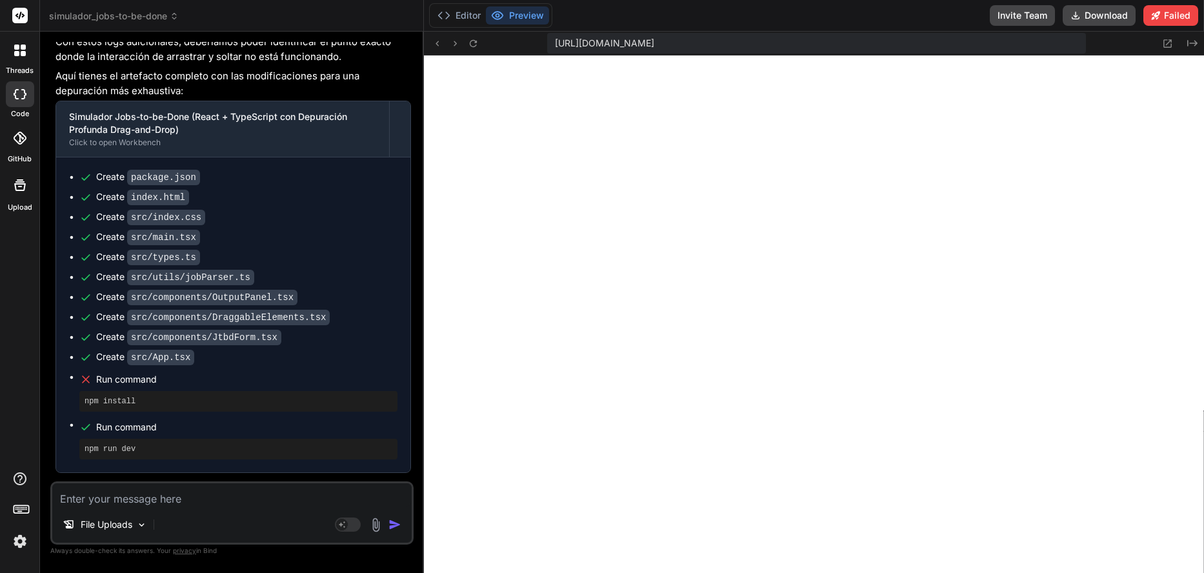
scroll to position [4933, 0]
